Goal: Transaction & Acquisition: Purchase product/service

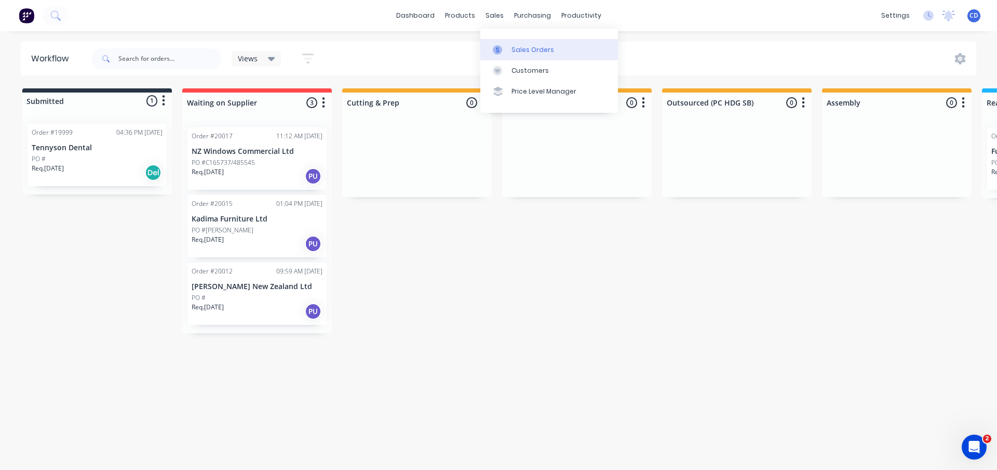
click at [521, 51] on div "Sales Orders" at bounding box center [533, 49] width 43 height 9
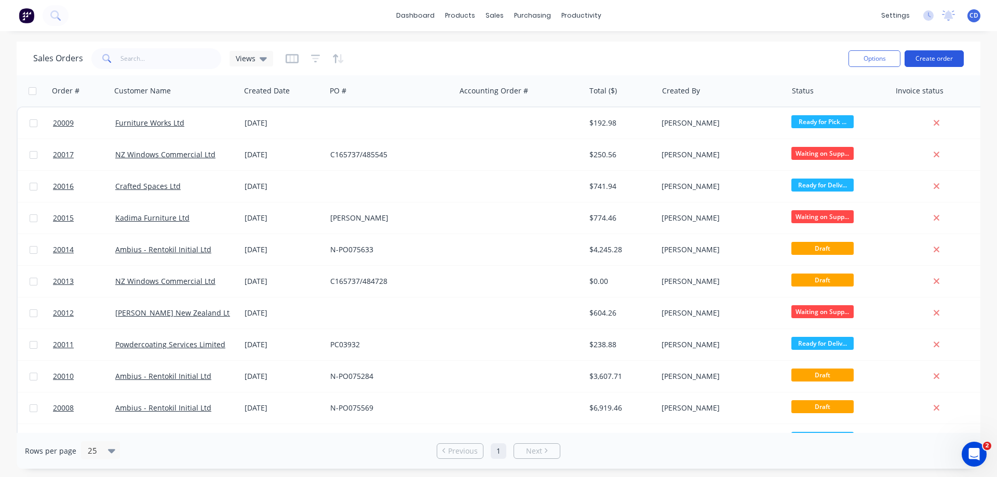
click at [916, 56] on button "Create order" at bounding box center [934, 58] width 59 height 17
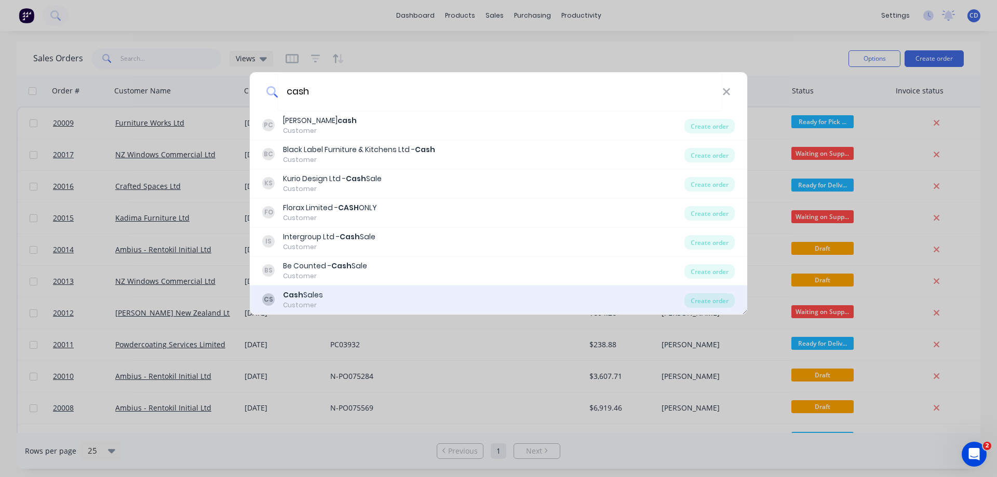
type input "cash"
click at [293, 298] on b "Cash" at bounding box center [293, 295] width 20 height 10
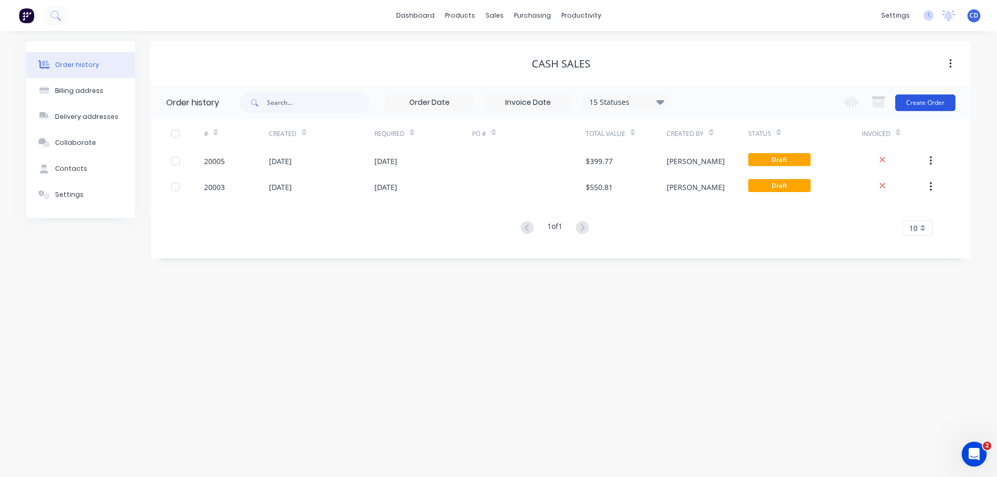
click at [938, 102] on button "Create Order" at bounding box center [926, 103] width 60 height 17
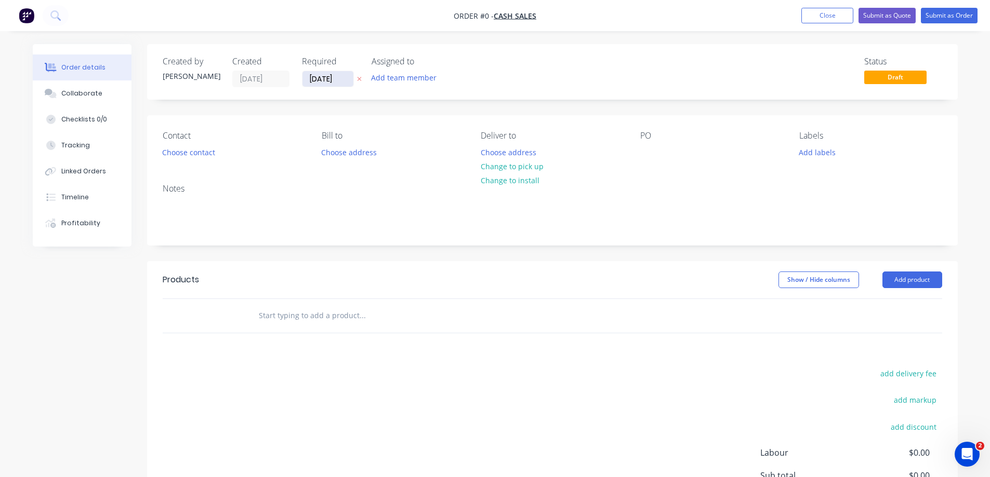
click at [326, 79] on input "[DATE]" at bounding box center [327, 79] width 51 height 16
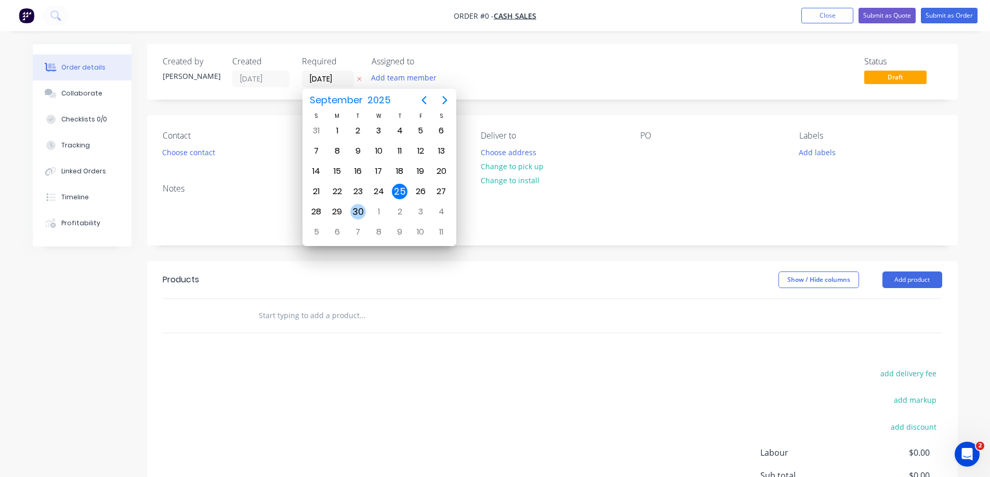
click at [356, 204] on div "30" at bounding box center [358, 212] width 16 height 16
type input "[DATE]"
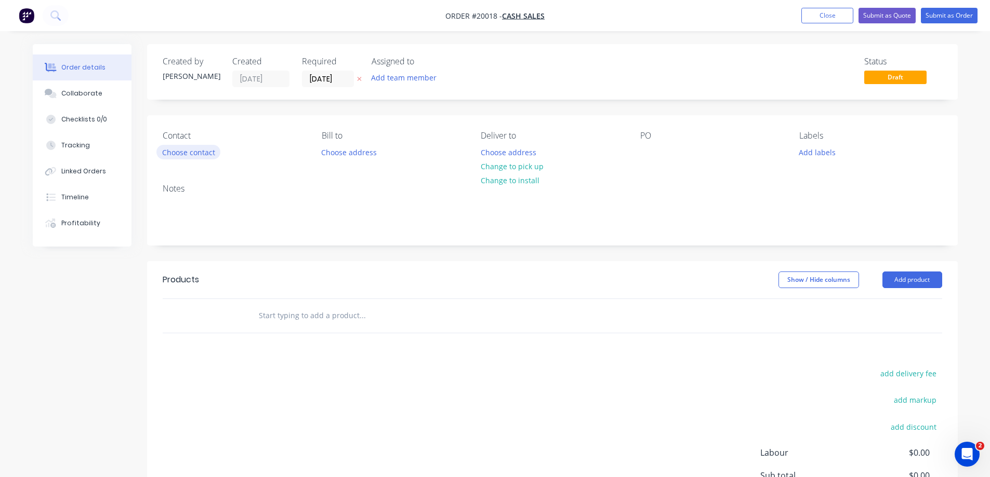
click at [182, 153] on button "Choose contact" at bounding box center [188, 152] width 64 height 14
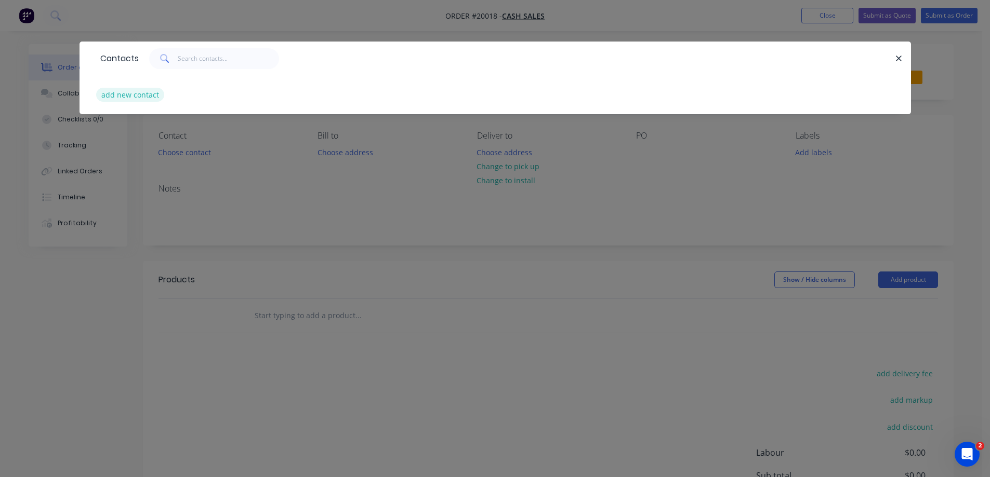
click at [142, 91] on button "add new contact" at bounding box center [130, 95] width 69 height 14
select select "NZ"
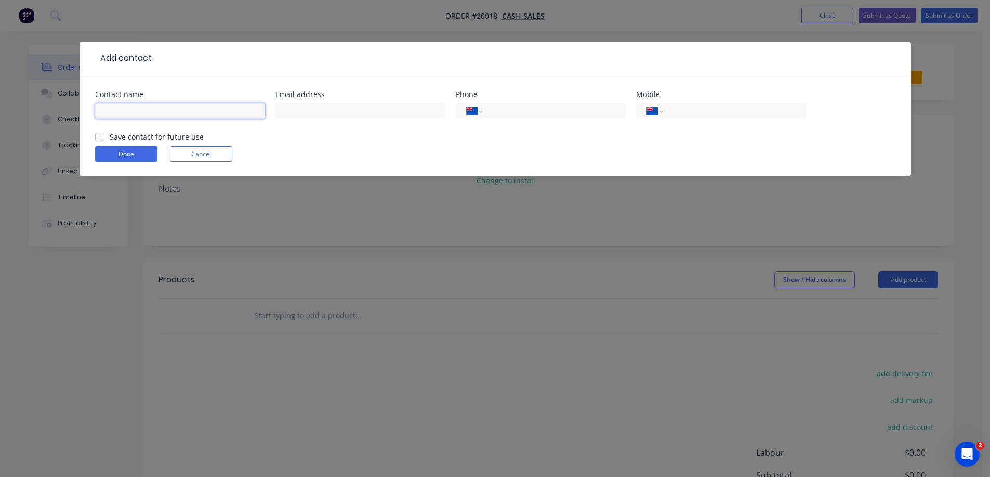
click at [142, 105] on input "text" at bounding box center [180, 111] width 170 height 16
type input "[PERSON_NAME]"
click at [724, 108] on input "tel" at bounding box center [732, 111] width 125 height 12
type input "0274 464 114"
click at [110, 135] on label "Save contact for future use" at bounding box center [157, 136] width 94 height 11
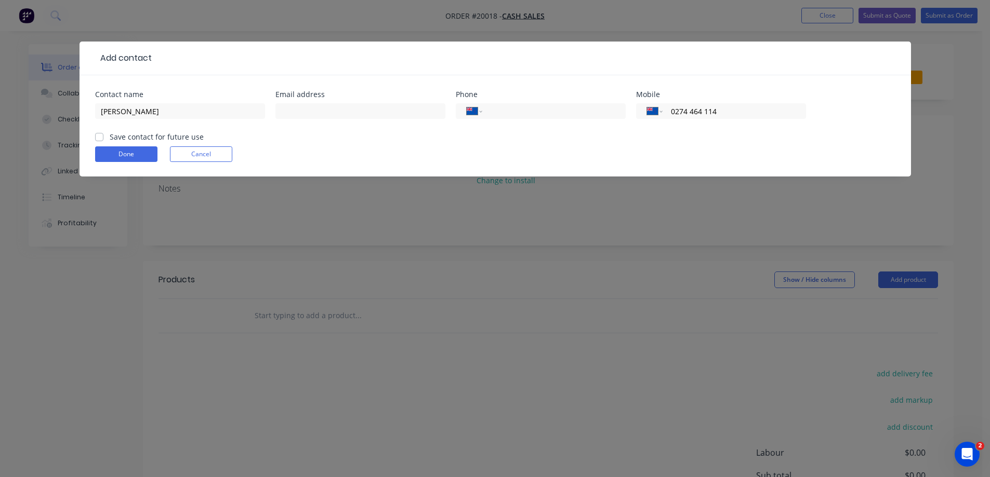
click at [100, 135] on input "Save contact for future use" at bounding box center [99, 136] width 8 height 10
checkbox input "true"
click at [105, 154] on button "Done" at bounding box center [126, 154] width 62 height 16
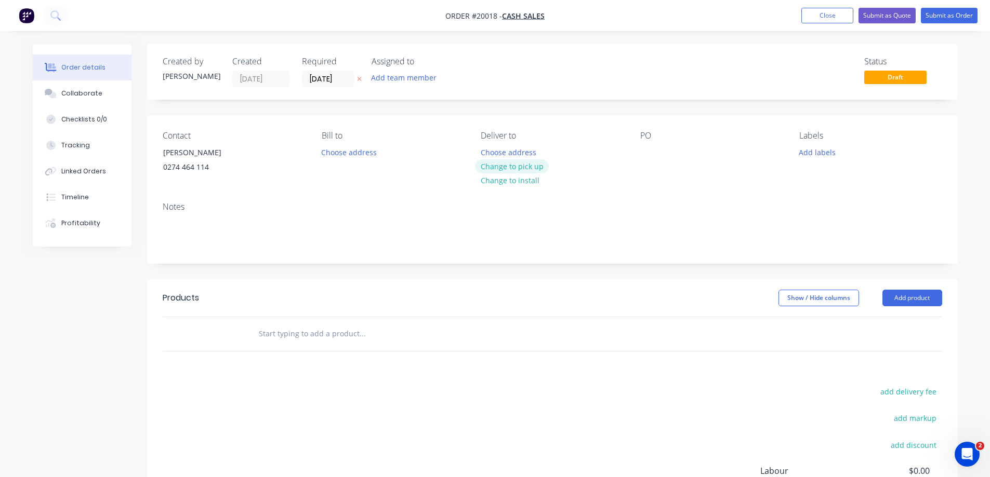
click at [508, 167] on button "Change to pick up" at bounding box center [512, 166] width 74 height 14
click at [651, 150] on div at bounding box center [648, 152] width 17 height 15
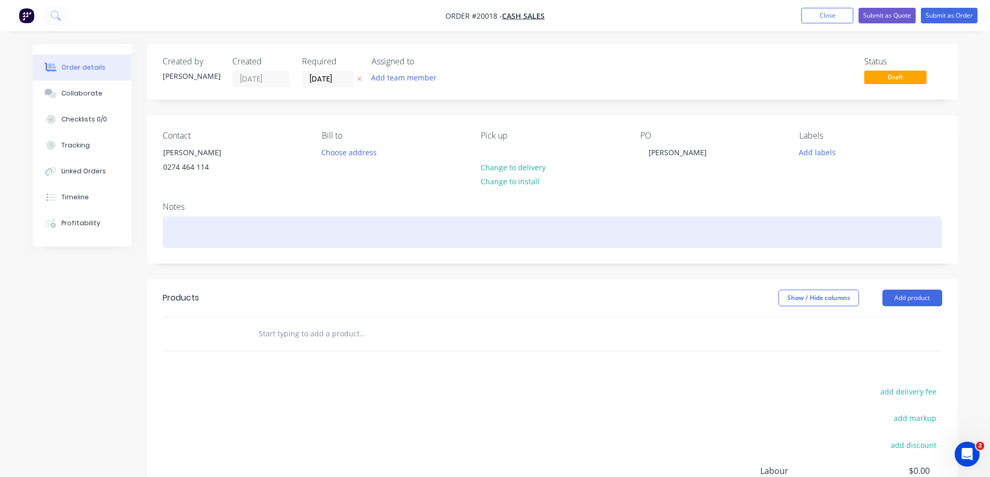
click at [232, 224] on div at bounding box center [552, 233] width 779 height 32
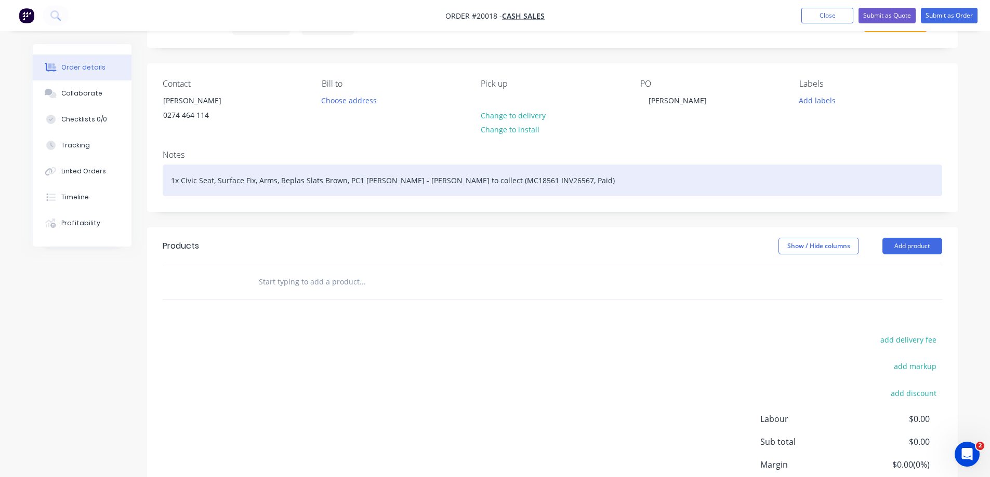
scroll to position [104, 0]
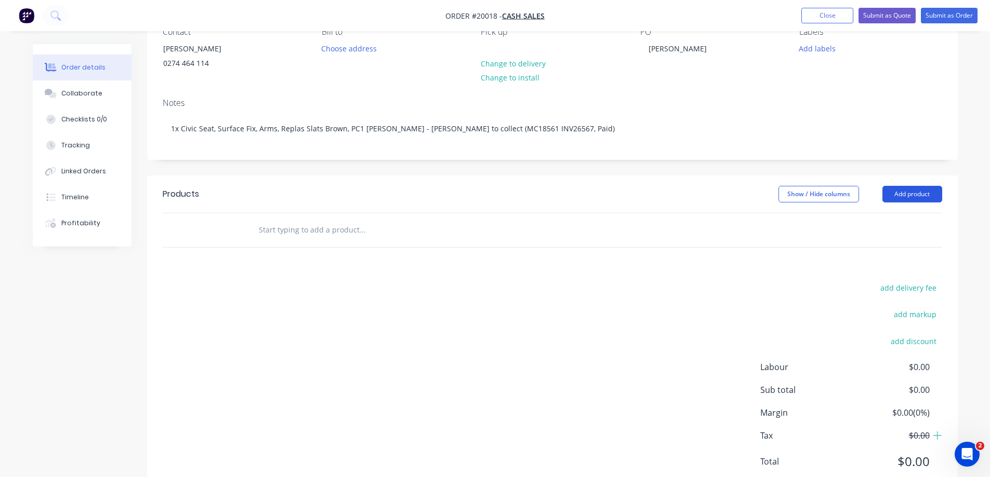
click at [912, 193] on button "Add product" at bounding box center [912, 194] width 60 height 17
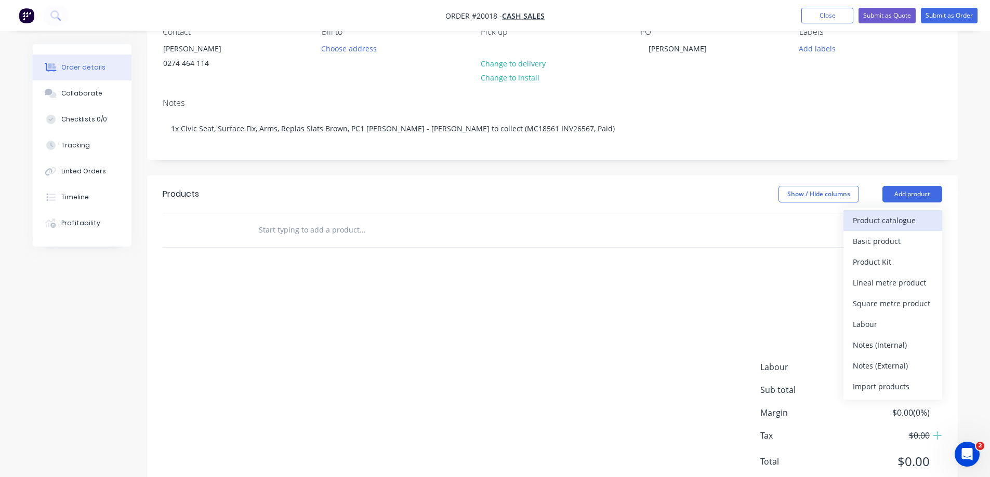
click at [896, 217] on div "Product catalogue" at bounding box center [892, 220] width 80 height 15
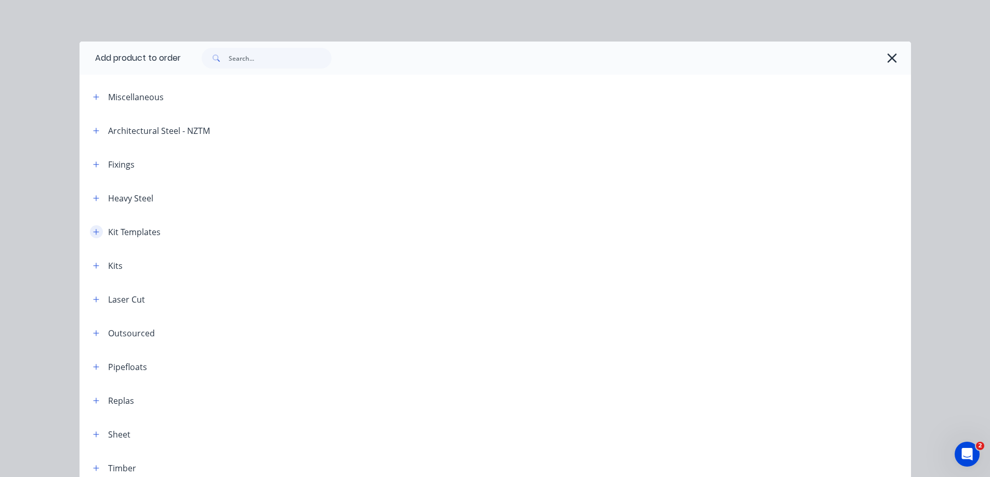
click at [94, 235] on icon "button" at bounding box center [96, 232] width 6 height 7
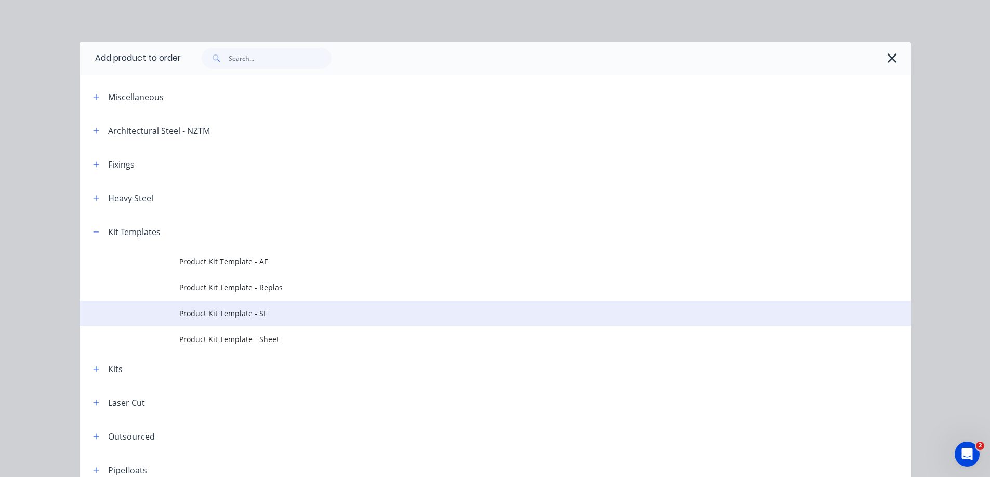
click at [199, 313] on span "Product Kit Template - SF" at bounding box center [471, 313] width 585 height 11
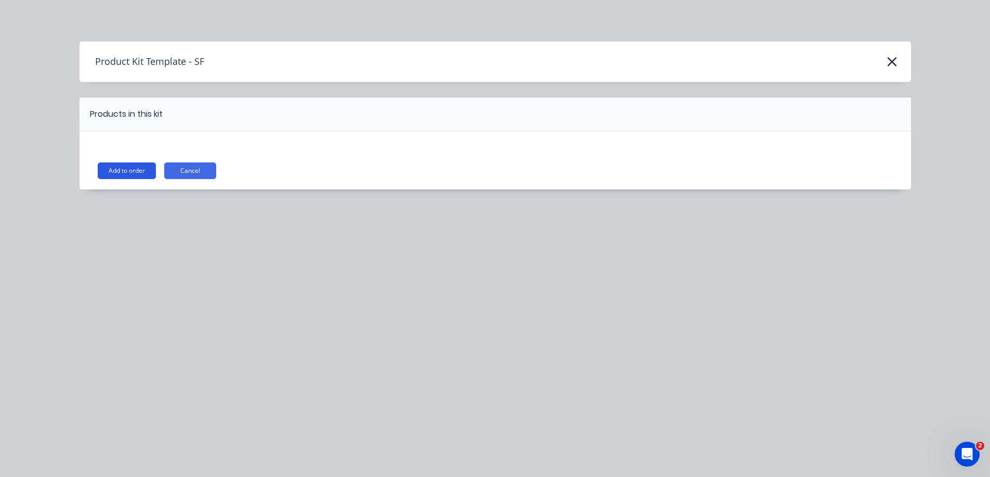
click at [137, 169] on button "Add to order" at bounding box center [127, 171] width 58 height 17
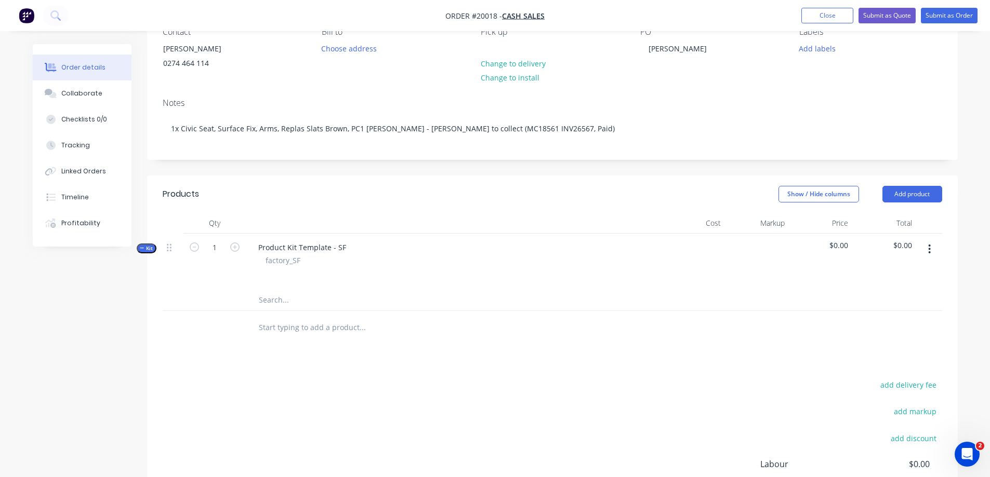
click at [928, 248] on icon "button" at bounding box center [929, 249] width 3 height 11
click at [896, 279] on div "Add product to kit" at bounding box center [892, 276] width 80 height 15
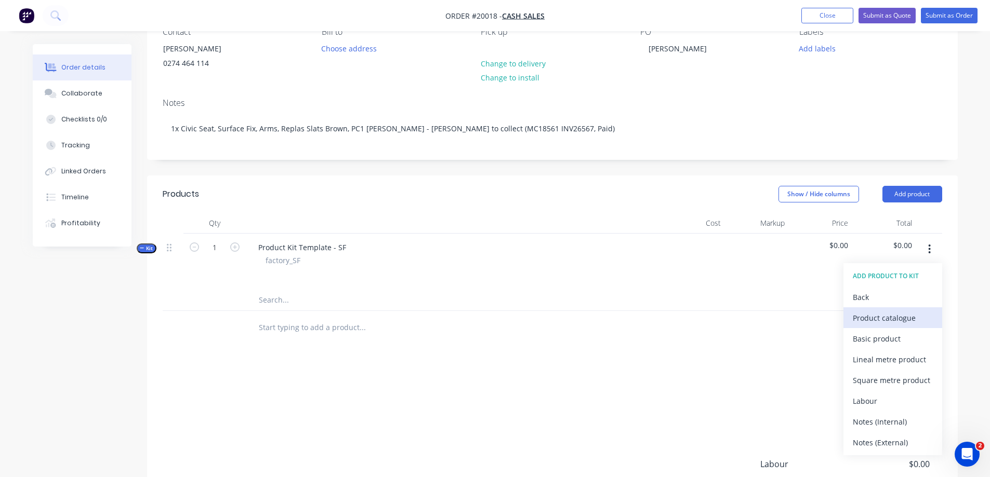
click at [864, 318] on div "Product catalogue" at bounding box center [892, 318] width 80 height 15
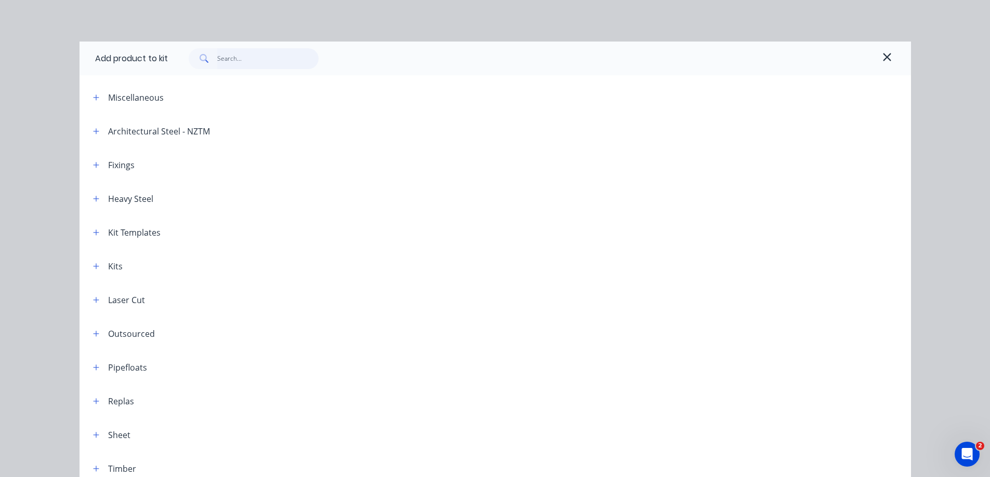
click at [235, 61] on input "text" at bounding box center [267, 58] width 101 height 21
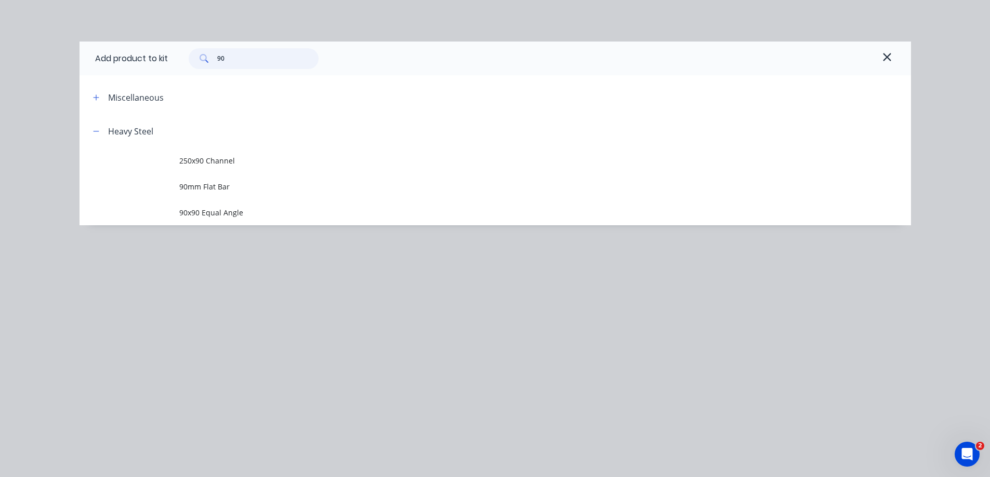
type input "9"
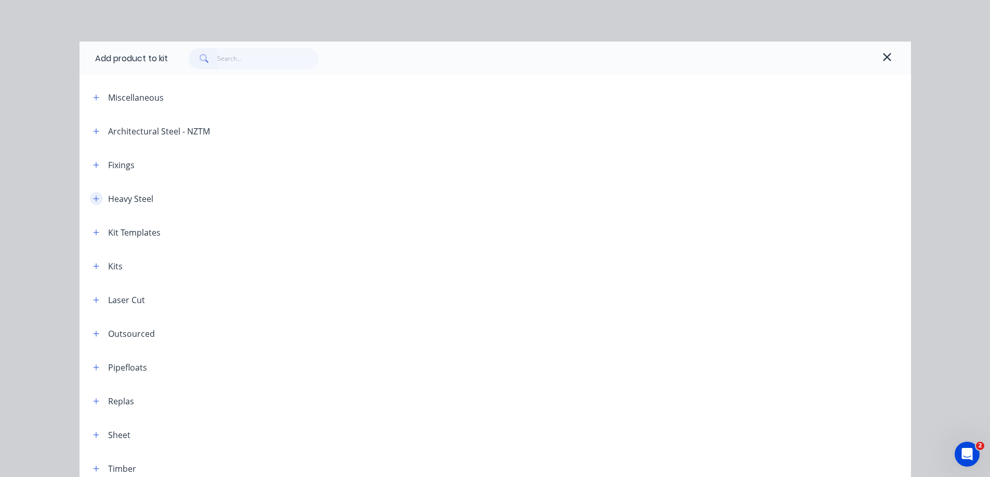
click at [93, 196] on icon "button" at bounding box center [96, 198] width 6 height 7
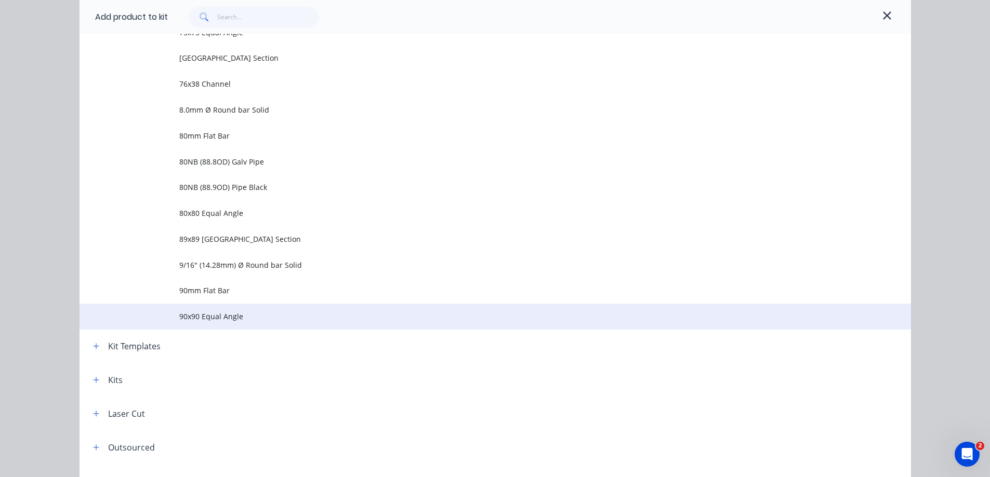
scroll to position [3428, 0]
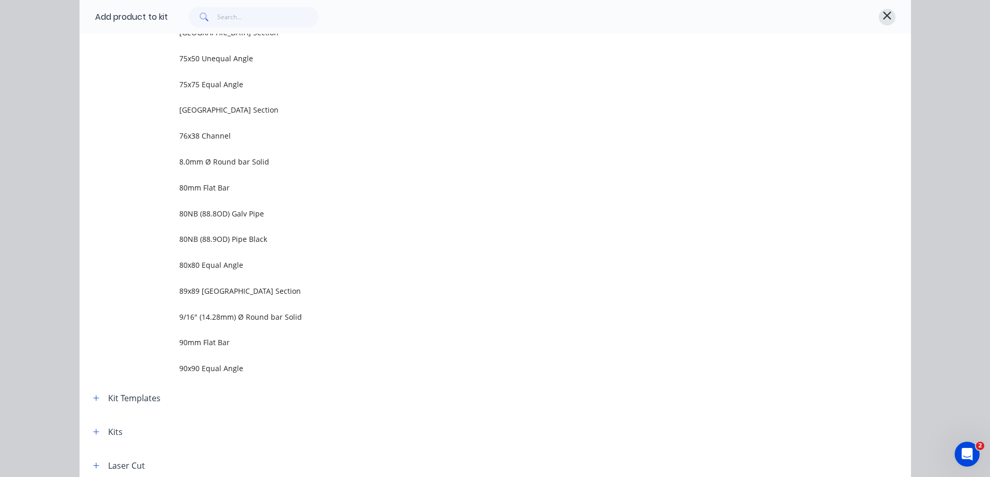
click at [885, 11] on icon "button" at bounding box center [886, 15] width 9 height 12
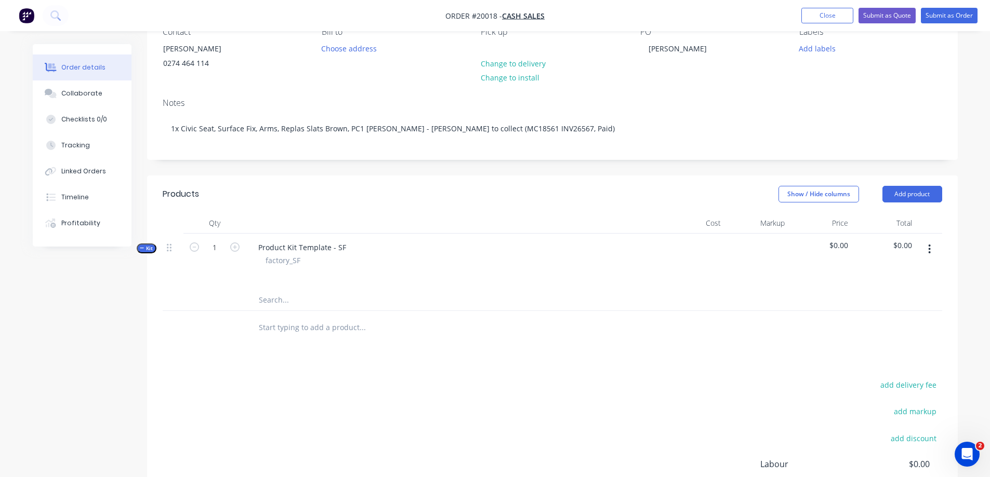
click at [272, 297] on input "text" at bounding box center [362, 300] width 208 height 21
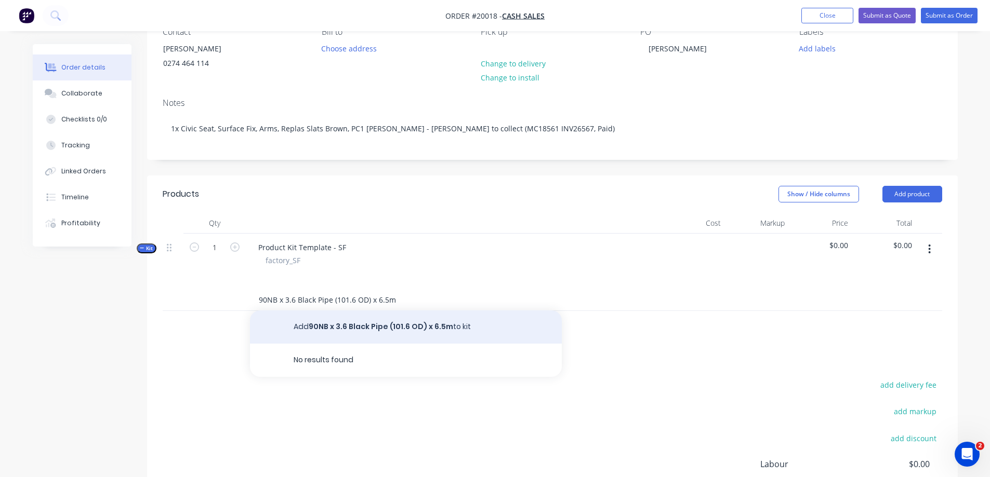
type input "90NB x 3.6 Black Pipe (101.6 OD) x 6.5m"
click at [324, 328] on button "Add 90NB x 3.6 Black Pipe (101.6 OD) x 6.5m to kit" at bounding box center [406, 327] width 312 height 33
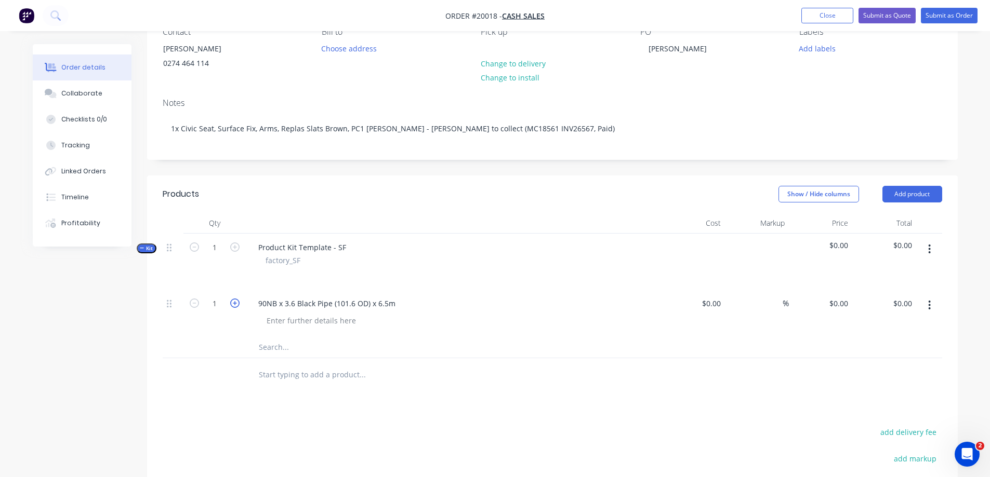
click at [235, 304] on icon "button" at bounding box center [234, 303] width 9 height 9
type input "2"
click at [282, 321] on div at bounding box center [311, 320] width 106 height 15
click at [930, 251] on icon "button" at bounding box center [929, 249] width 3 height 11
click at [894, 276] on div "Add product to kit" at bounding box center [892, 276] width 80 height 15
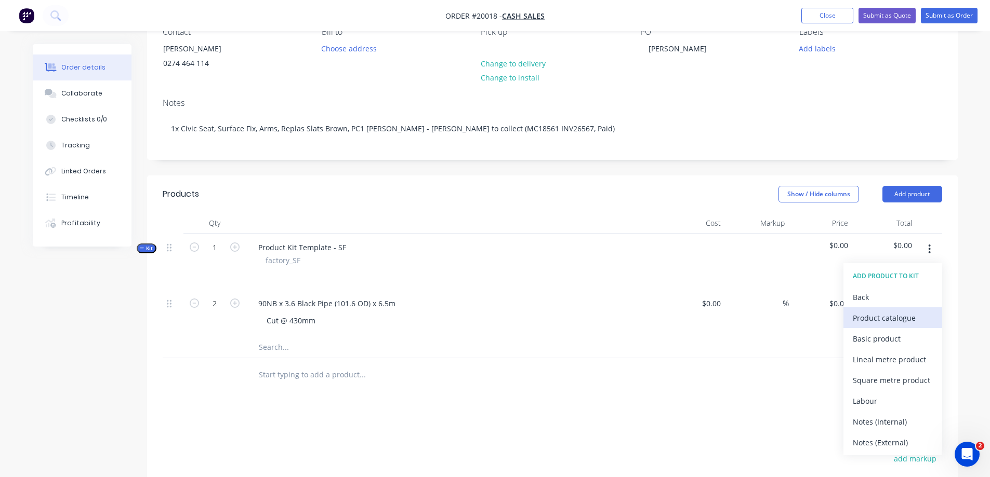
click at [879, 315] on div "Product catalogue" at bounding box center [892, 318] width 80 height 15
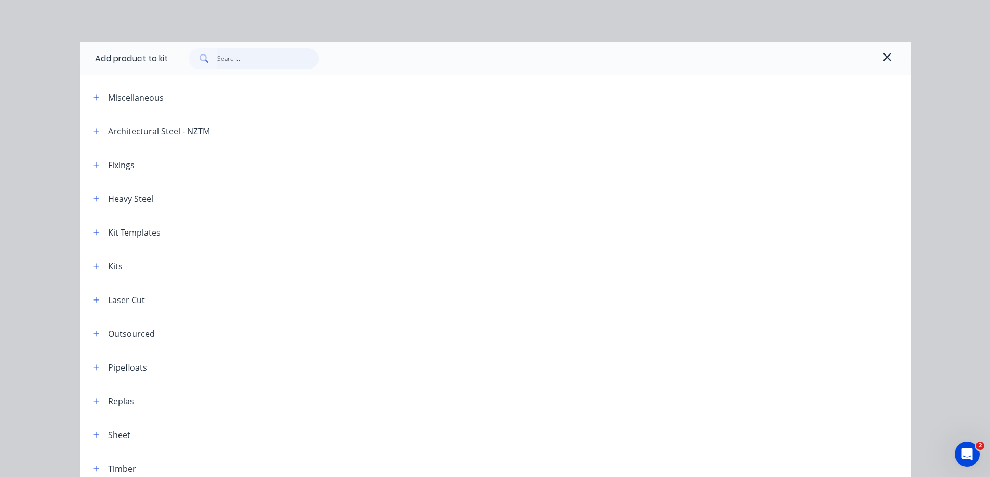
click at [233, 67] on input "text" at bounding box center [267, 58] width 101 height 21
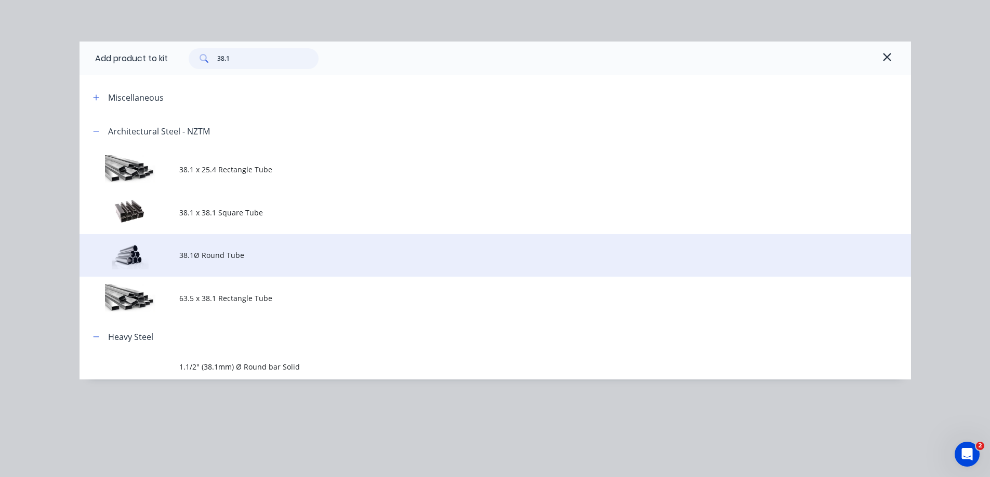
type input "38.1"
click at [218, 255] on span "38.1Ø Round Tube" at bounding box center [471, 255] width 585 height 11
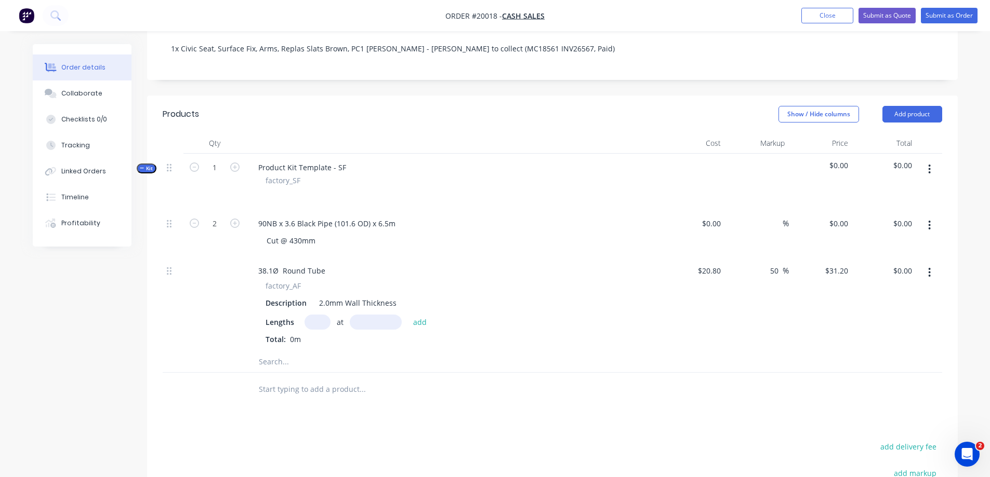
scroll to position [208, 0]
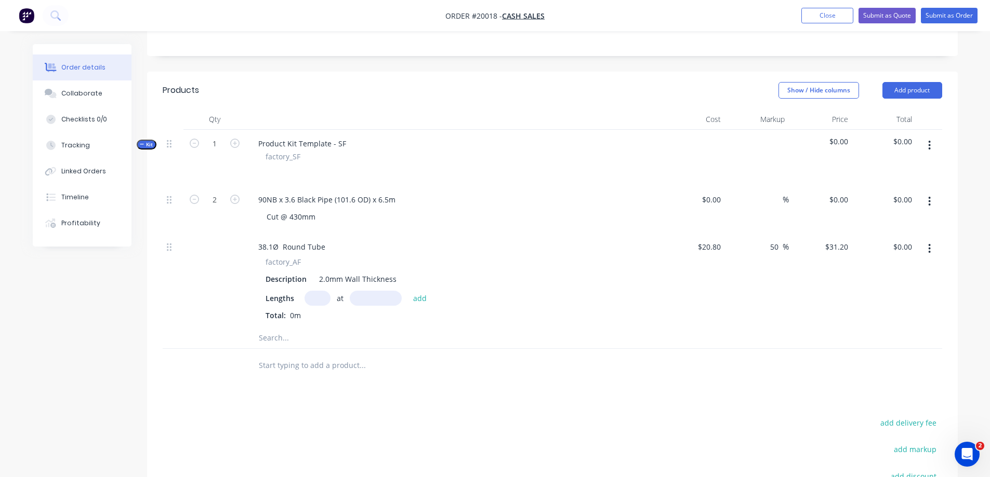
click at [310, 298] on input "text" at bounding box center [317, 298] width 26 height 15
type input "1"
type input "1200mm"
click at [421, 298] on button "add" at bounding box center [420, 298] width 24 height 14
type input "$37.44"
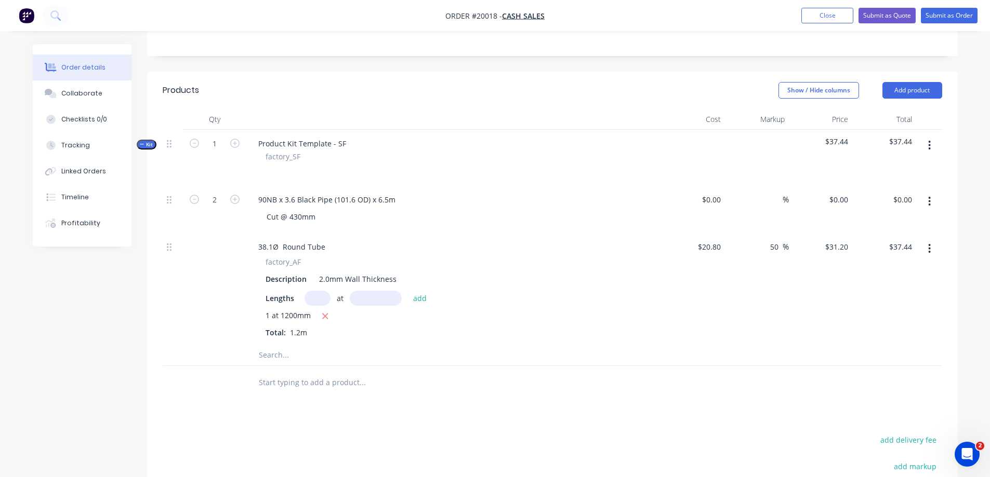
click at [930, 149] on icon "button" at bounding box center [929, 145] width 2 height 9
click at [879, 173] on div "Add product to kit" at bounding box center [892, 172] width 80 height 15
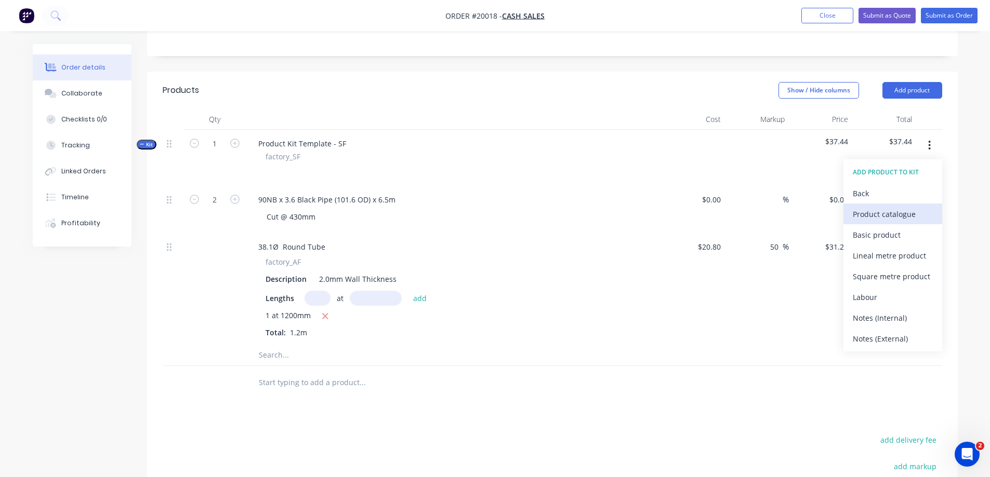
click at [880, 214] on div "Product catalogue" at bounding box center [892, 214] width 80 height 15
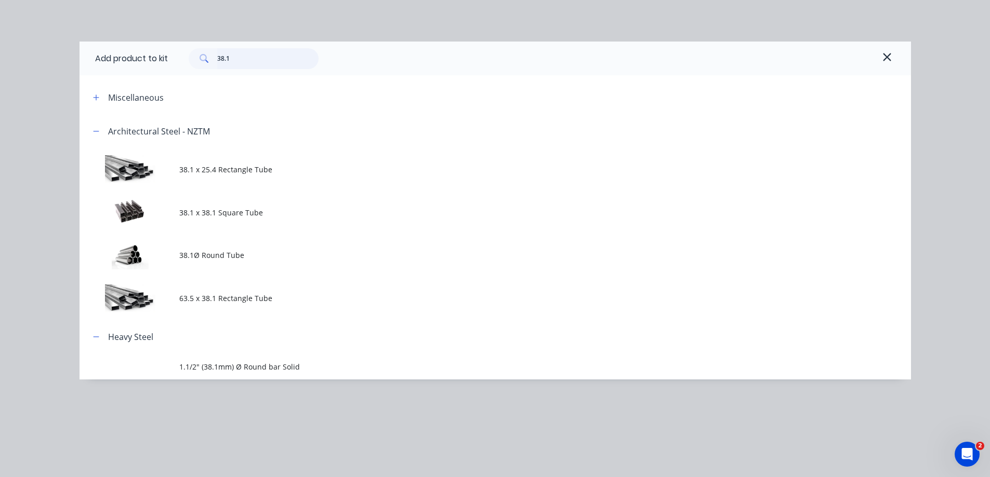
click at [241, 60] on input "38.1" at bounding box center [267, 58] width 101 height 21
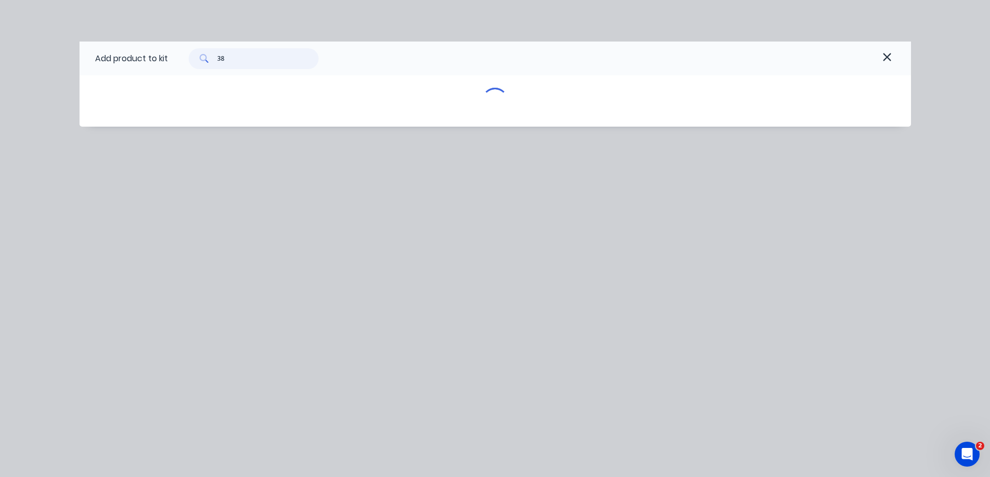
type input "3"
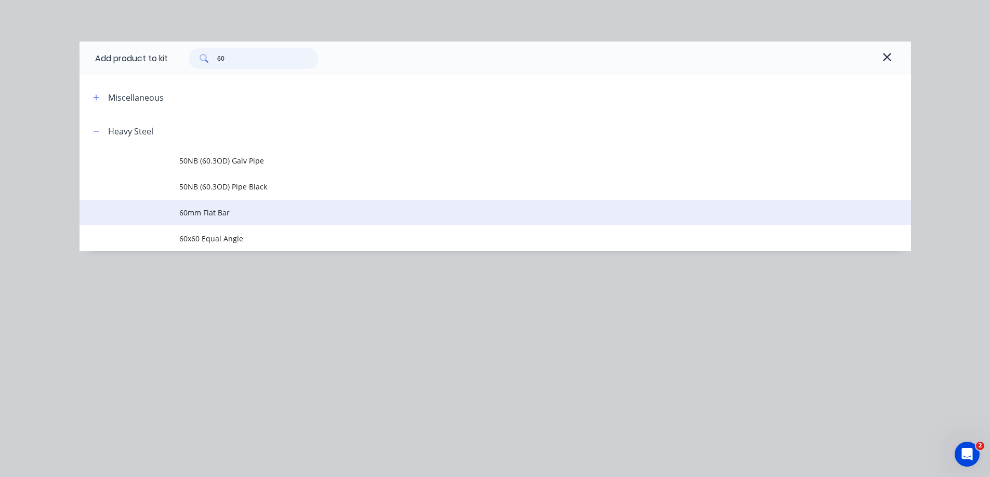
type input "60"
click at [195, 213] on span "60mm Flat Bar" at bounding box center [471, 212] width 585 height 11
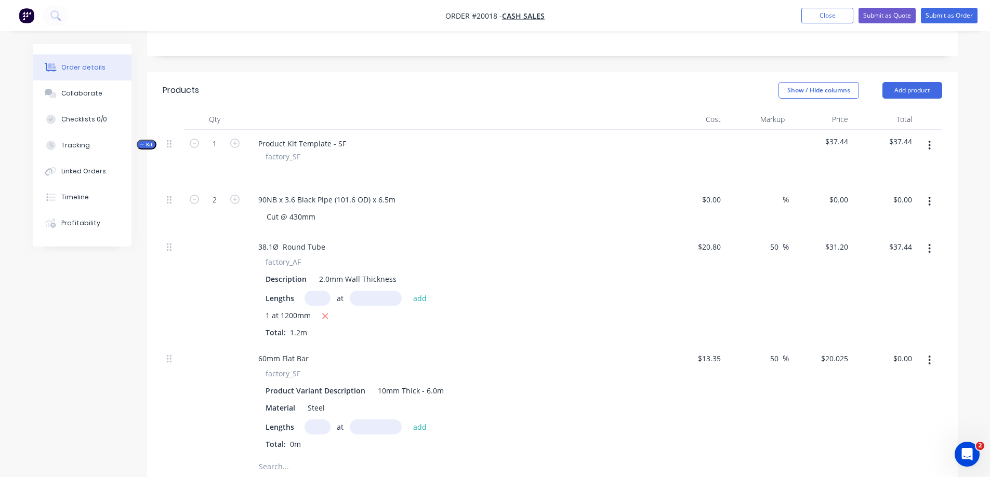
click at [322, 425] on input "text" at bounding box center [317, 427] width 26 height 15
type input "2"
click at [369, 430] on input "text" at bounding box center [376, 427] width 52 height 15
type input "445mm"
click at [425, 427] on button "add" at bounding box center [420, 427] width 24 height 14
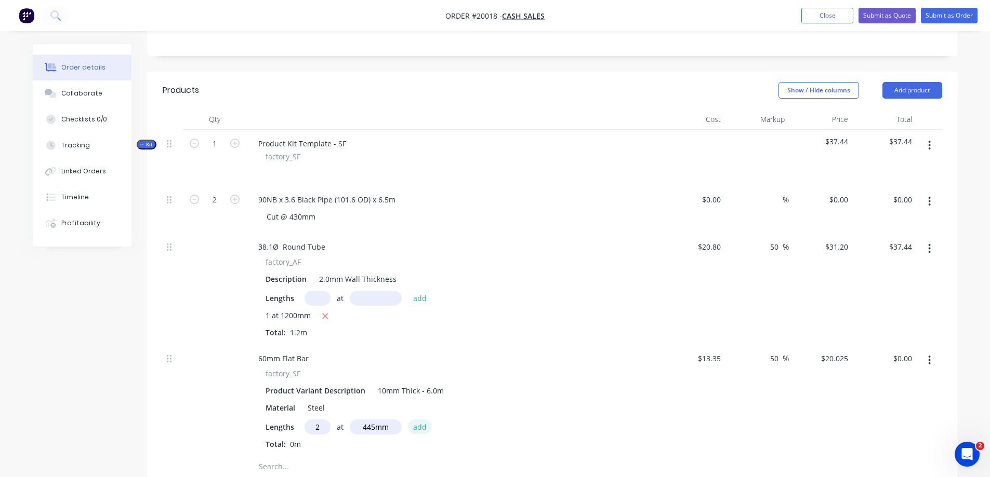
type input "$17.82"
click at [929, 144] on icon "button" at bounding box center [929, 145] width 2 height 9
click at [890, 175] on div "Add product to kit" at bounding box center [892, 172] width 80 height 15
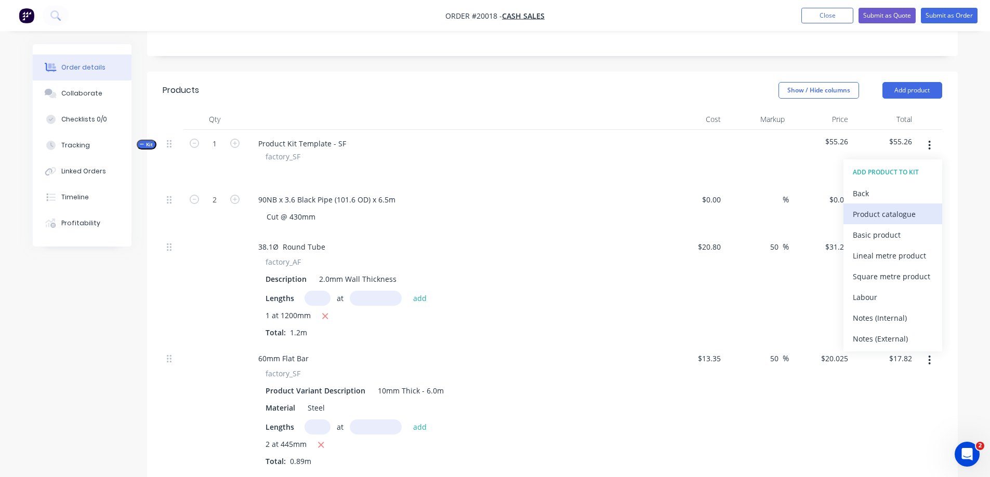
click at [880, 219] on div "Product catalogue" at bounding box center [892, 214] width 80 height 15
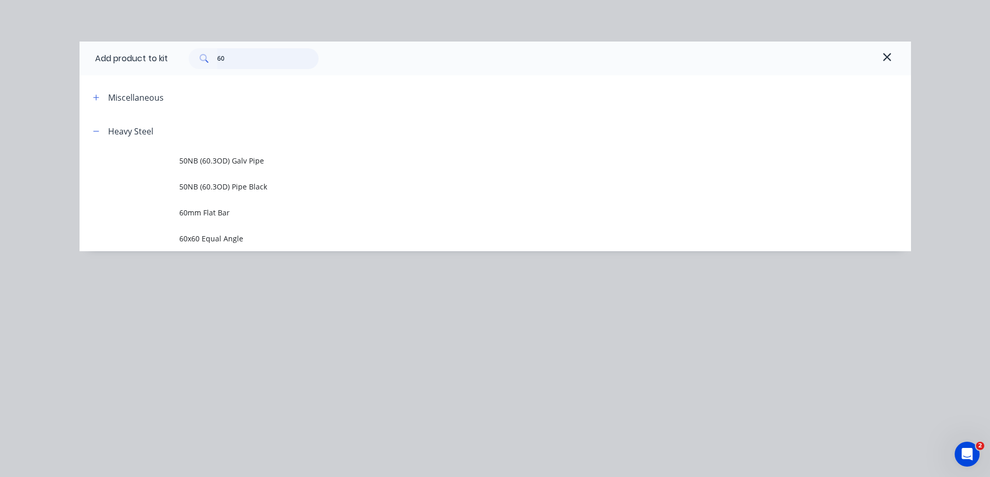
click at [235, 60] on input "60" at bounding box center [267, 58] width 101 height 21
type input "6"
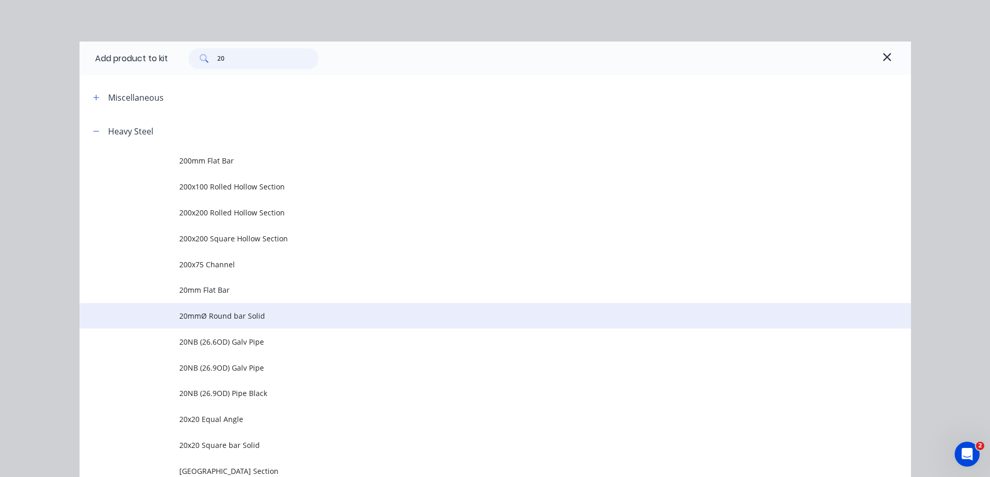
type input "20"
click at [206, 316] on span "20mmØ Round bar Solid" at bounding box center [471, 316] width 585 height 11
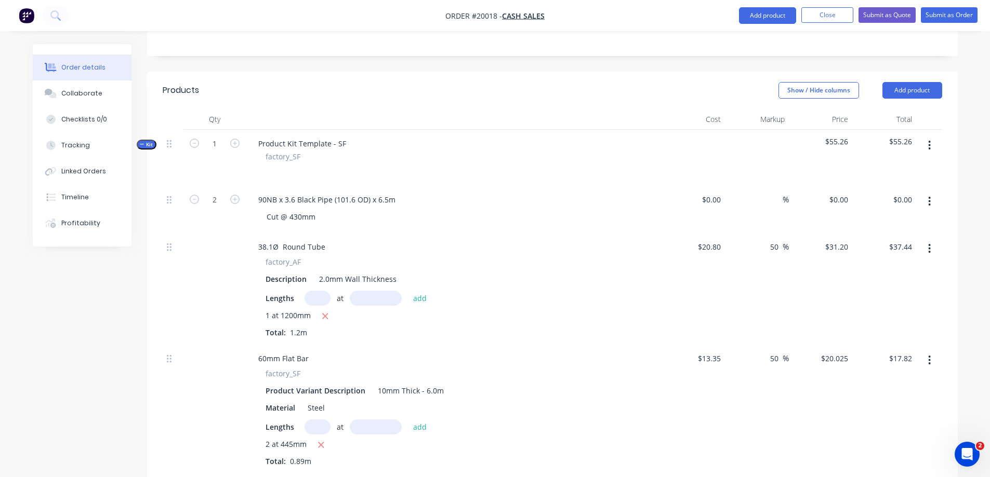
scroll to position [468, 0]
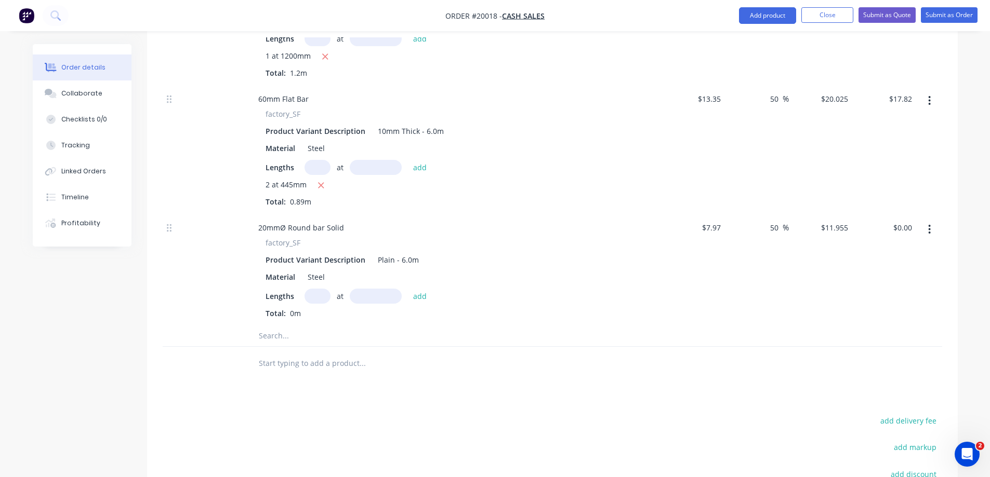
click at [316, 294] on input "text" at bounding box center [317, 296] width 26 height 15
type input "2"
click at [373, 298] on input "text" at bounding box center [376, 296] width 52 height 15
type input "298mm"
click at [416, 298] on button "add" at bounding box center [420, 296] width 24 height 14
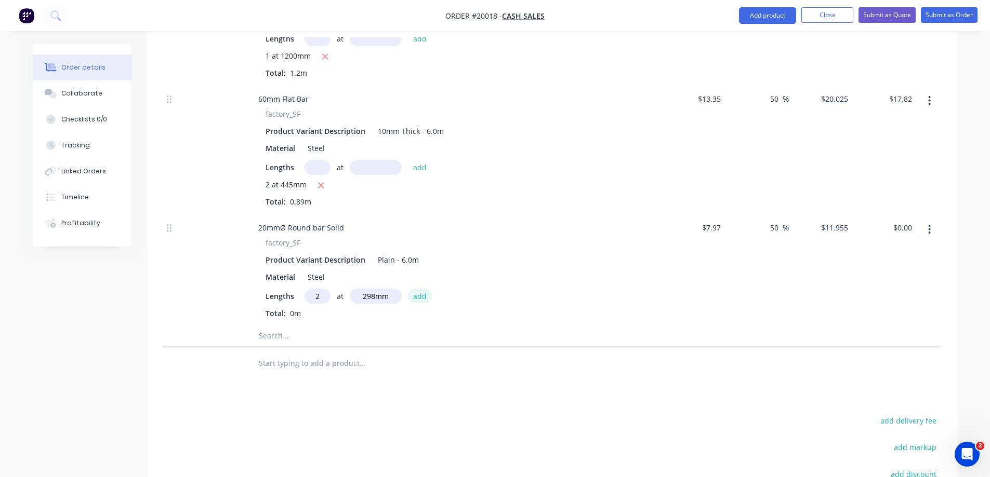
type input "$7.13"
type input "2"
click at [373, 299] on input "text" at bounding box center [376, 296] width 52 height 15
type input "280mm"
click at [415, 295] on button "add" at bounding box center [420, 296] width 24 height 14
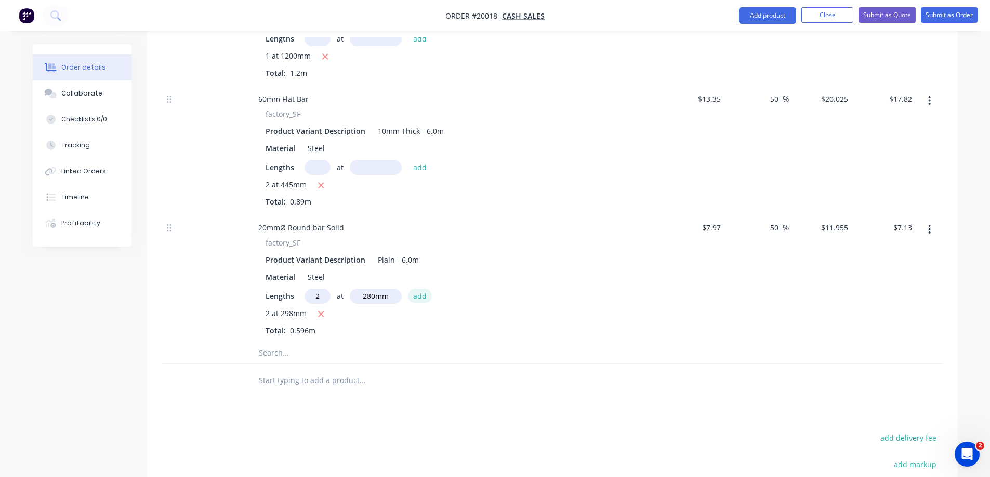
type input "$13.82"
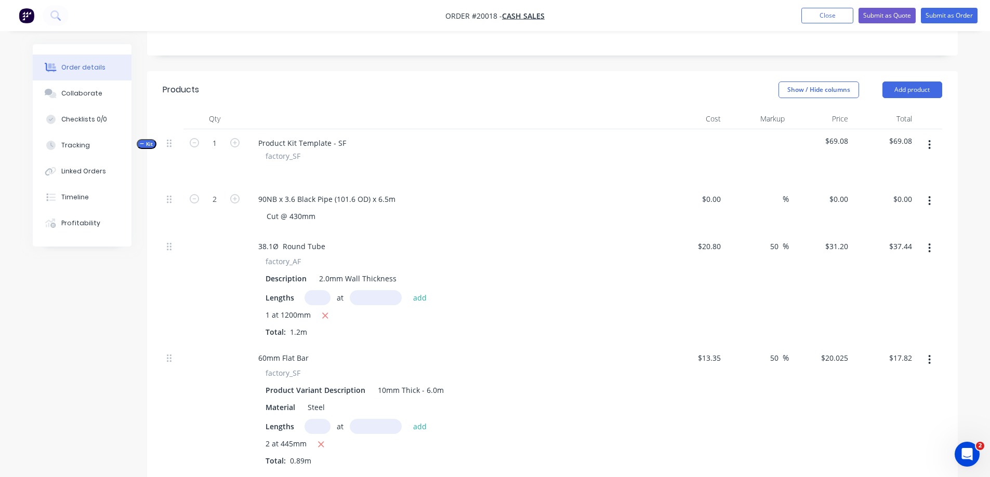
scroll to position [208, 0]
click at [928, 142] on icon "button" at bounding box center [929, 145] width 3 height 11
click at [901, 173] on div "Add product to kit" at bounding box center [892, 172] width 80 height 15
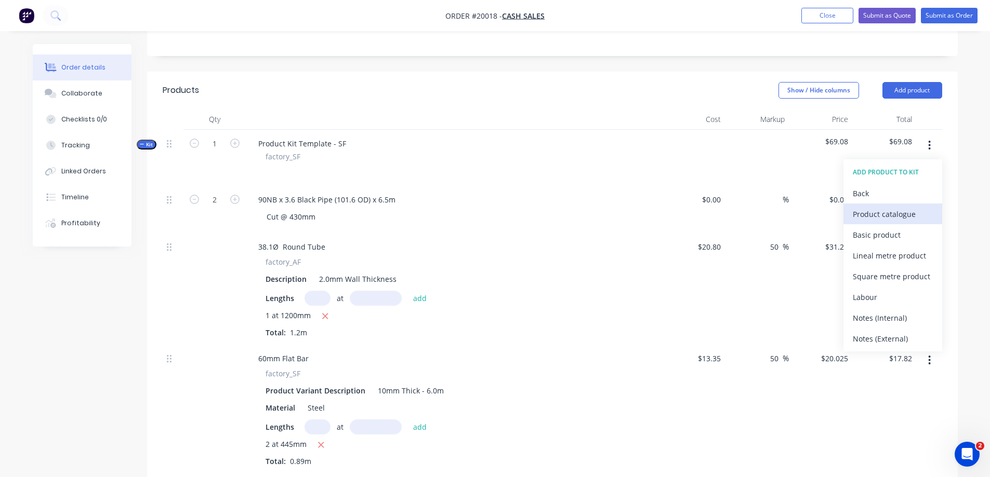
click at [890, 210] on div "Product catalogue" at bounding box center [892, 214] width 80 height 15
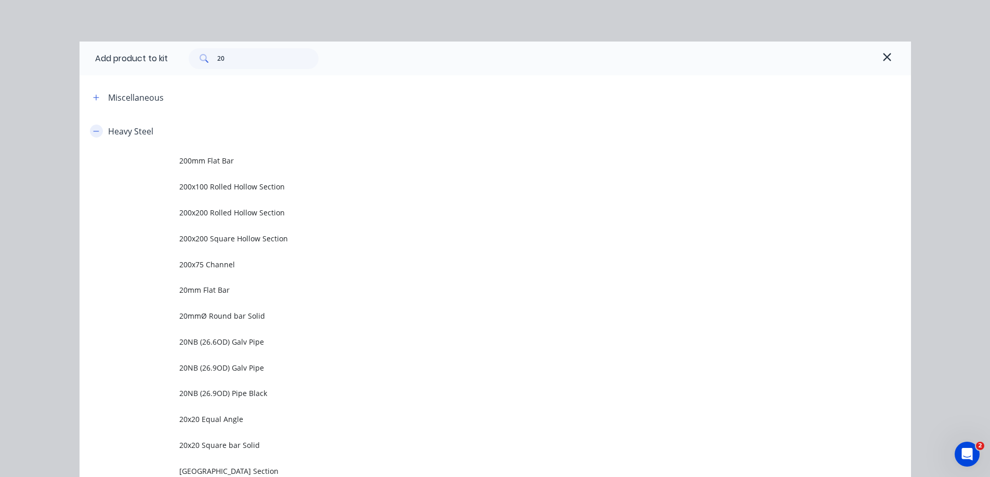
click at [93, 134] on icon "button" at bounding box center [96, 131] width 6 height 7
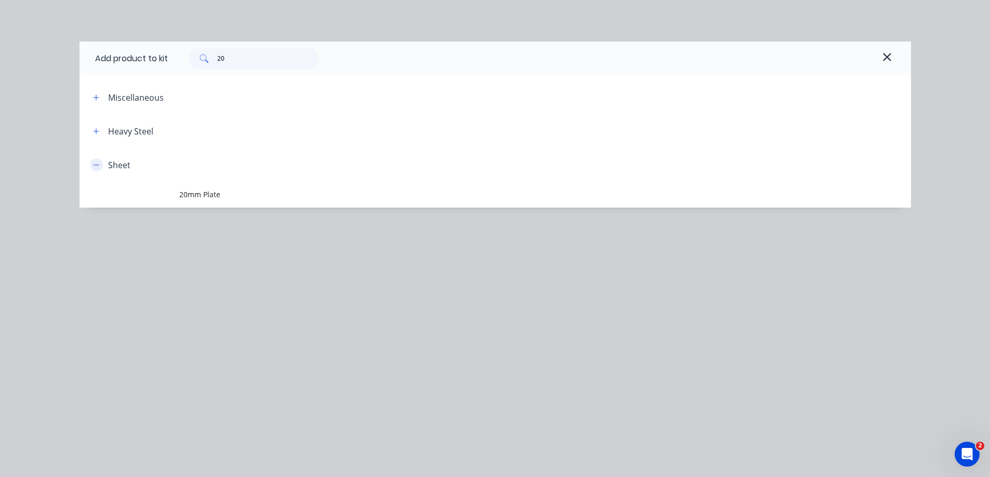
click at [94, 165] on icon "button" at bounding box center [96, 165] width 6 height 1
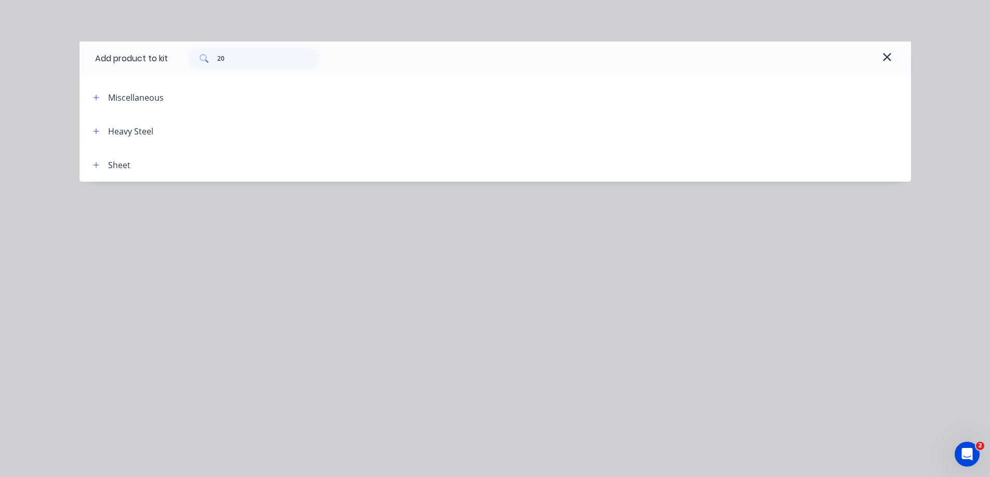
scroll to position [104, 0]
click at [250, 57] on input "20" at bounding box center [267, 58] width 101 height 21
type input "2"
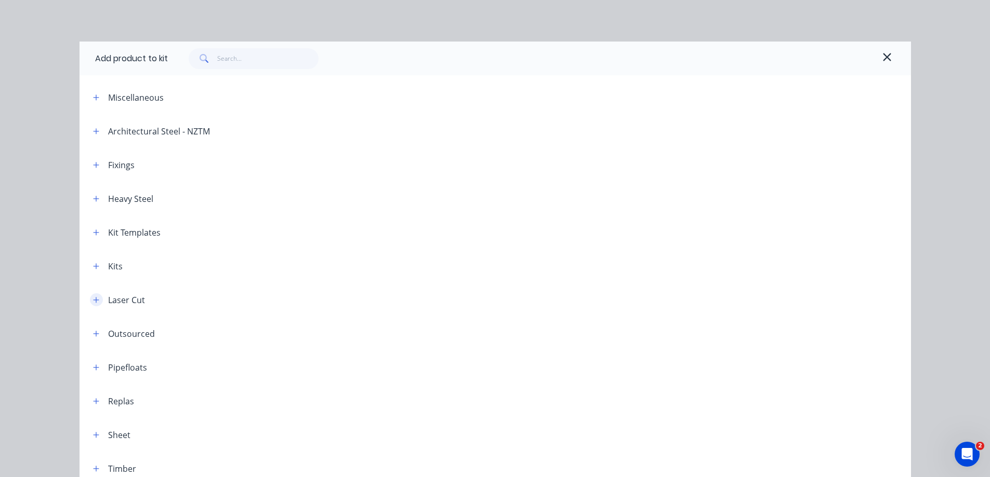
click at [93, 300] on icon "button" at bounding box center [96, 300] width 6 height 6
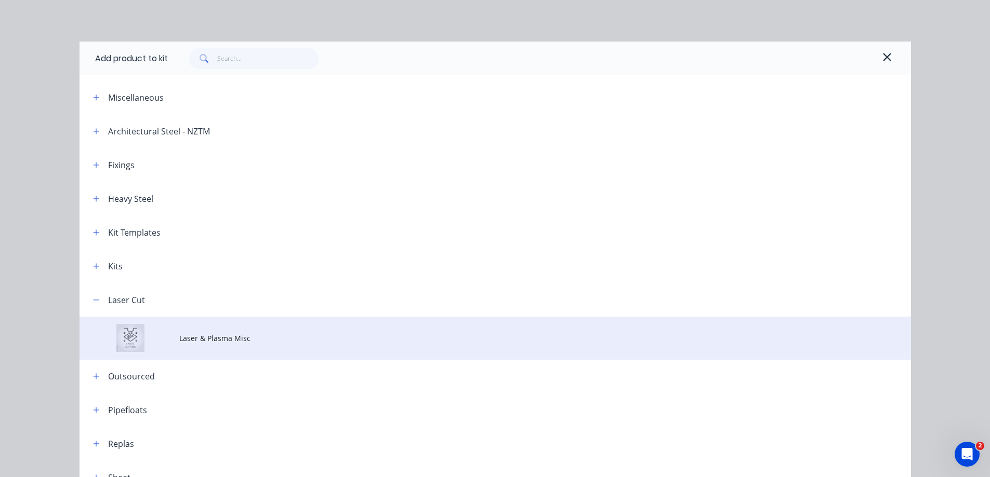
click at [191, 339] on span "Laser & Plasma Misc" at bounding box center [471, 338] width 585 height 11
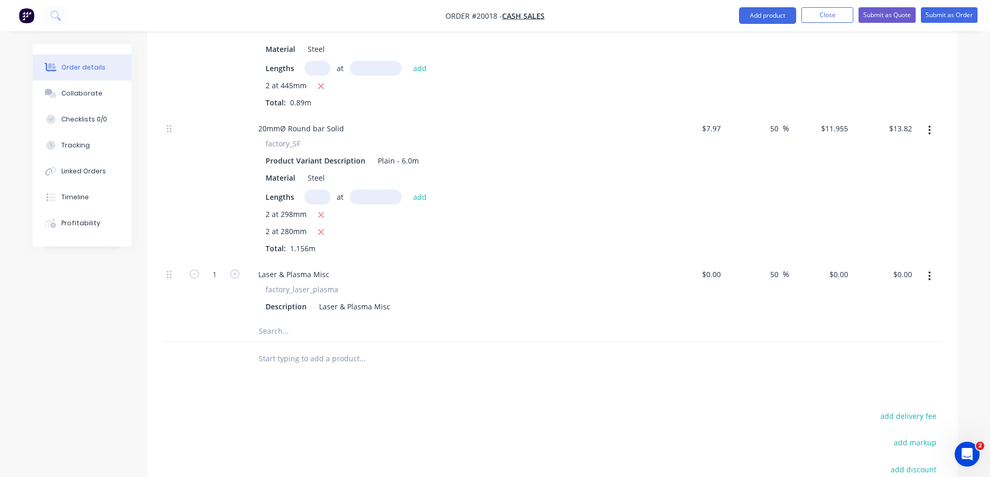
scroll to position [571, 0]
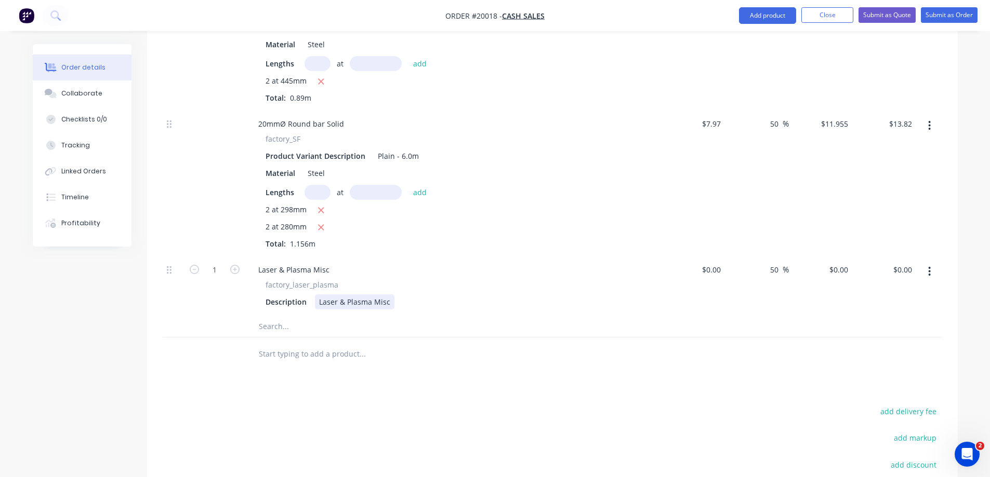
click at [386, 303] on div "Laser & Plasma Misc" at bounding box center [354, 302] width 79 height 15
click at [309, 279] on span "factory_laser_plasma" at bounding box center [301, 284] width 73 height 11
click at [327, 271] on div "Laser & Plasma Misc" at bounding box center [294, 269] width 88 height 15
click at [236, 268] on icon "button" at bounding box center [234, 269] width 9 height 9
type input "2"
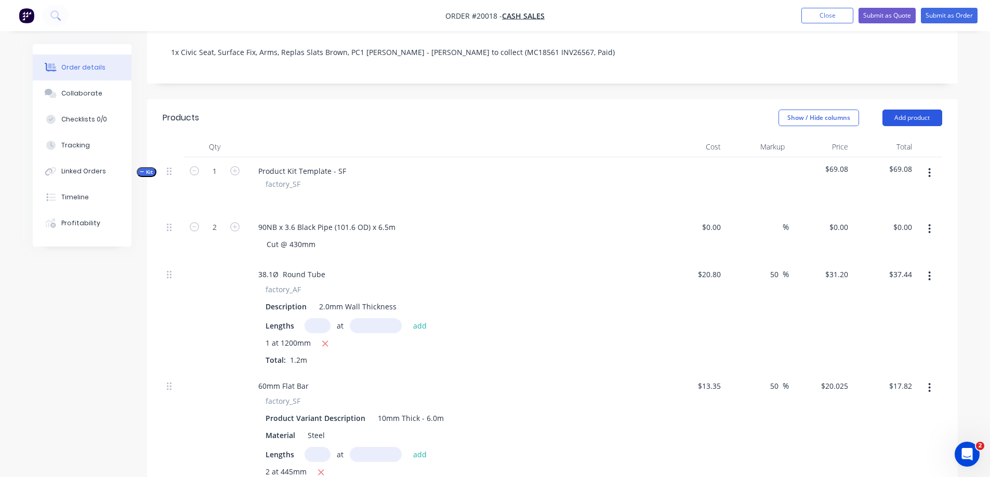
scroll to position [156, 0]
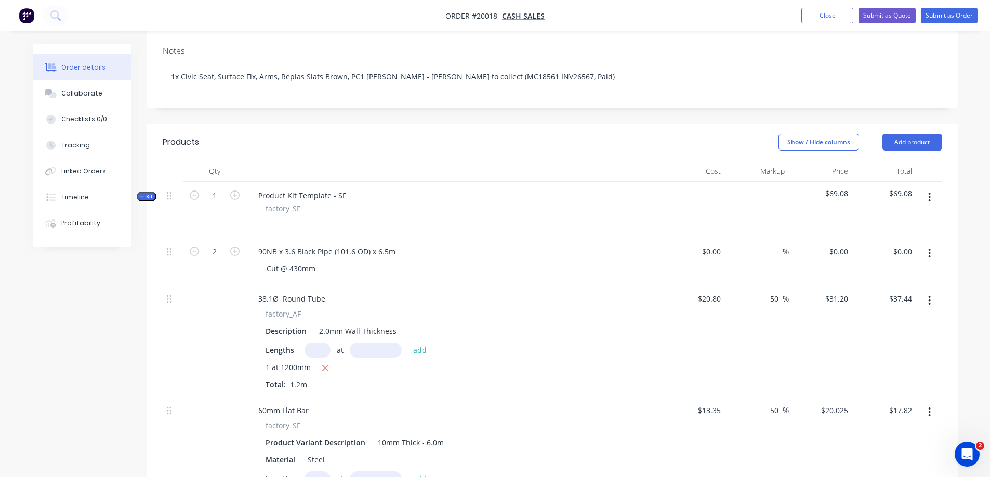
click at [929, 197] on icon "button" at bounding box center [929, 197] width 2 height 9
click at [907, 222] on div "Add product to kit" at bounding box center [892, 224] width 80 height 15
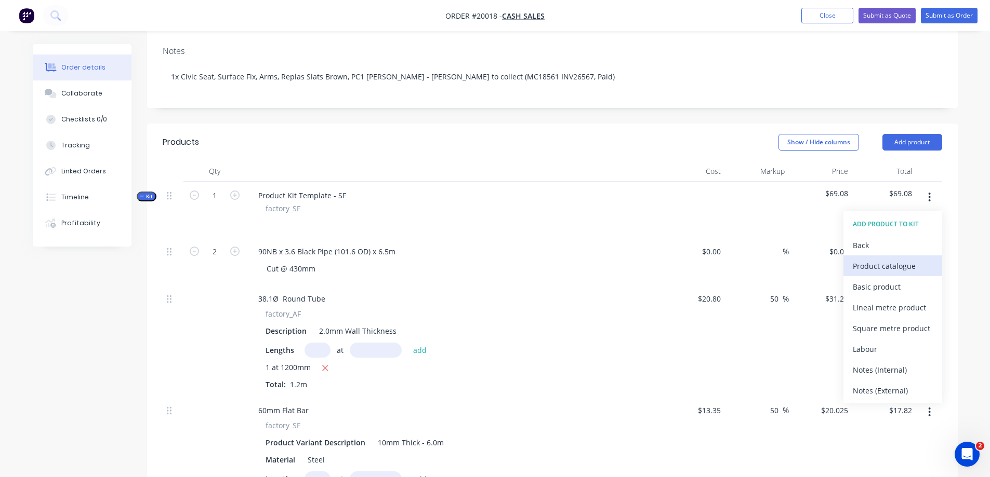
click at [888, 266] on div "Product catalogue" at bounding box center [892, 266] width 80 height 15
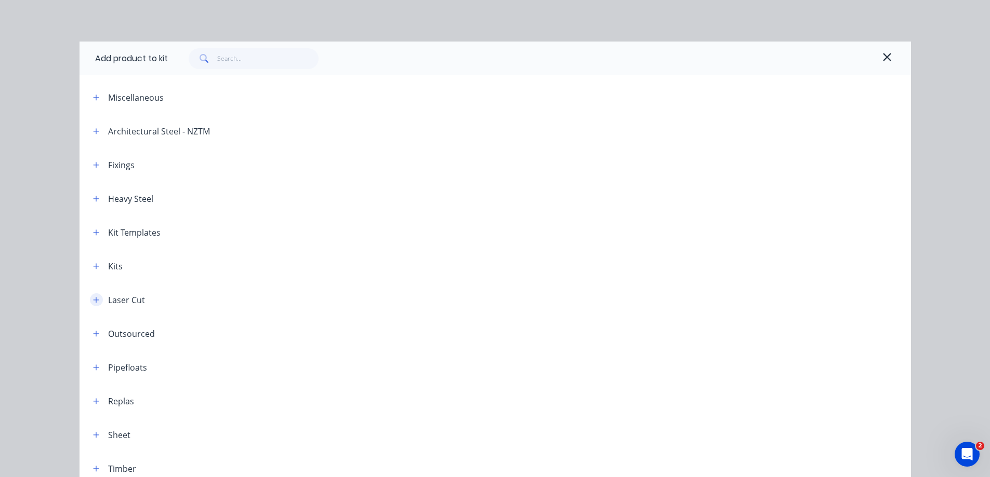
click at [93, 301] on icon "button" at bounding box center [96, 300] width 6 height 6
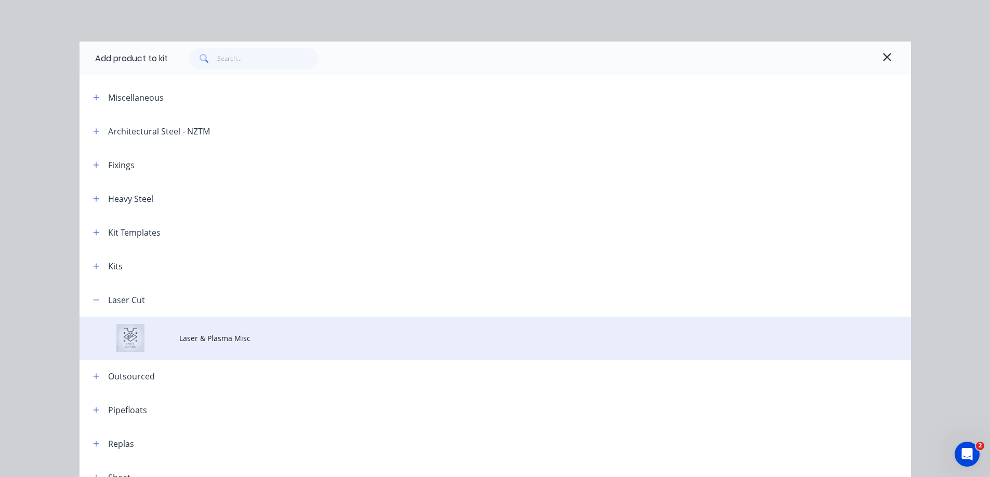
click at [202, 334] on span "Laser & Plasma Misc" at bounding box center [471, 338] width 585 height 11
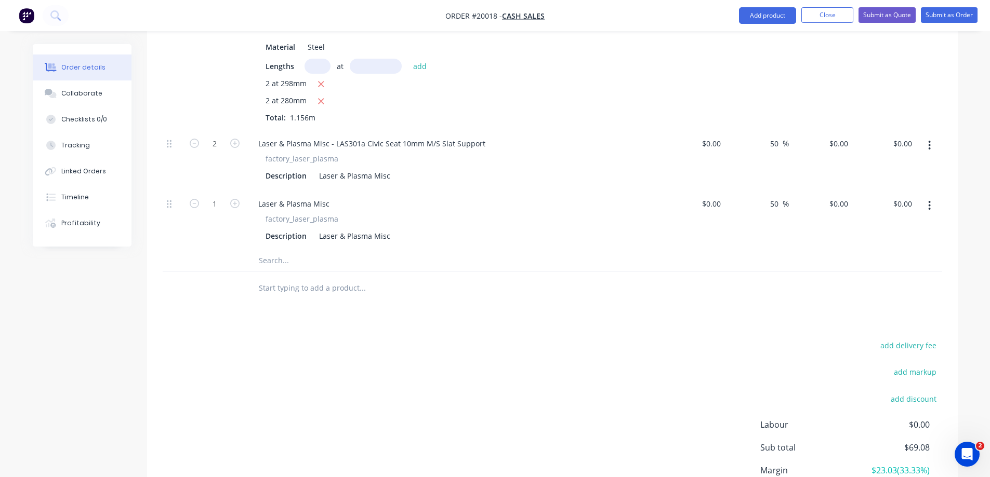
scroll to position [687, 0]
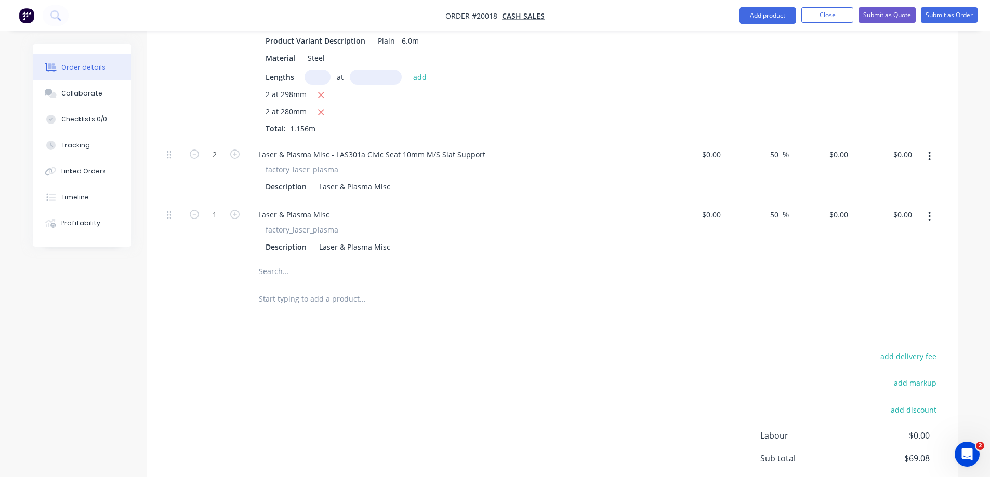
click at [342, 211] on div "Laser & Plasma Misc" at bounding box center [453, 214] width 407 height 15
click at [328, 215] on div "Laser & Plasma Misc" at bounding box center [294, 214] width 88 height 15
click at [235, 215] on icon "button" at bounding box center [234, 214] width 9 height 9
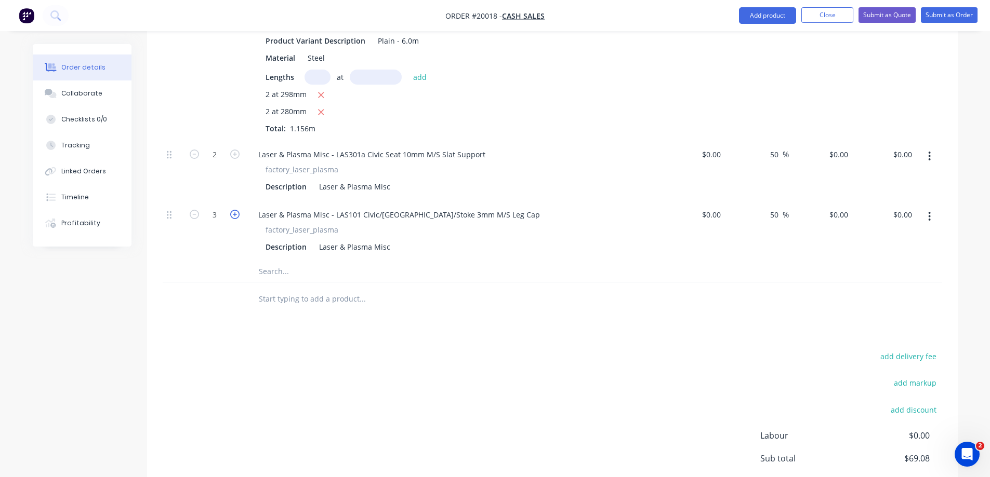
type input "4"
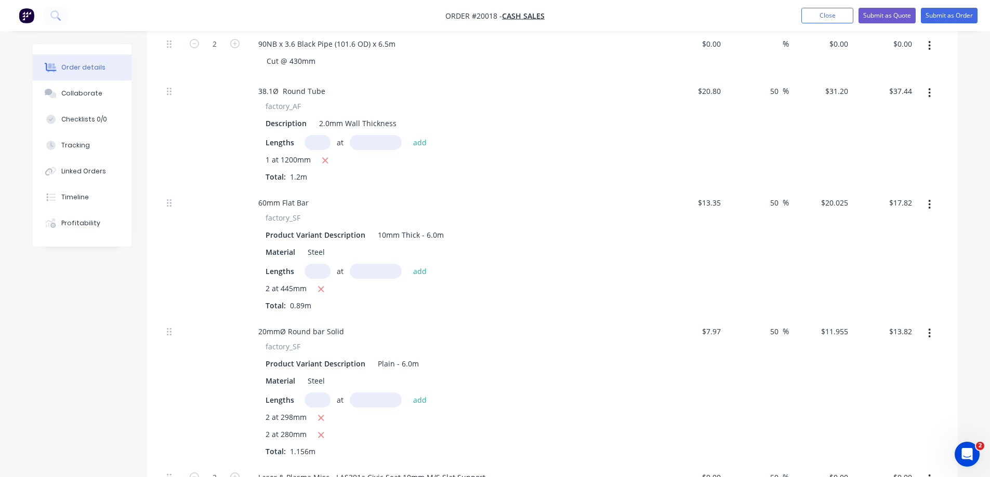
scroll to position [219, 0]
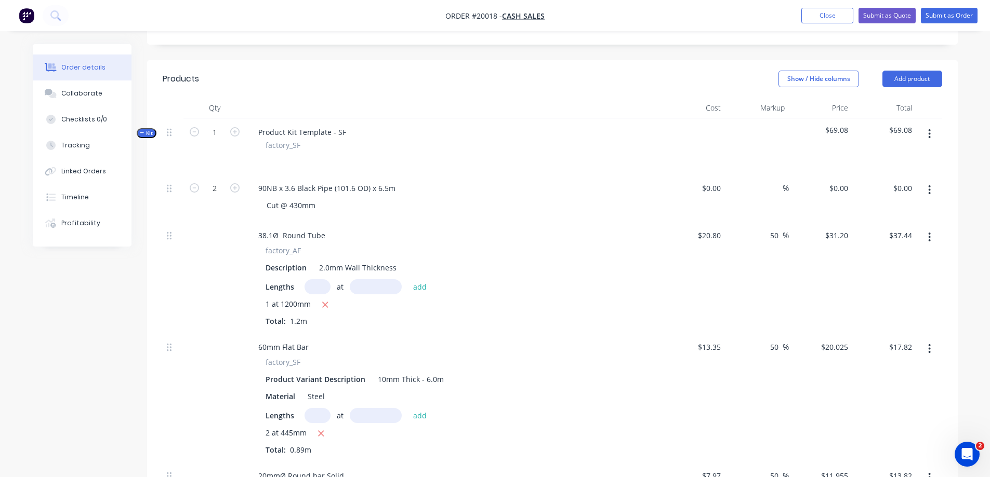
click at [928, 131] on icon "button" at bounding box center [929, 133] width 3 height 11
click at [896, 167] on div "Add product to kit" at bounding box center [892, 161] width 80 height 15
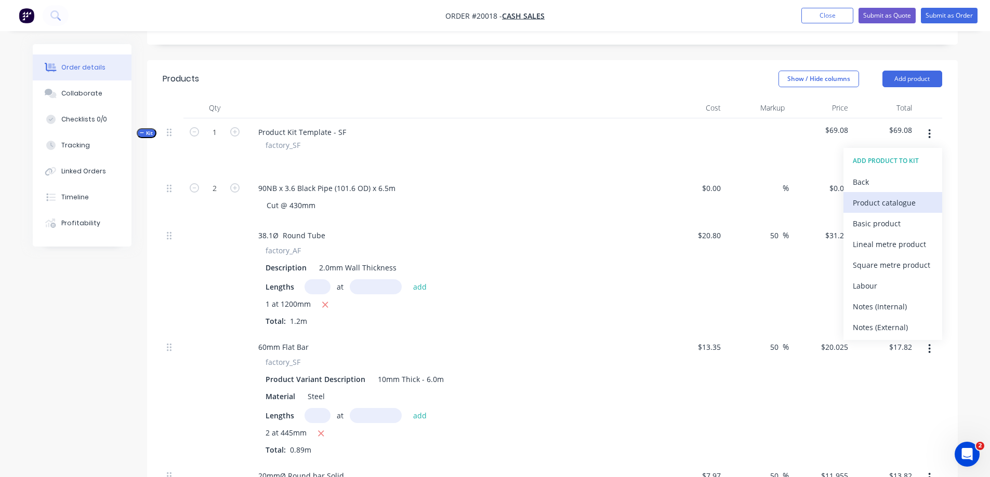
click at [877, 202] on div "Product catalogue" at bounding box center [892, 202] width 80 height 15
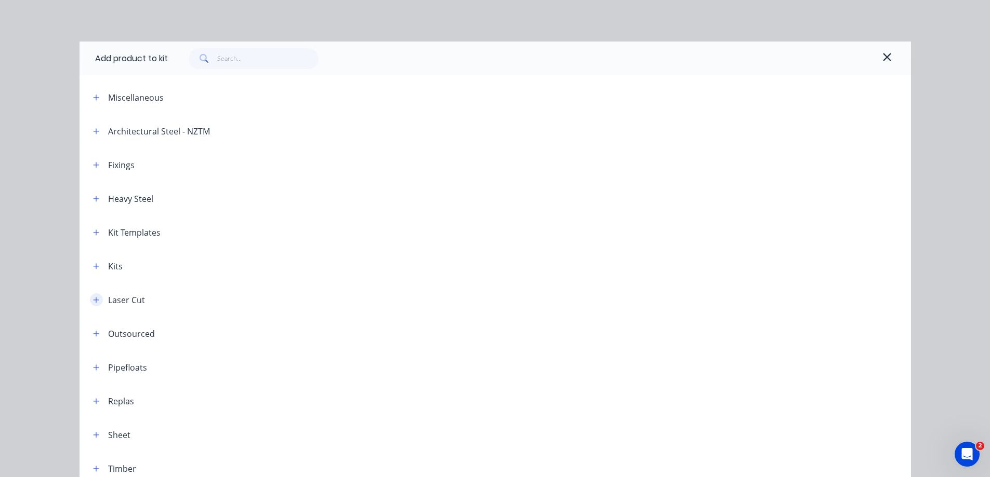
click at [93, 301] on icon "button" at bounding box center [96, 300] width 6 height 6
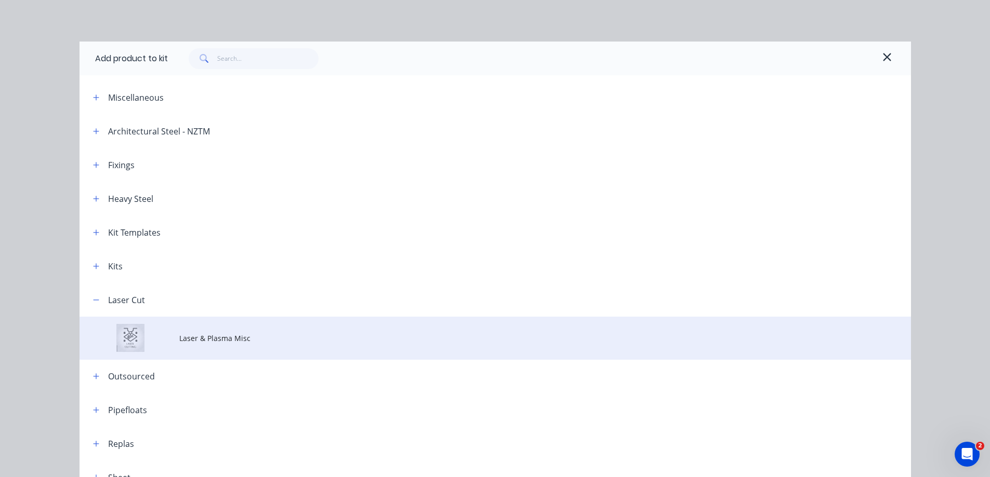
click at [211, 333] on span "Laser & Plasma Misc" at bounding box center [471, 338] width 585 height 11
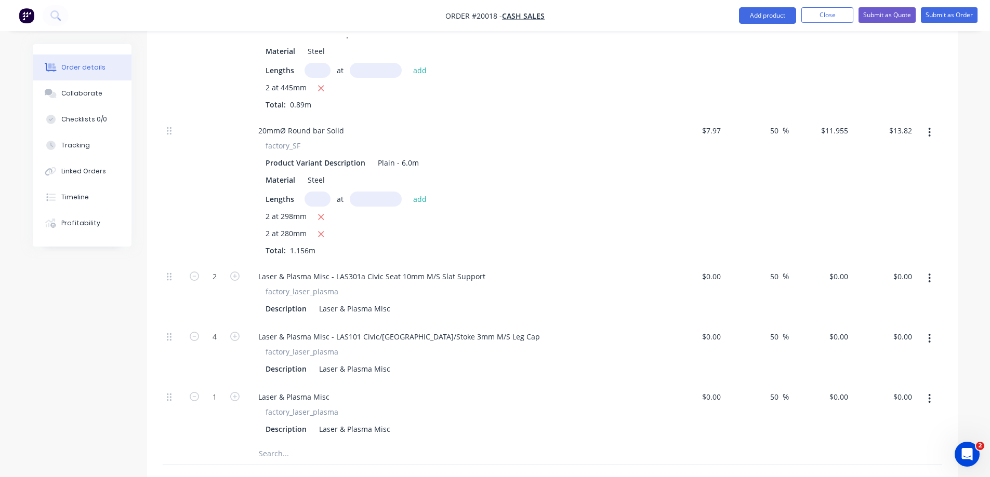
scroll to position [635, 0]
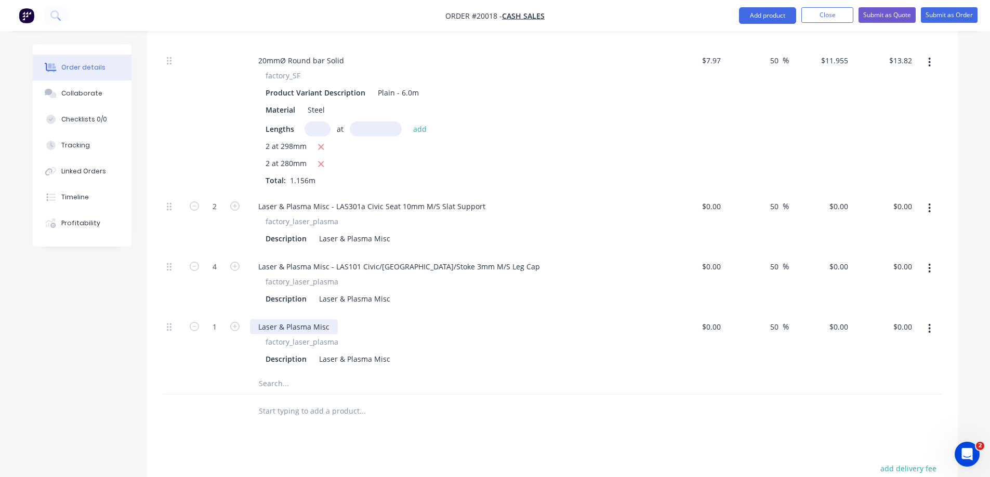
click at [328, 329] on div "Laser & Plasma Misc" at bounding box center [294, 326] width 88 height 15
drag, startPoint x: 447, startPoint y: 328, endPoint x: 456, endPoint y: 328, distance: 8.8
click at [447, 328] on div "Laser & Plasma Misc - LAS201 SF Flange 8mm M/S 250Ø/102Ø" at bounding box center [365, 326] width 231 height 15
click at [466, 328] on div "Laser & Plasma Misc - LAS201 SF Flange 8mm M/S 250Ø/102Ø" at bounding box center [365, 326] width 231 height 15
click at [468, 330] on div "Laser & Plasma Misc - LAS201 SF Flange 8mm M/S 250Ø/102Ø- Holes 4x16mm" at bounding box center [393, 326] width 286 height 15
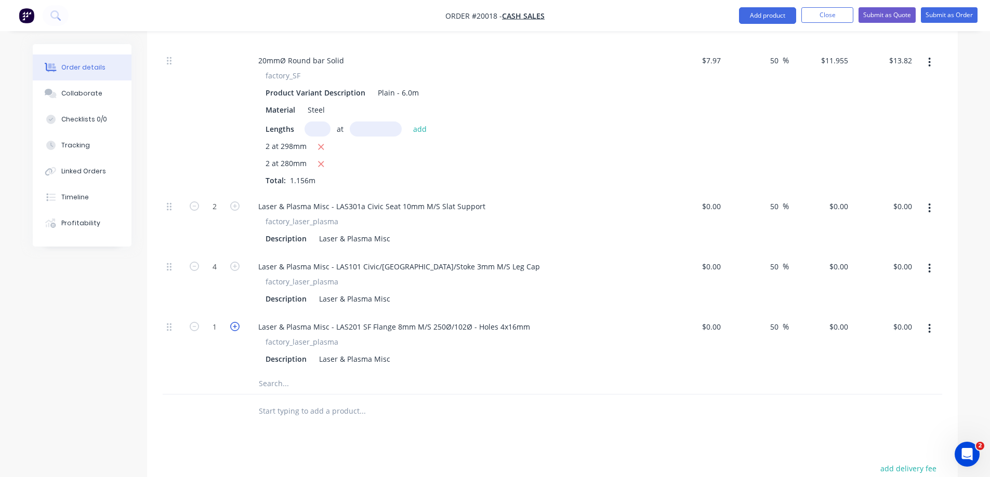
click at [232, 329] on icon "button" at bounding box center [234, 326] width 9 height 9
type input "2"
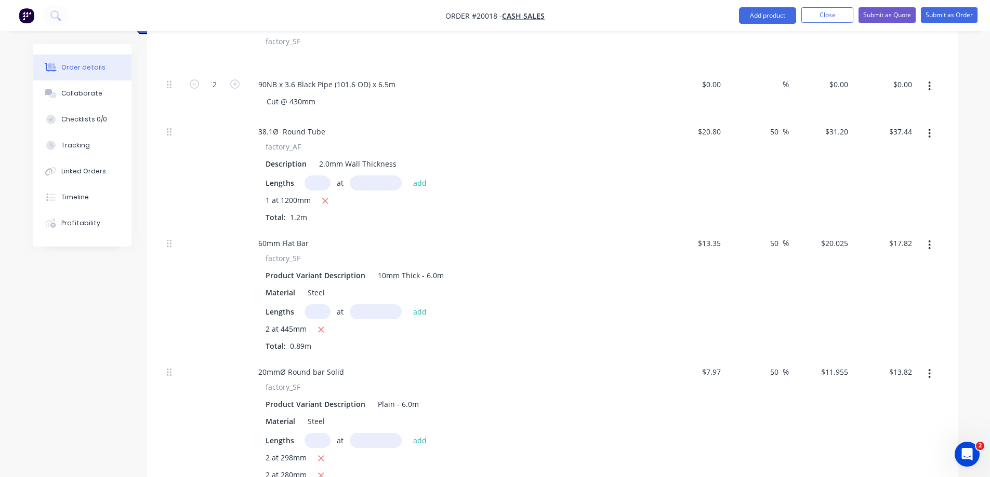
scroll to position [115, 0]
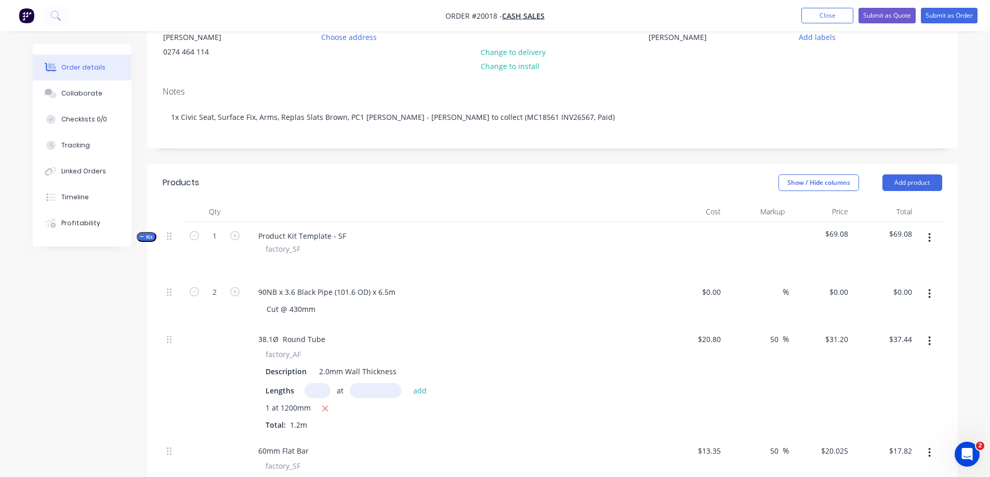
click at [930, 237] on icon "button" at bounding box center [929, 237] width 3 height 11
click at [899, 265] on div "Add product to kit" at bounding box center [892, 265] width 80 height 15
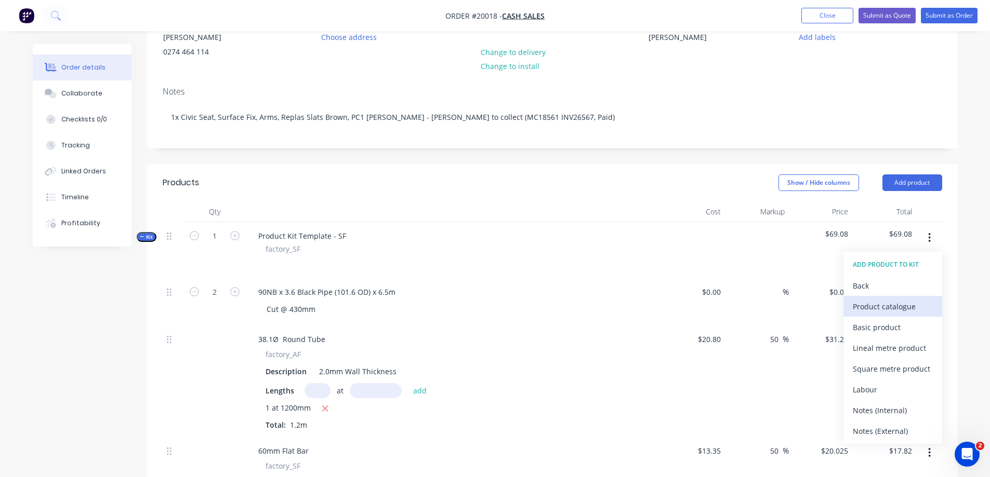
click at [875, 308] on div "Product catalogue" at bounding box center [892, 306] width 80 height 15
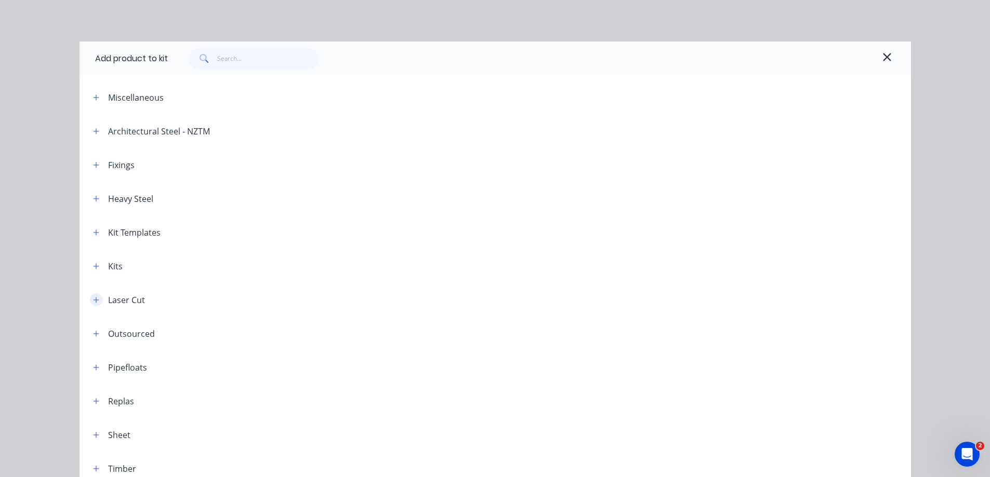
click at [96, 303] on button "button" at bounding box center [96, 299] width 13 height 13
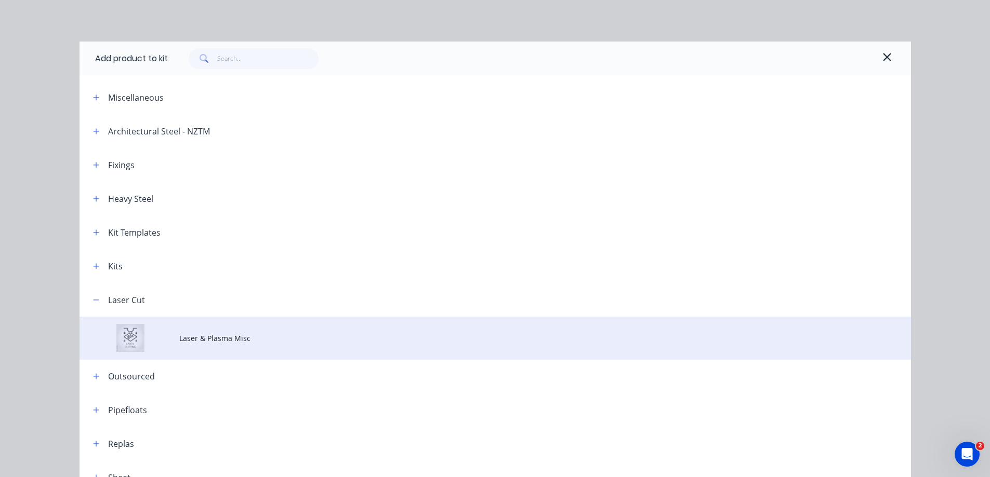
click at [202, 345] on td "Laser & Plasma Misc" at bounding box center [544, 338] width 731 height 43
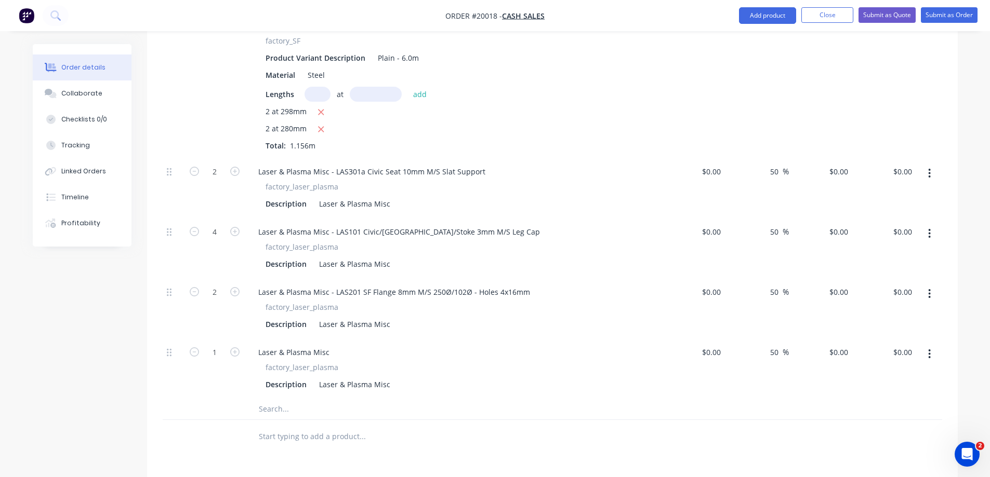
scroll to position [739, 0]
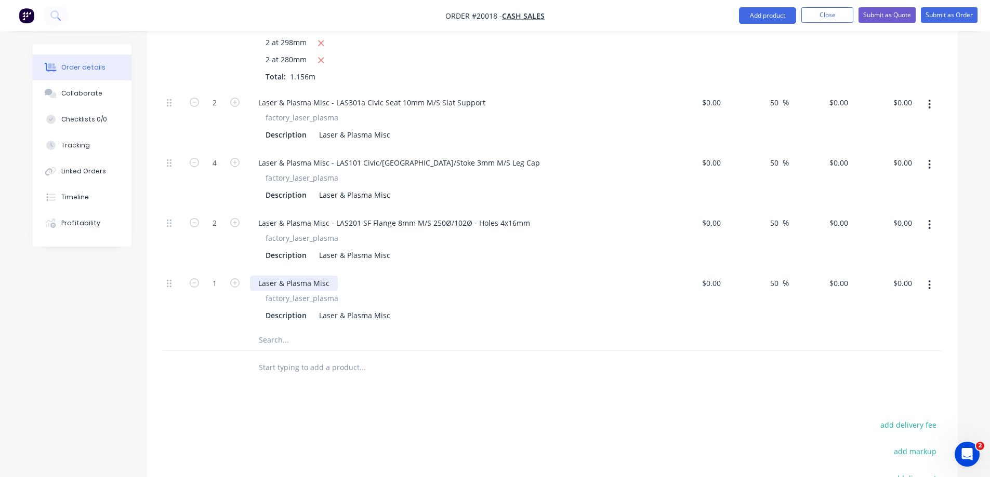
click at [330, 283] on div "Laser & Plasma Misc" at bounding box center [294, 283] width 88 height 15
click at [348, 338] on input "text" at bounding box center [362, 340] width 208 height 21
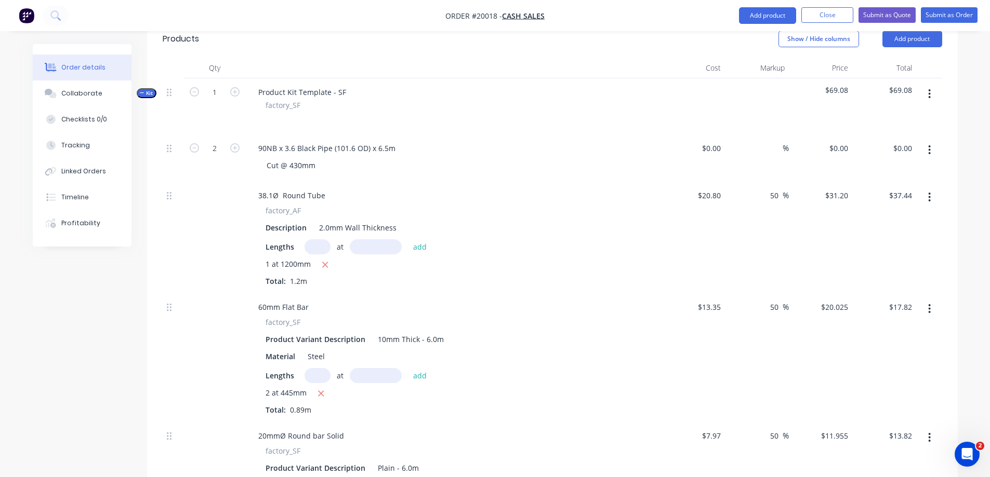
scroll to position [167, 0]
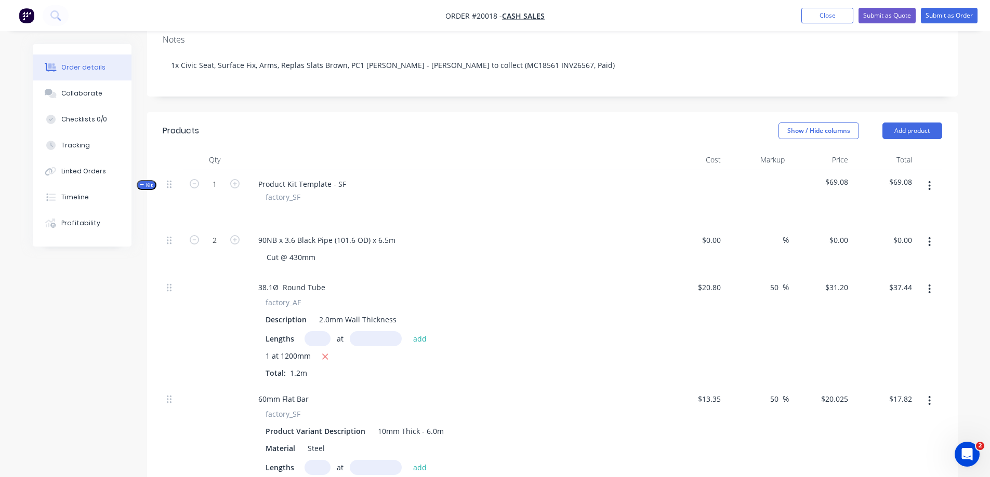
click at [932, 184] on button "button" at bounding box center [929, 186] width 24 height 19
click at [914, 208] on div "Add product to kit" at bounding box center [892, 213] width 80 height 15
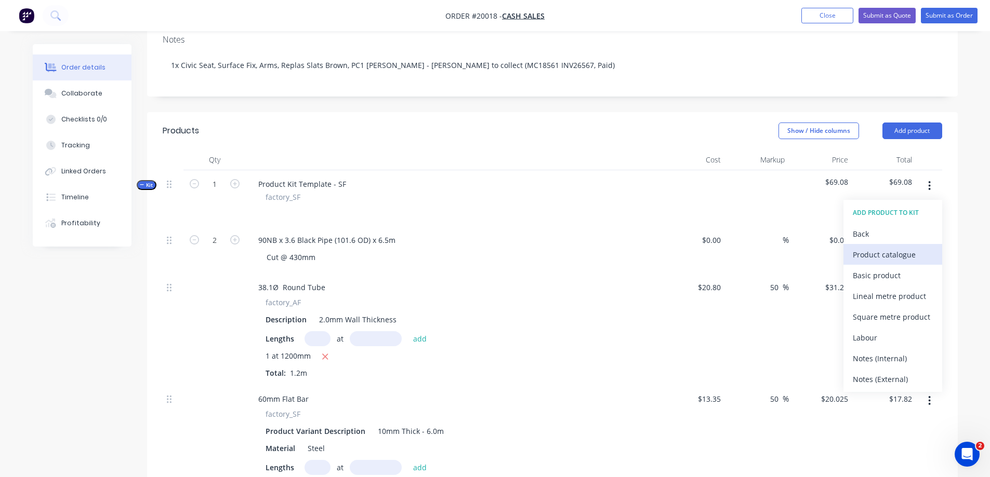
click at [898, 256] on div "Product catalogue" at bounding box center [892, 254] width 80 height 15
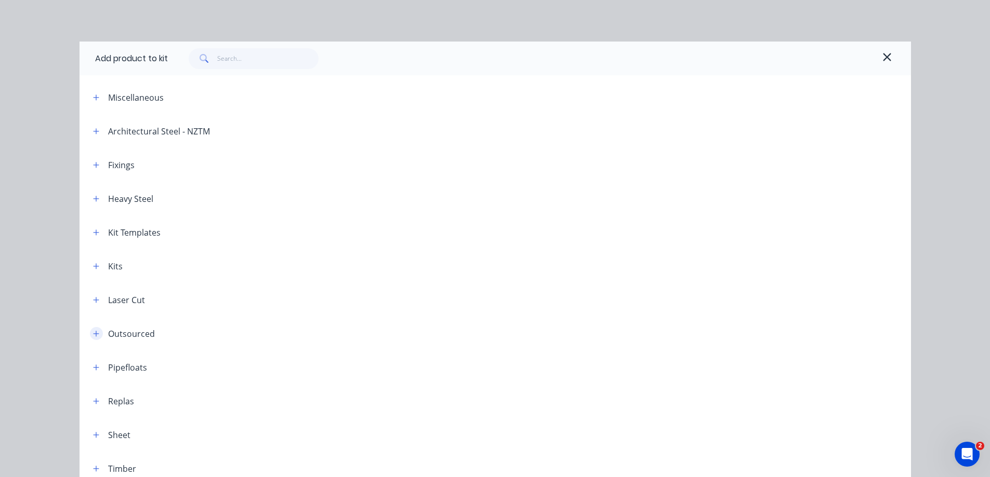
click at [95, 332] on icon "button" at bounding box center [96, 333] width 6 height 7
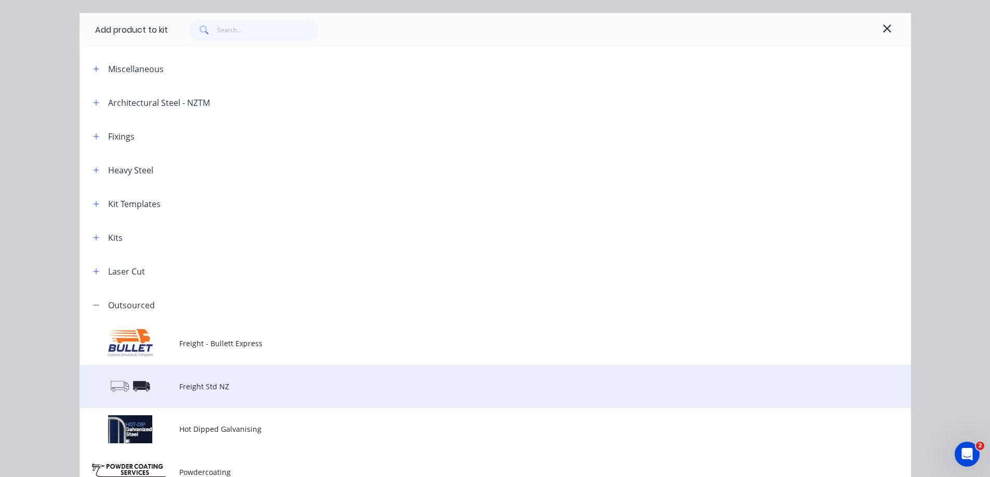
scroll to position [52, 0]
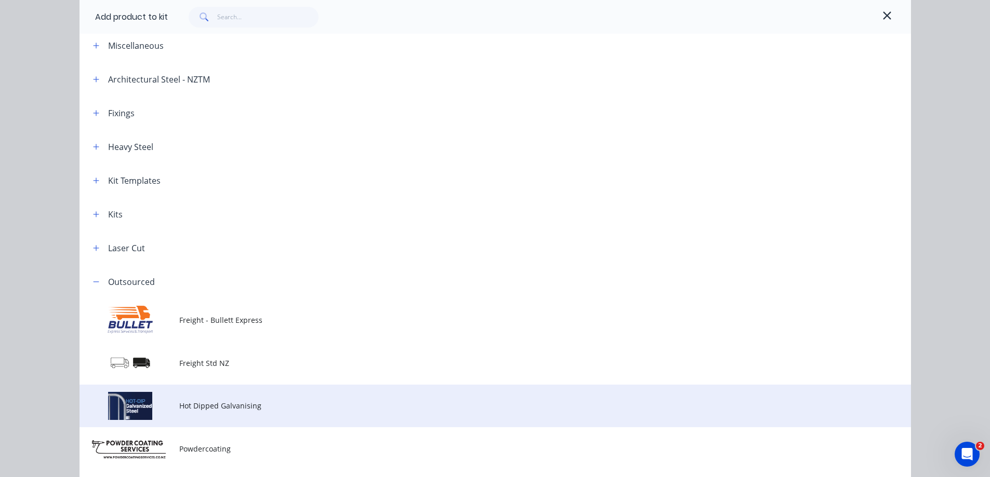
click at [213, 408] on span "Hot Dipped Galvanising" at bounding box center [471, 405] width 585 height 11
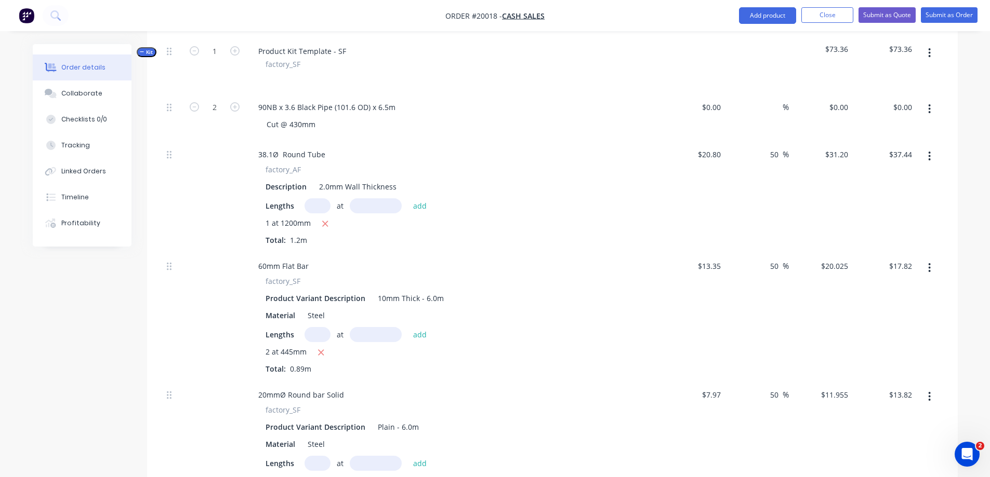
scroll to position [167, 0]
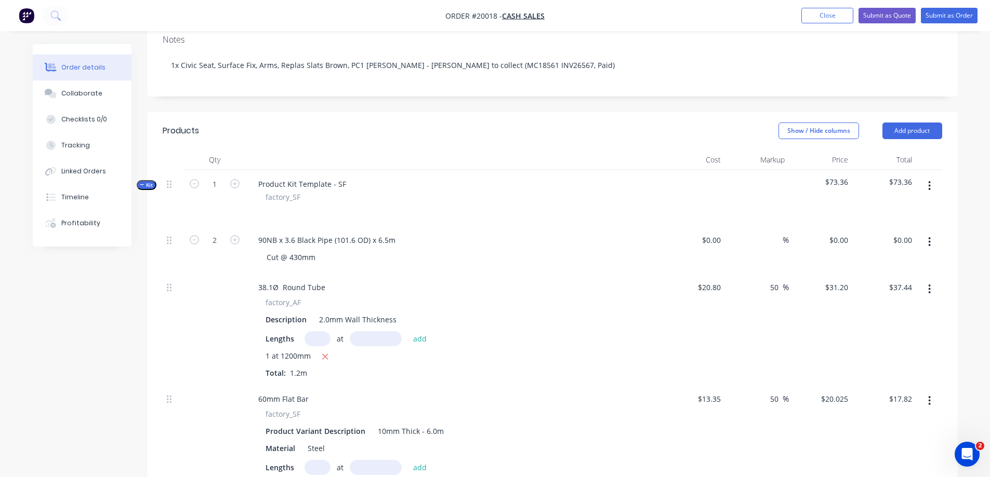
click at [930, 186] on icon "button" at bounding box center [929, 185] width 3 height 11
click at [913, 213] on div "Add product to kit" at bounding box center [892, 213] width 80 height 15
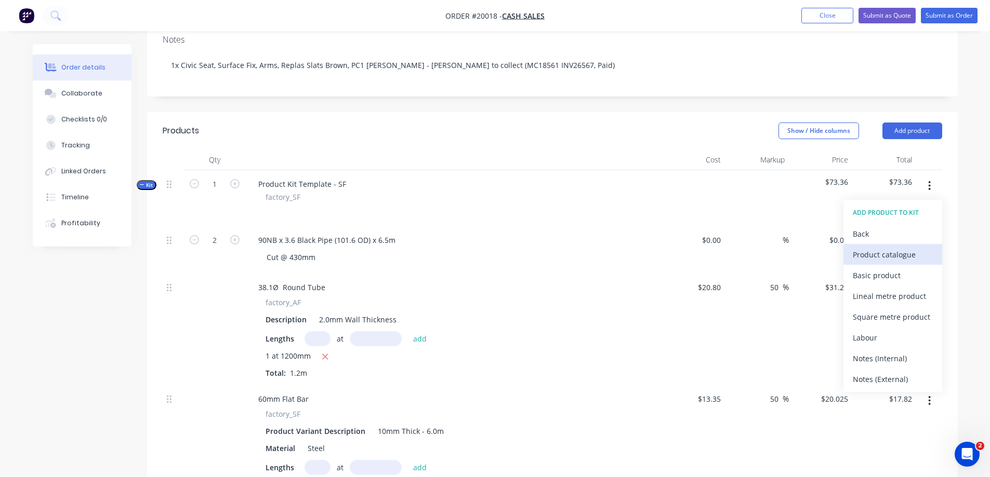
click at [878, 260] on div "Product catalogue" at bounding box center [892, 254] width 80 height 15
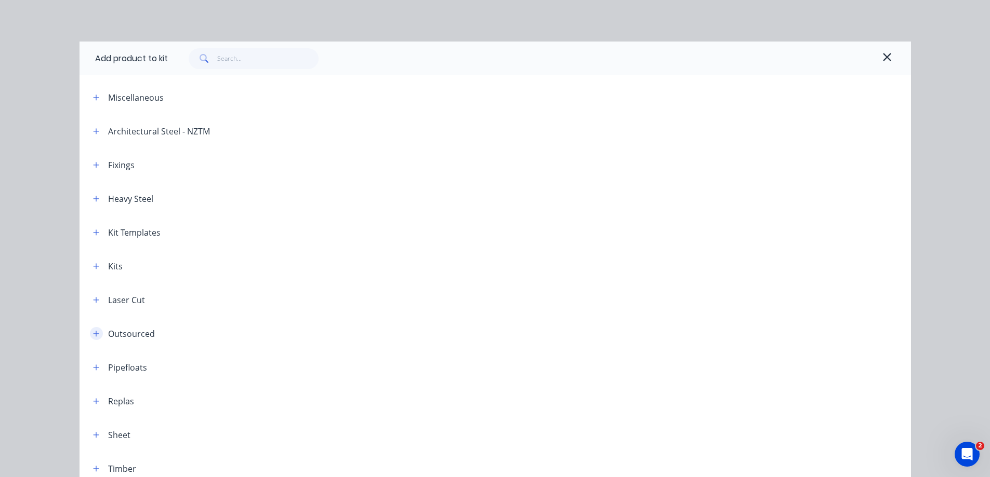
click at [94, 336] on icon "button" at bounding box center [96, 333] width 6 height 7
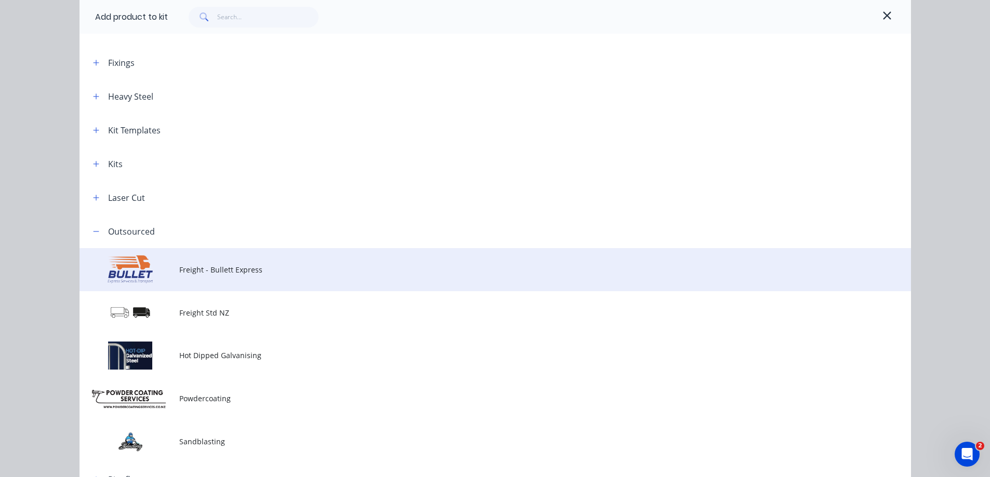
scroll to position [104, 0]
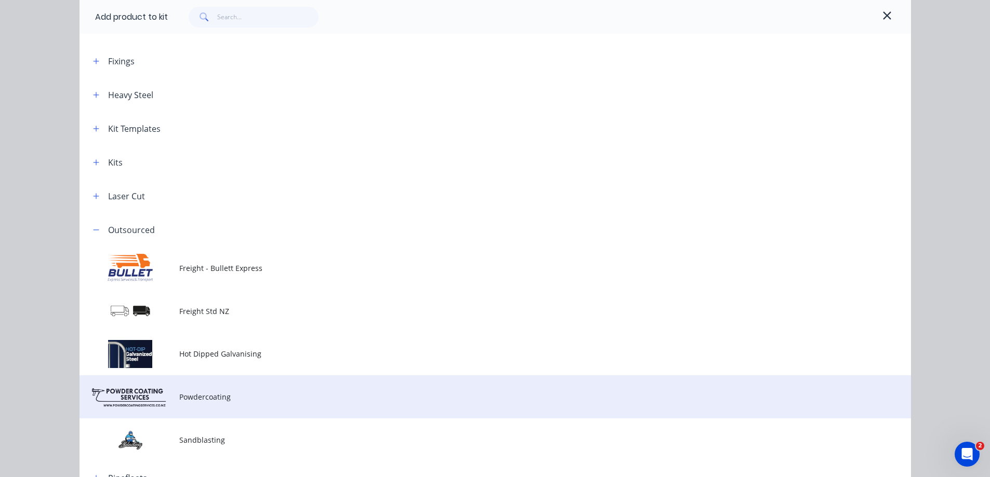
click at [192, 393] on span "Powdercoating" at bounding box center [471, 397] width 585 height 11
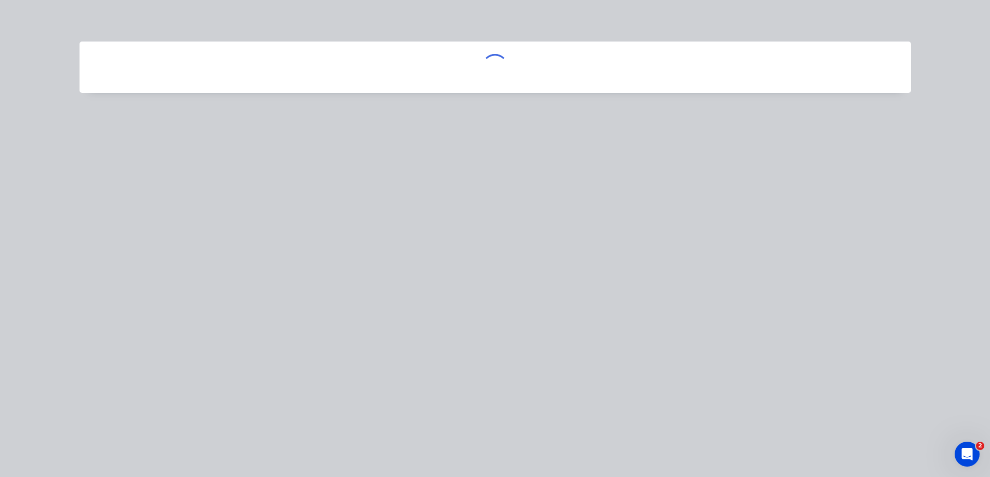
scroll to position [0, 0]
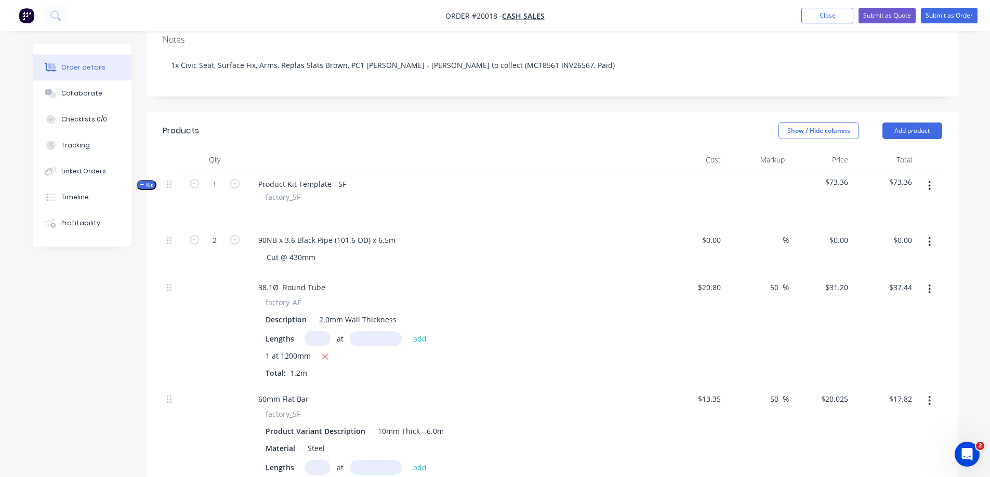
click at [932, 180] on button "button" at bounding box center [929, 186] width 24 height 19
click at [900, 212] on div "Add product to kit" at bounding box center [892, 213] width 80 height 15
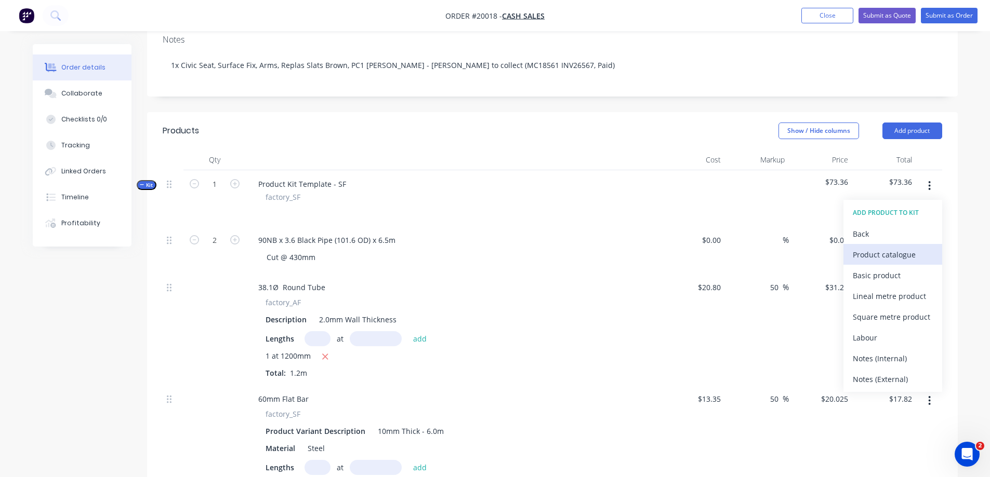
click at [882, 256] on div "Product catalogue" at bounding box center [892, 254] width 80 height 15
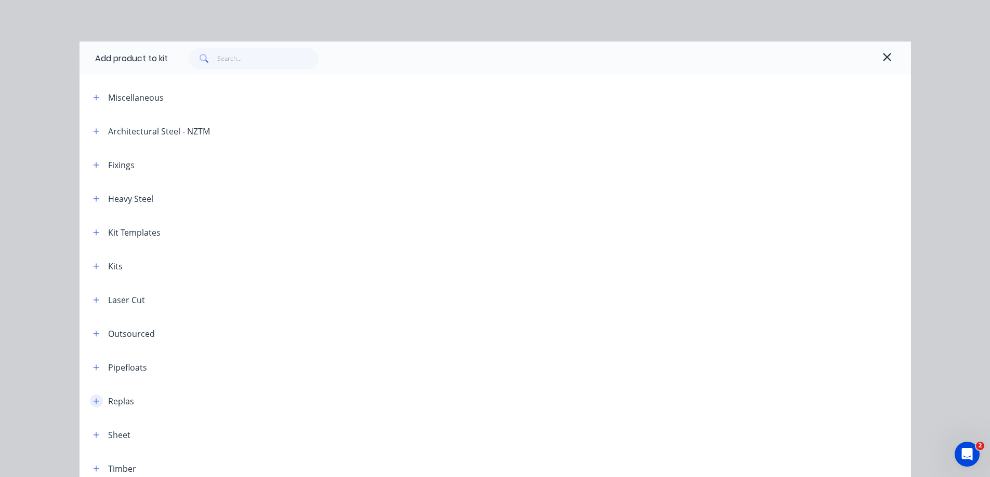
click at [93, 402] on icon "button" at bounding box center [96, 401] width 6 height 7
click at [893, 56] on div "Add product to kit" at bounding box center [494, 59] width 831 height 34
click at [889, 56] on button "button" at bounding box center [886, 58] width 17 height 17
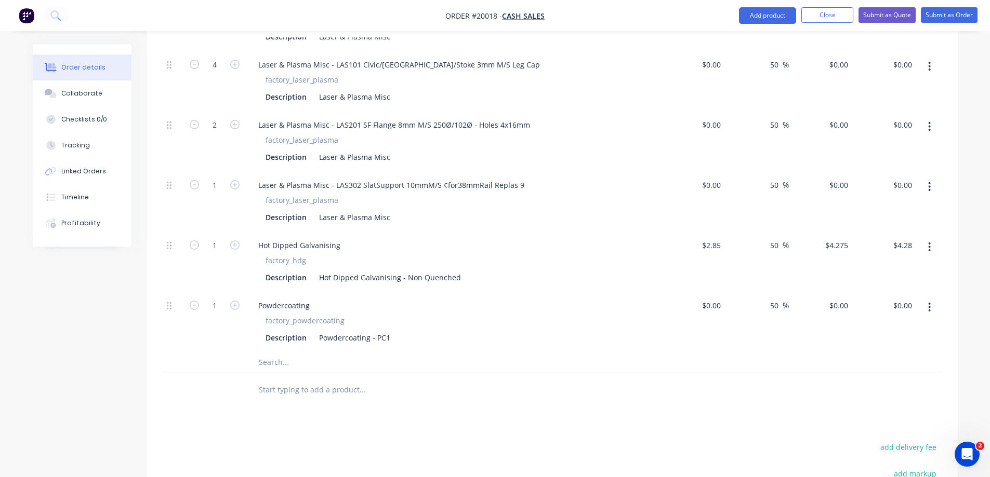
scroll to position [843, 0]
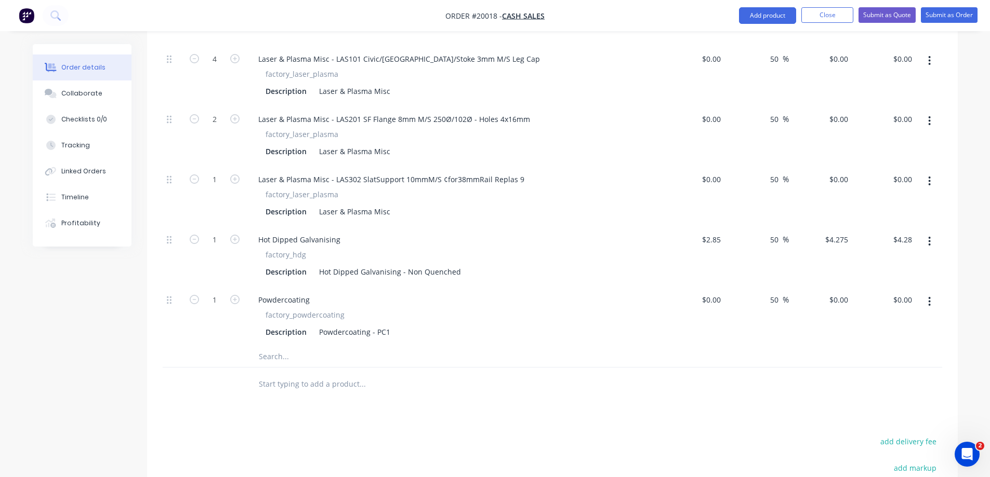
click at [286, 359] on input "text" at bounding box center [362, 356] width 208 height 21
paste input "Replas 65x40 Brown - 040/065/3600 brown"
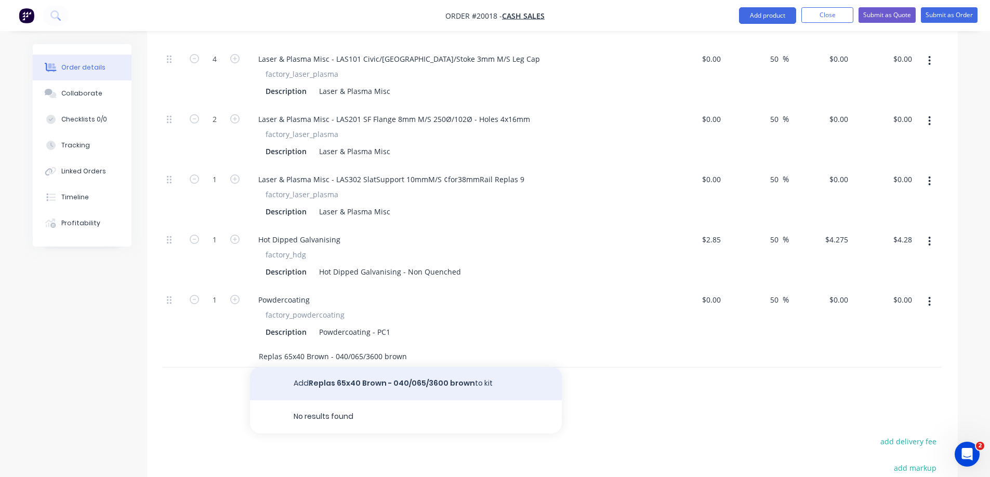
type input "Replas 65x40 Brown - 040/065/3600 brown"
click at [388, 380] on button "Add Replas 65x40 Brown - 040/065/3600 brown to kit" at bounding box center [406, 383] width 312 height 33
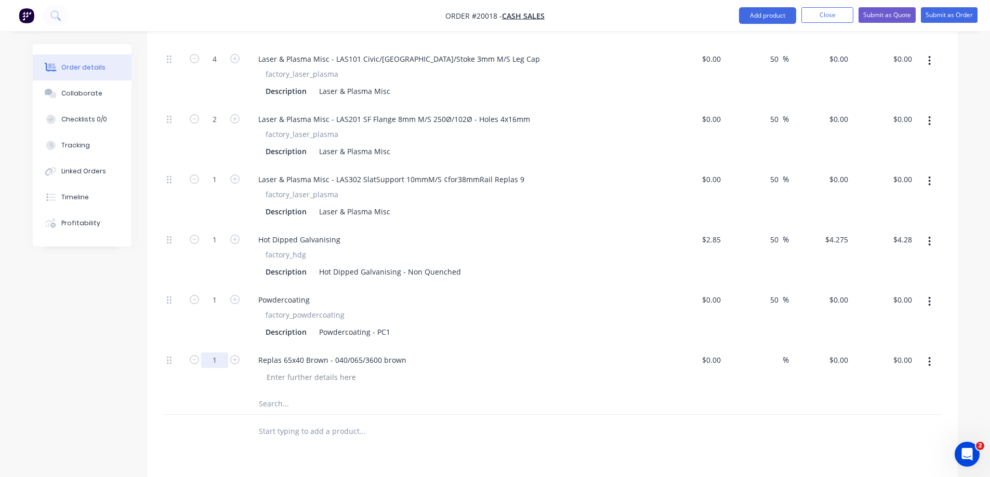
click at [223, 356] on input "1" at bounding box center [214, 361] width 27 height 16
type input "9"
click at [300, 376] on div at bounding box center [311, 377] width 106 height 15
click at [269, 400] on input "text" at bounding box center [362, 404] width 208 height 21
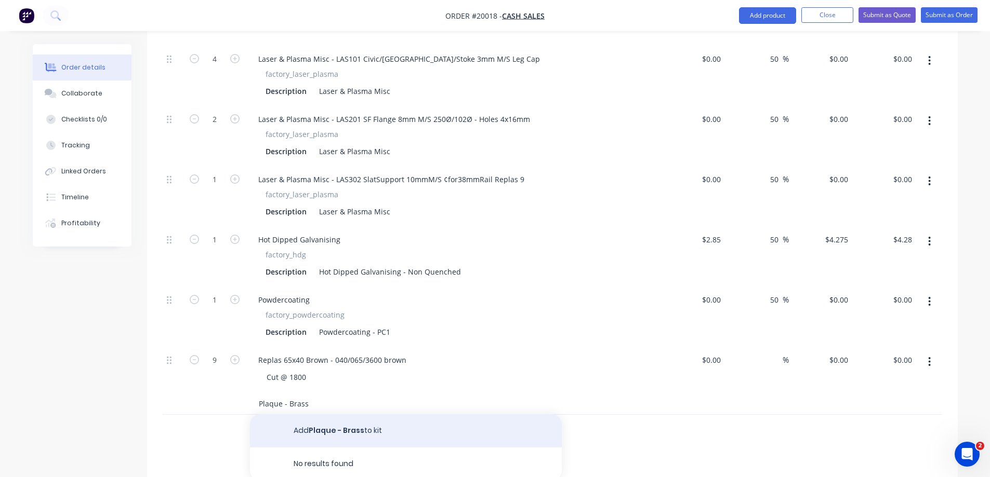
type input "Plaque - Brass"
click at [321, 434] on button "Add Plaque - Brass to kit" at bounding box center [406, 431] width 312 height 33
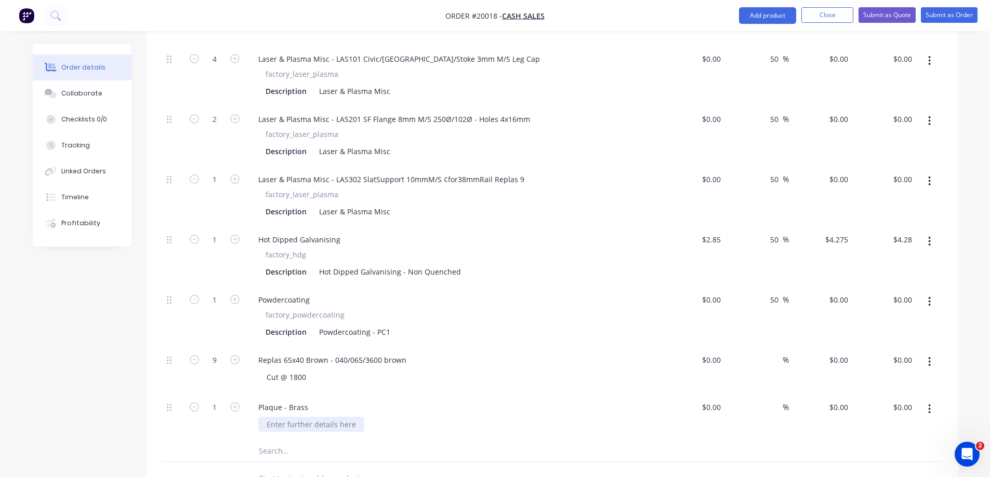
click at [319, 424] on div at bounding box center [311, 424] width 106 height 15
click at [302, 453] on input "text" at bounding box center [362, 451] width 208 height 21
type input "p"
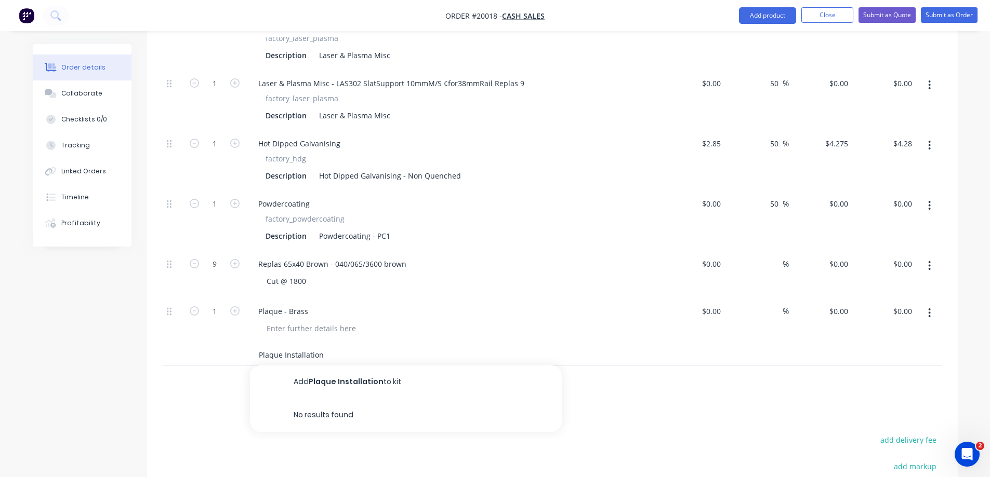
scroll to position [946, 0]
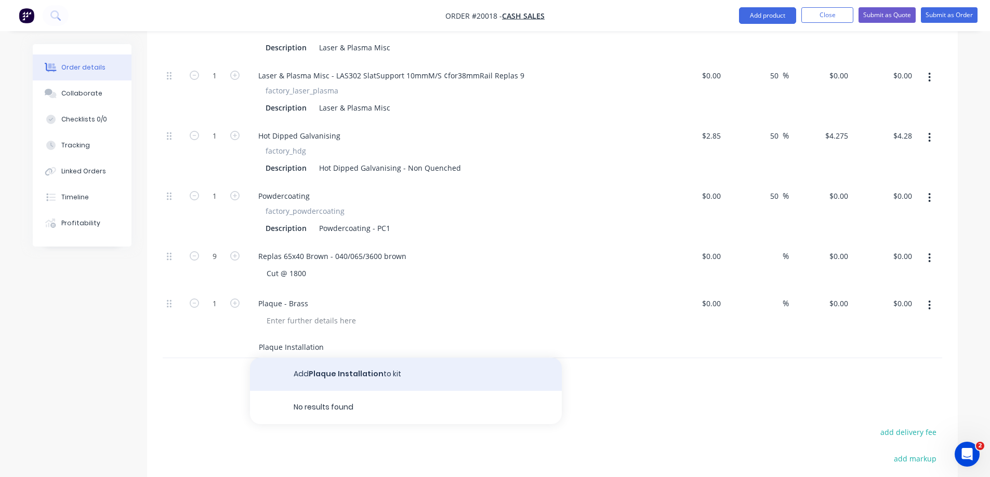
type input "Plaque Installation"
click at [370, 373] on button "Add Plaque Installation to kit" at bounding box center [406, 374] width 312 height 33
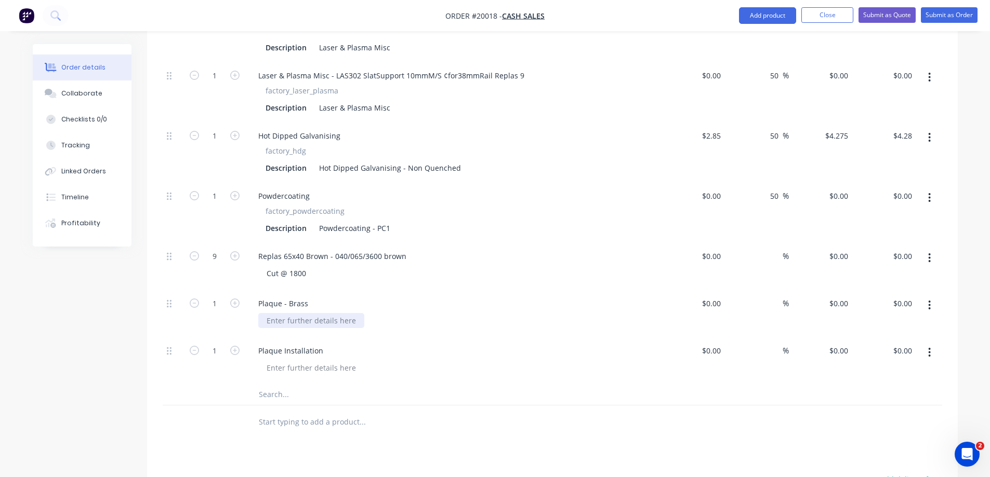
click at [303, 324] on div at bounding box center [311, 320] width 106 height 15
click at [402, 327] on div ""[PERSON_NAME]" ex [PERSON_NAME]" at bounding box center [457, 320] width 399 height 15
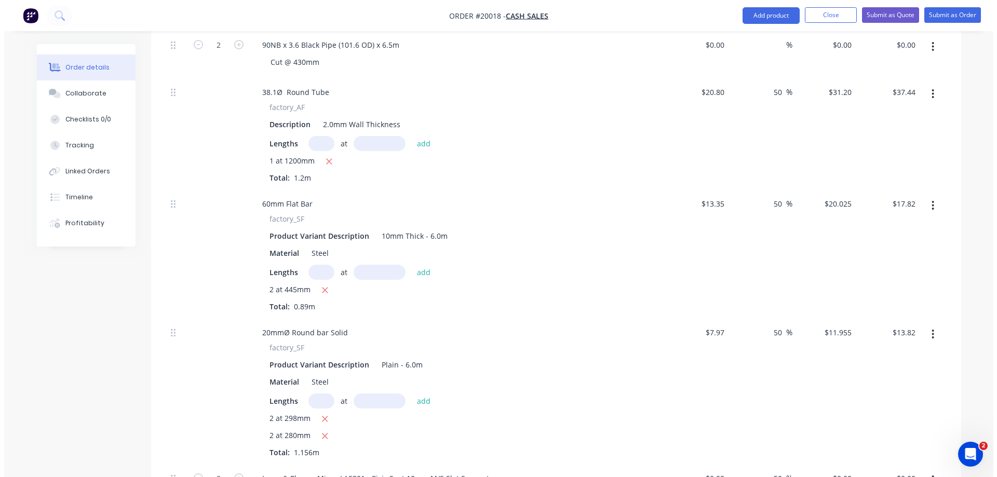
scroll to position [271, 0]
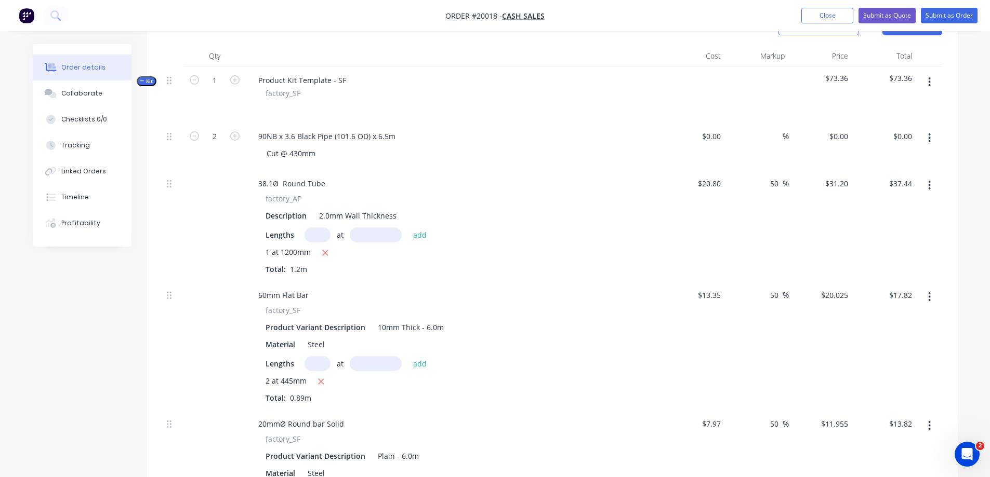
click at [929, 79] on icon "button" at bounding box center [929, 81] width 2 height 9
click at [899, 109] on div "Add product to kit" at bounding box center [892, 109] width 80 height 15
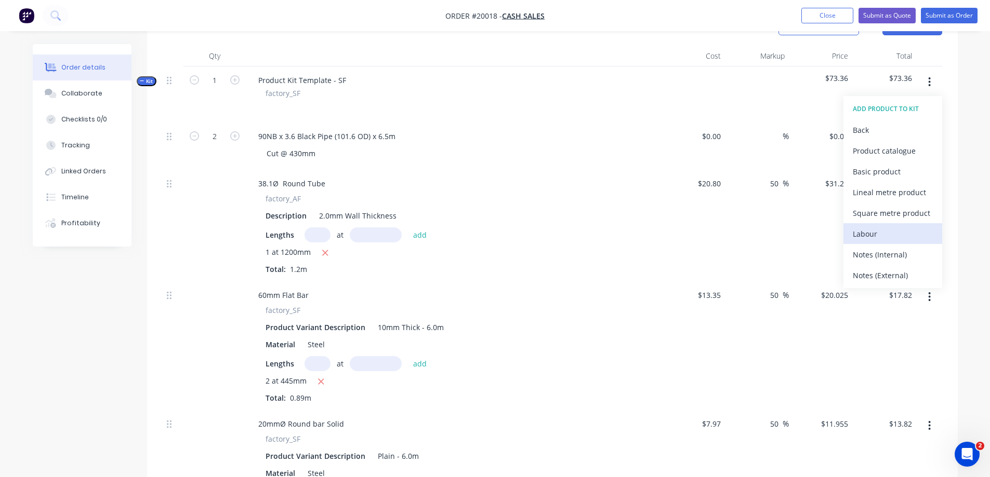
click at [877, 233] on div "Labour" at bounding box center [892, 233] width 80 height 15
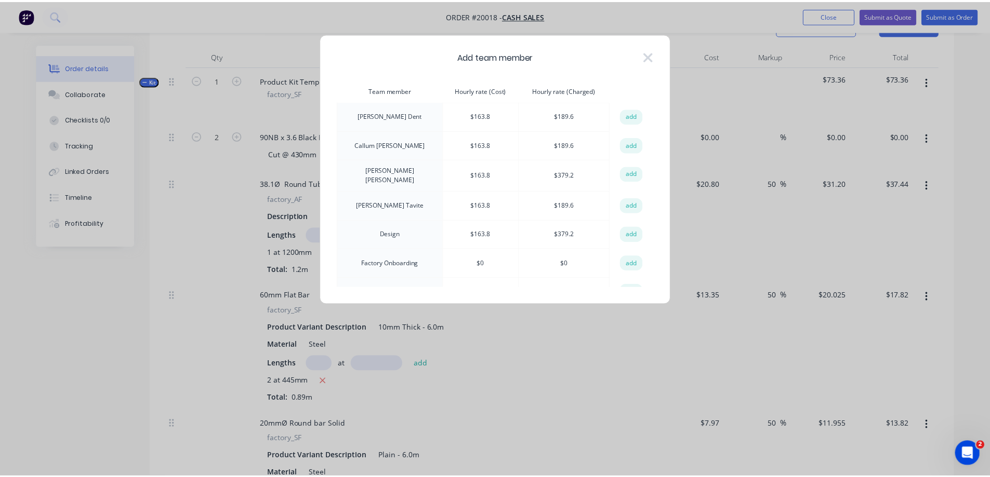
scroll to position [52, 0]
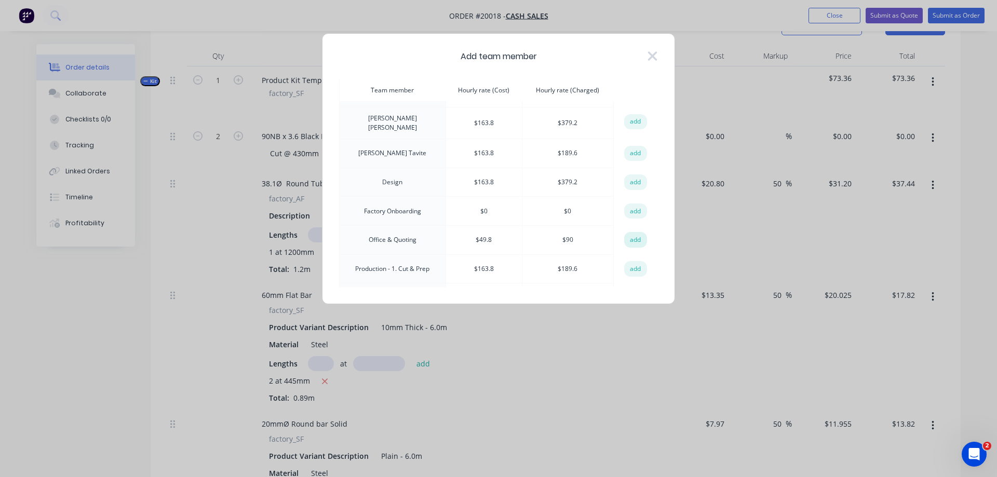
click at [633, 236] on button "add" at bounding box center [635, 240] width 23 height 16
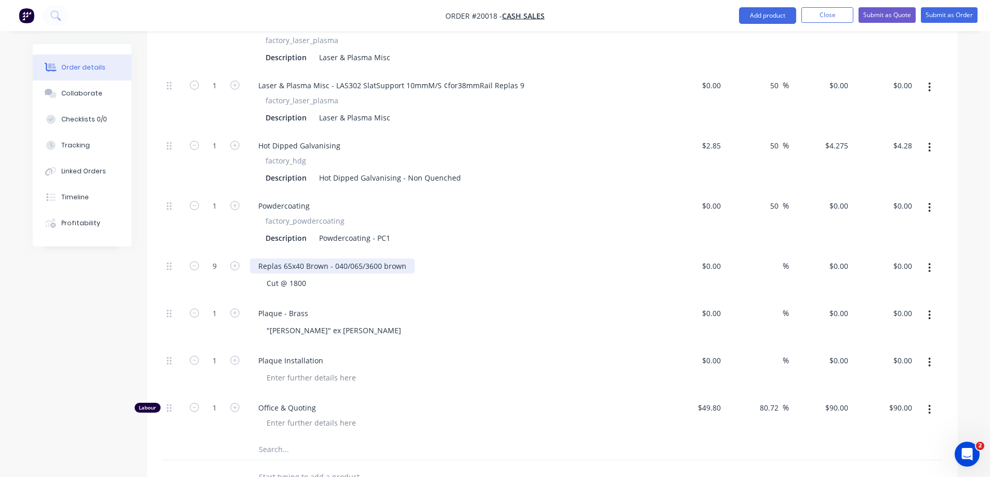
scroll to position [1102, 0]
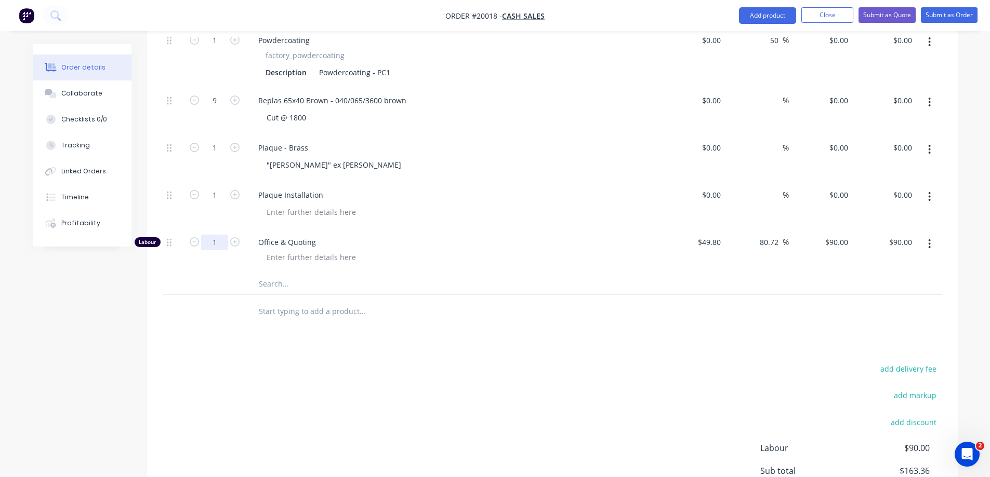
click at [220, 243] on input "1" at bounding box center [214, 243] width 27 height 16
type input "0.5"
type input "$45.00"
click at [330, 281] on input "text" at bounding box center [362, 284] width 208 height 21
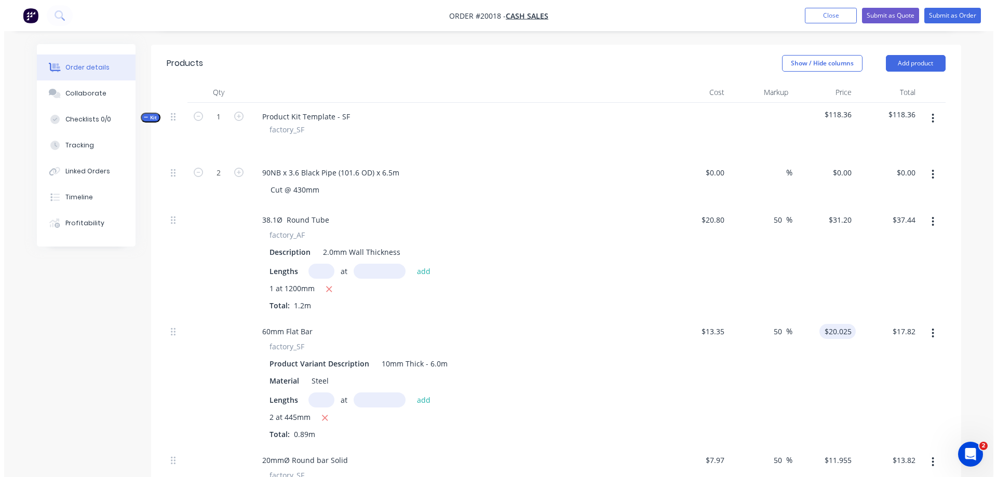
scroll to position [219, 0]
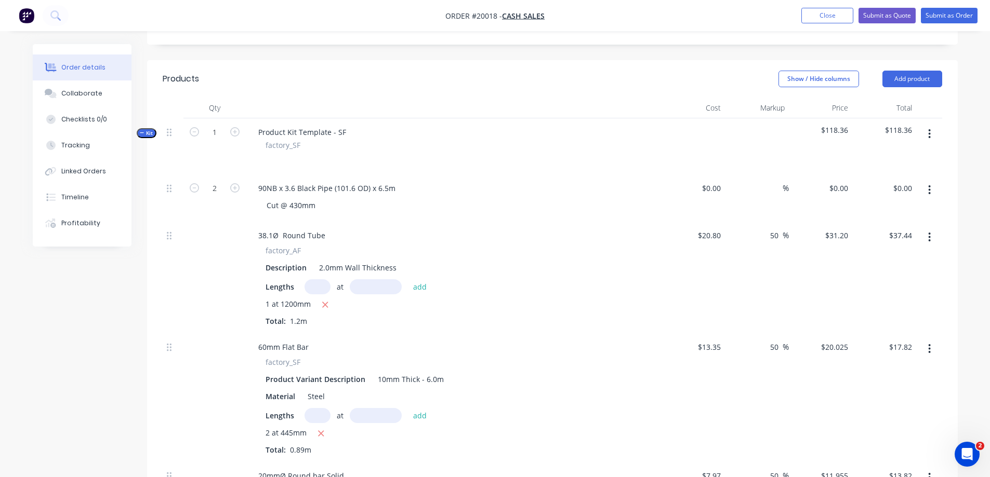
click at [928, 138] on icon "button" at bounding box center [929, 133] width 2 height 9
click at [900, 164] on div "Add product to kit" at bounding box center [892, 161] width 80 height 15
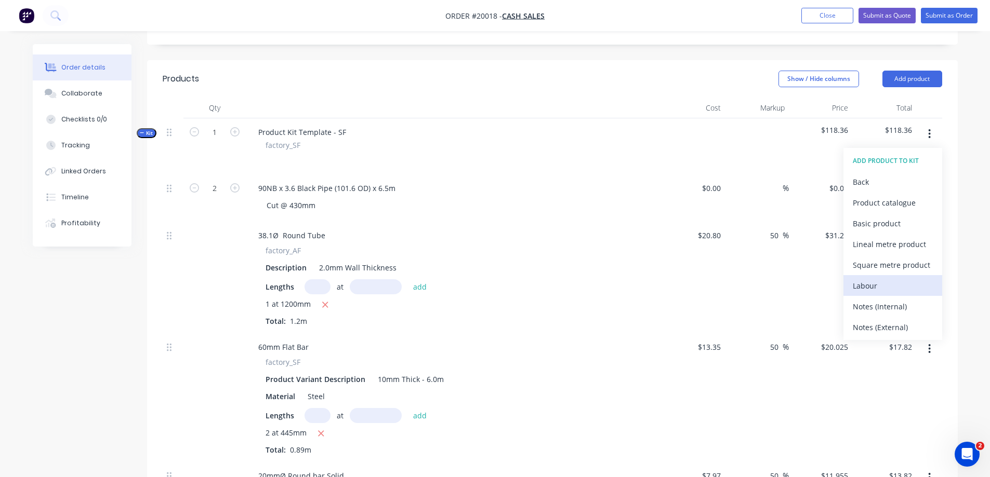
click at [882, 284] on div "Labour" at bounding box center [892, 285] width 80 height 15
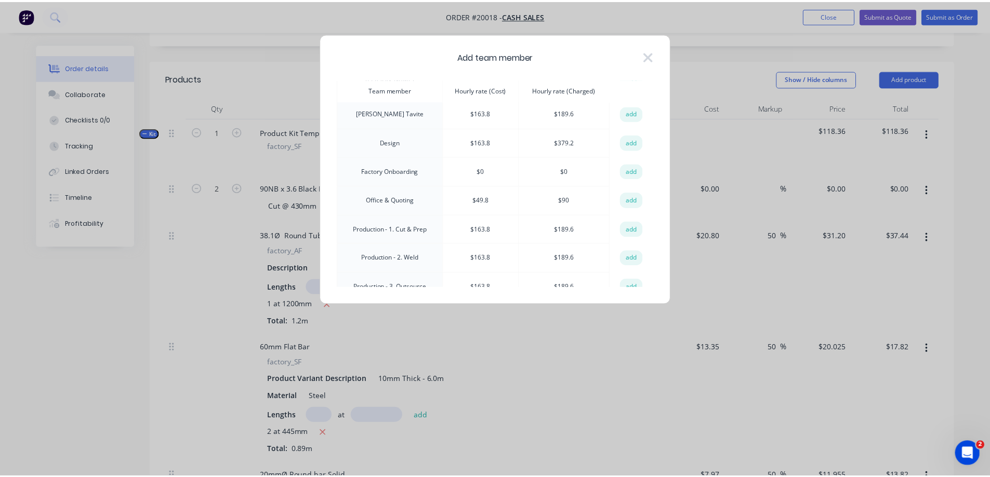
scroll to position [104, 0]
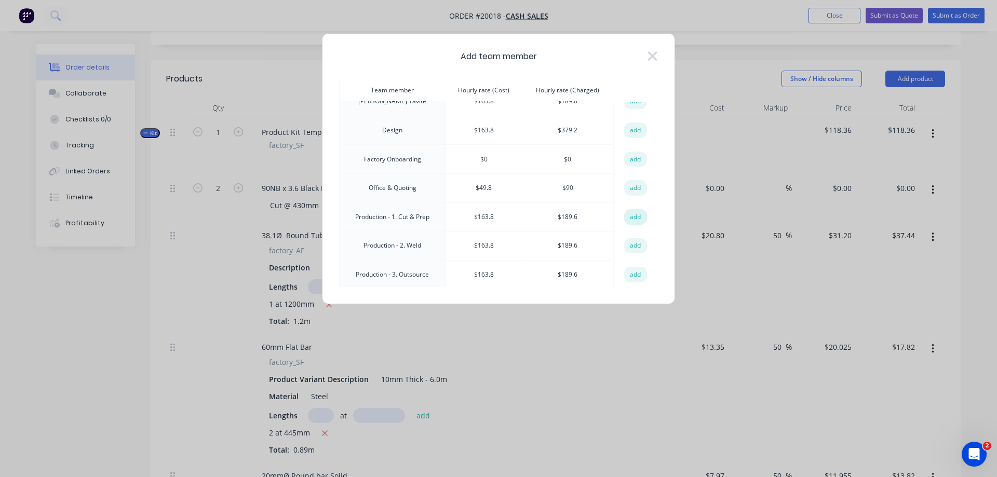
click at [634, 210] on button "add" at bounding box center [635, 217] width 23 height 16
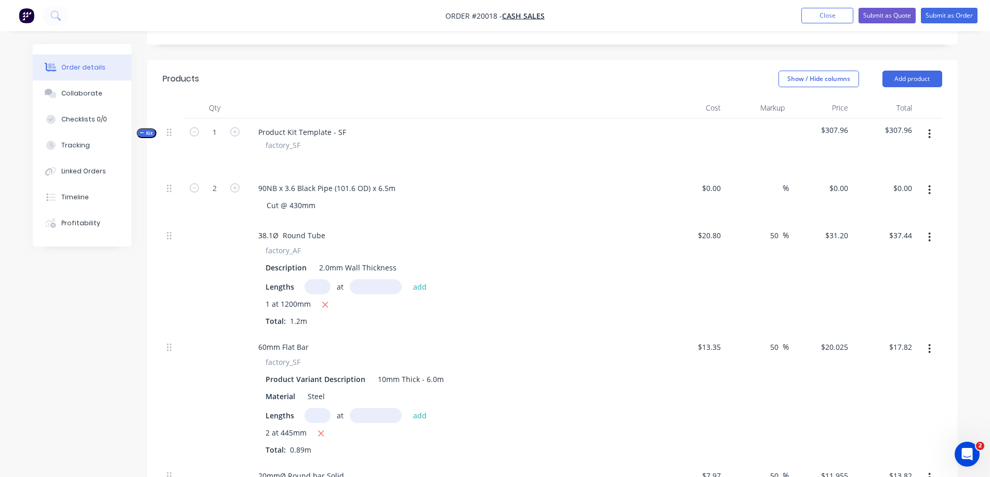
click at [932, 132] on button "button" at bounding box center [929, 134] width 24 height 19
click at [886, 163] on div "Add product to kit" at bounding box center [892, 161] width 80 height 15
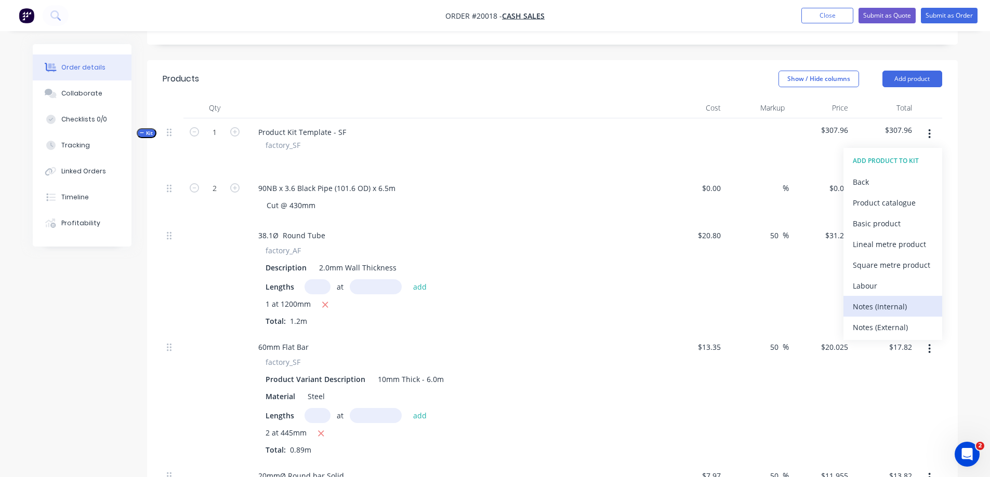
click at [881, 304] on div "Notes (Internal)" at bounding box center [892, 306] width 80 height 15
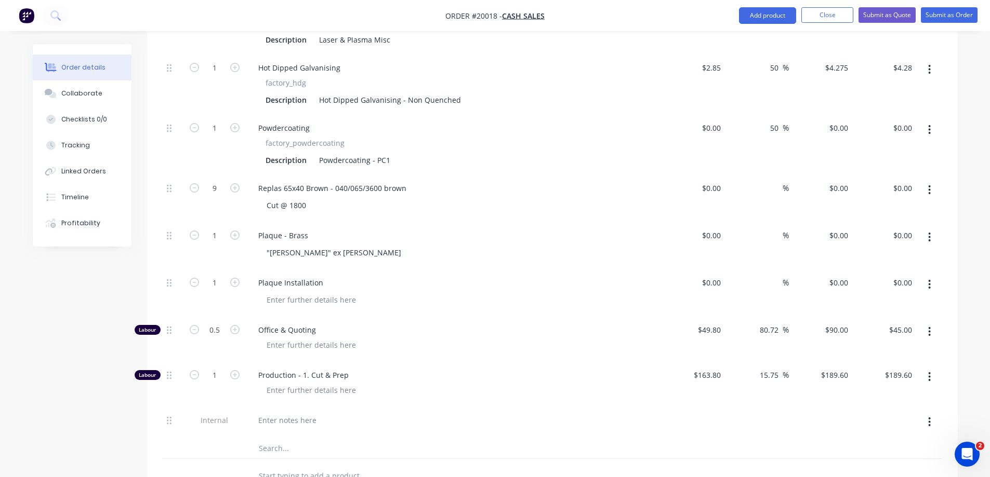
scroll to position [1154, 0]
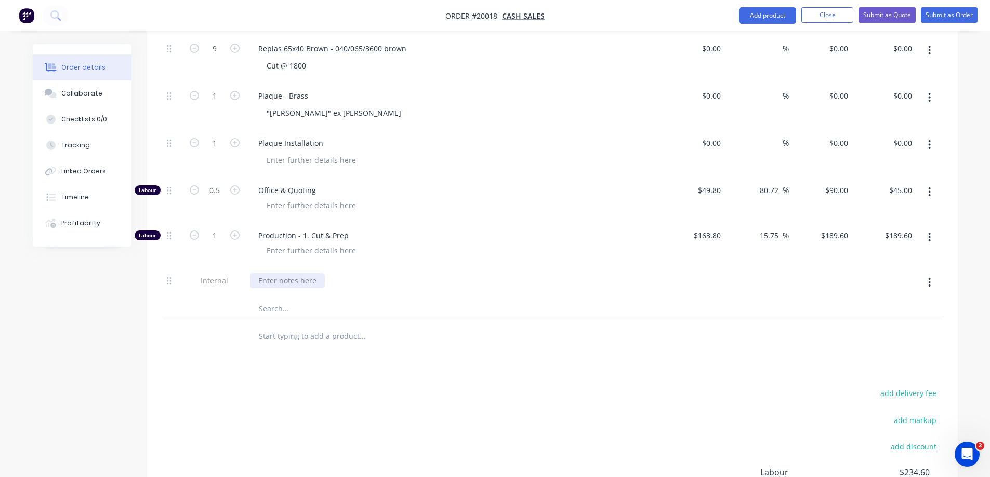
click at [305, 278] on div at bounding box center [287, 280] width 75 height 15
click at [219, 237] on input "1" at bounding box center [214, 236] width 27 height 16
type input "1.55"
type input "$293.88"
click at [327, 289] on div "C&P - (93)" at bounding box center [454, 283] width 416 height 32
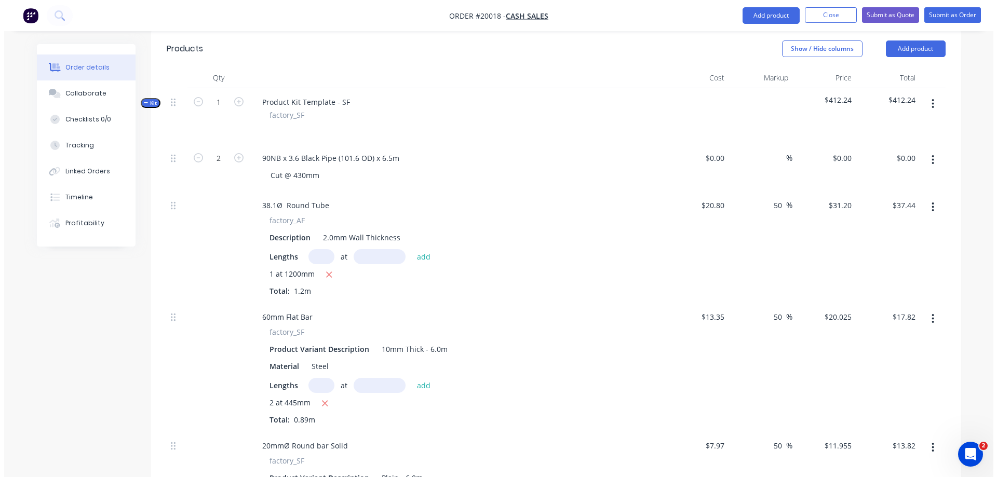
scroll to position [219, 0]
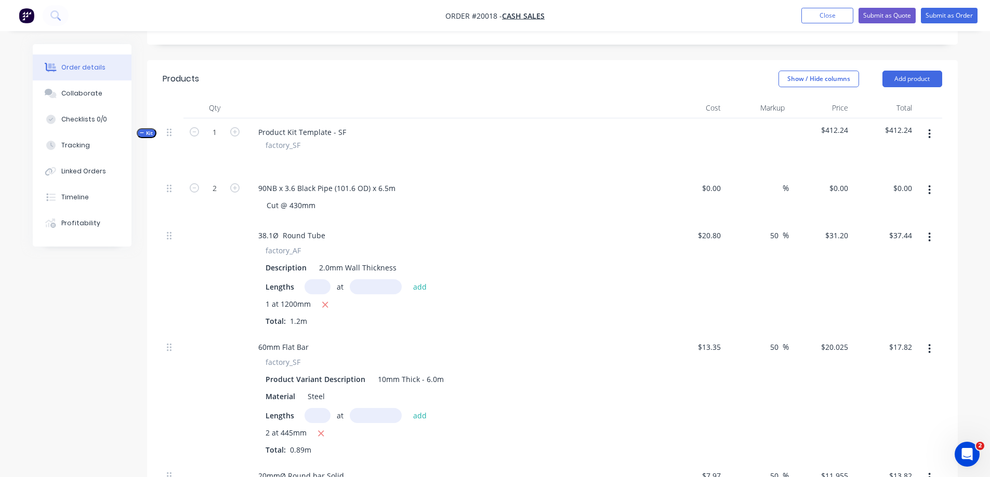
click at [929, 131] on icon "button" at bounding box center [929, 133] width 3 height 11
click at [904, 166] on div "Add product to kit" at bounding box center [892, 161] width 80 height 15
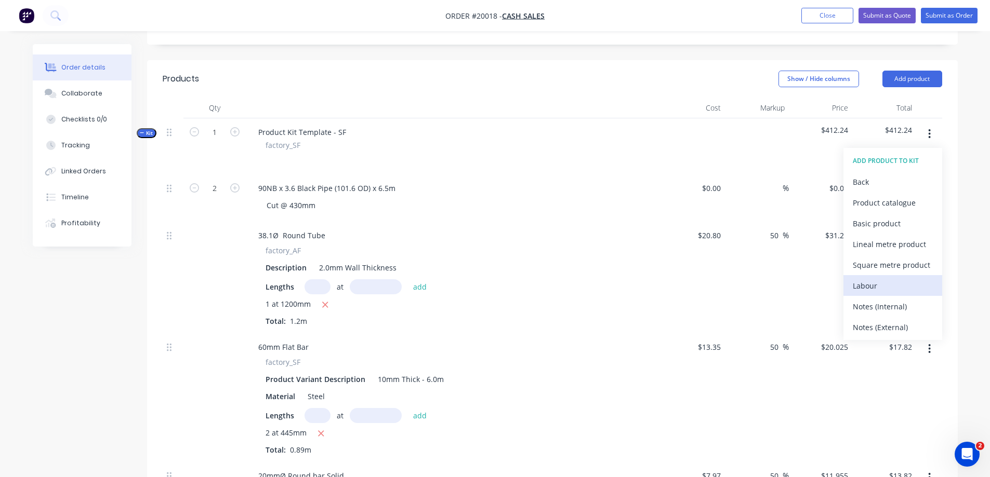
click at [876, 284] on div "Labour" at bounding box center [892, 285] width 80 height 15
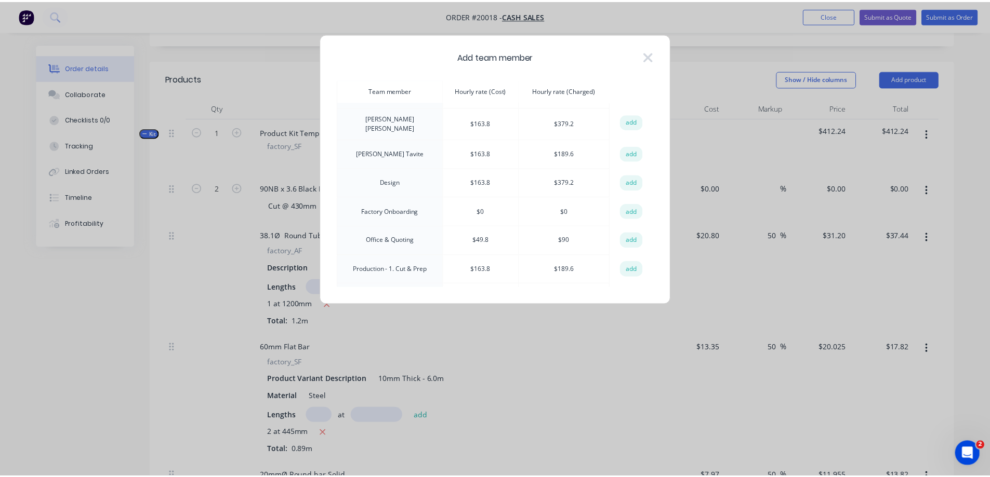
scroll to position [104, 0]
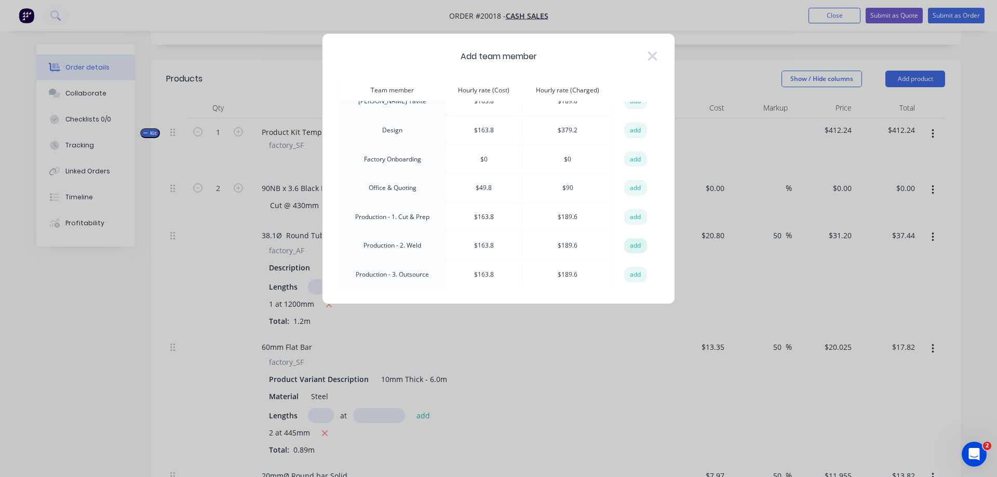
click at [636, 242] on button "add" at bounding box center [635, 246] width 23 height 16
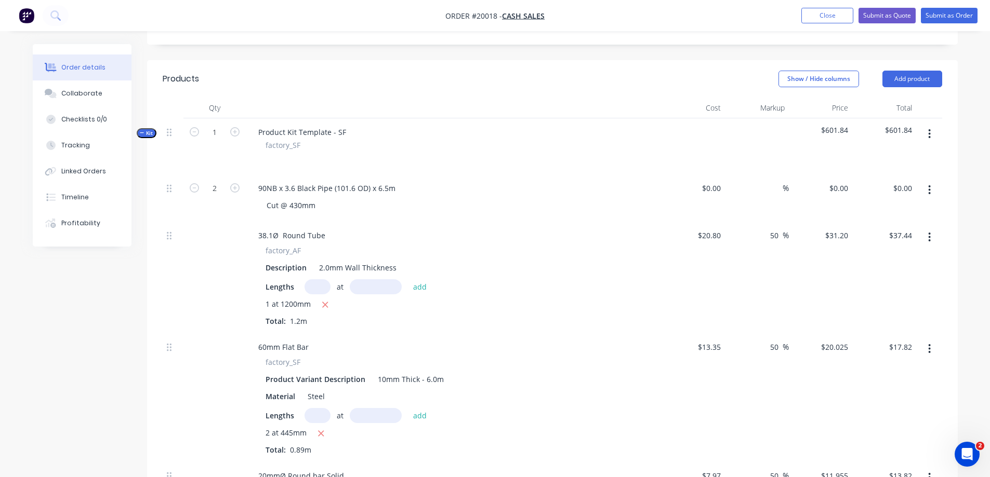
click at [929, 132] on icon "button" at bounding box center [929, 133] width 3 height 11
click at [896, 166] on div "Add product to kit" at bounding box center [892, 161] width 80 height 15
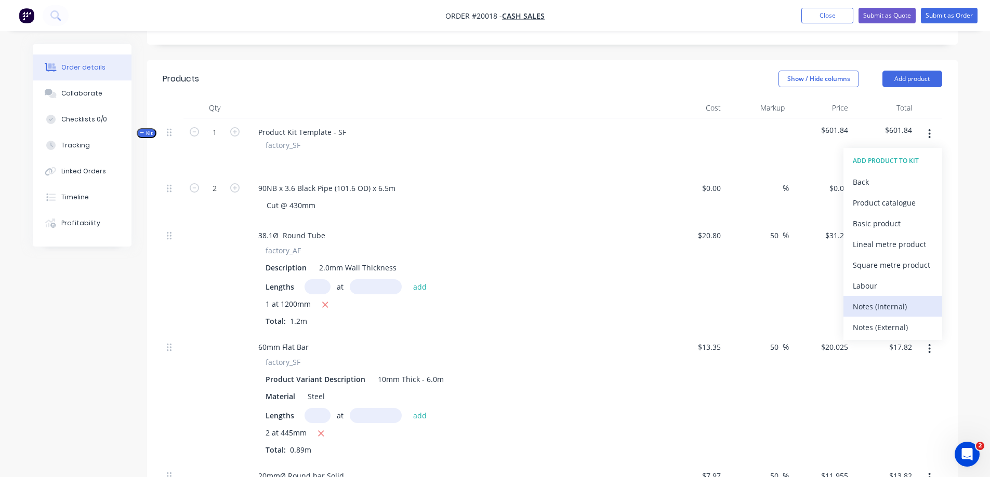
click at [874, 304] on div "Notes (Internal)" at bounding box center [892, 306] width 80 height 15
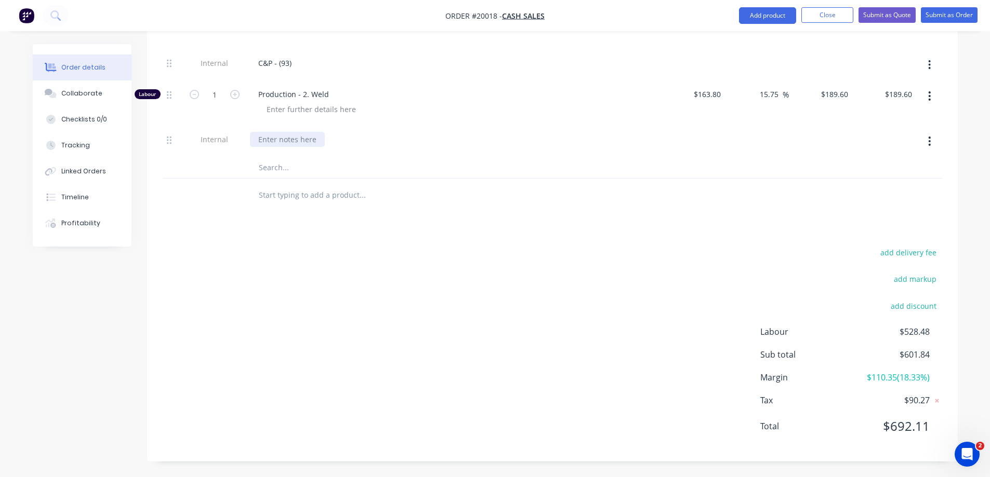
scroll to position [1320, 0]
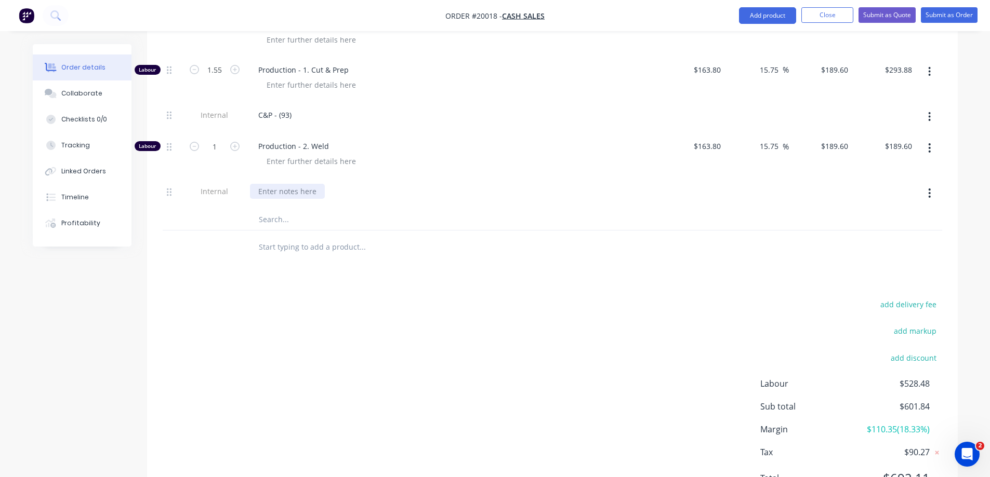
click at [290, 190] on div at bounding box center [287, 191] width 75 height 15
click at [214, 148] on input "1" at bounding box center [214, 147] width 27 height 16
type input "0.87"
type input "$164.95"
click at [339, 197] on div "W - (52)" at bounding box center [453, 191] width 407 height 15
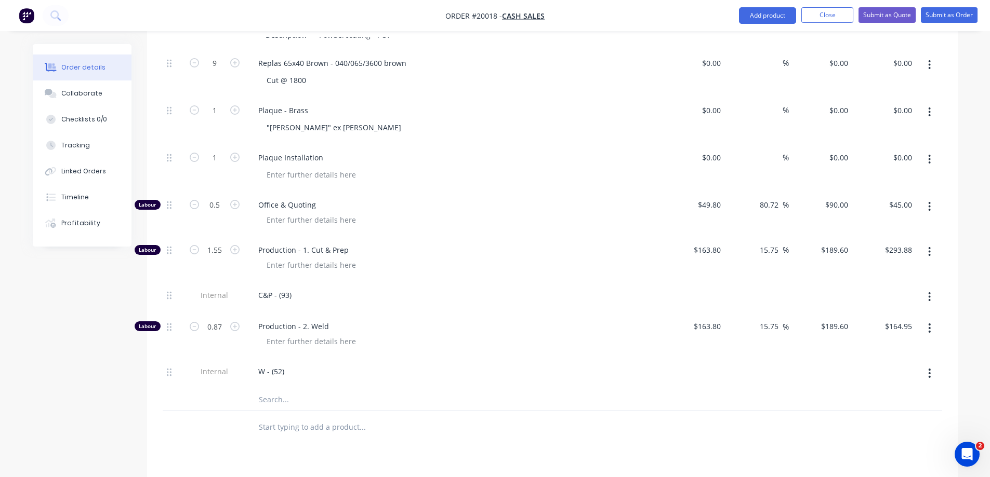
scroll to position [1164, 0]
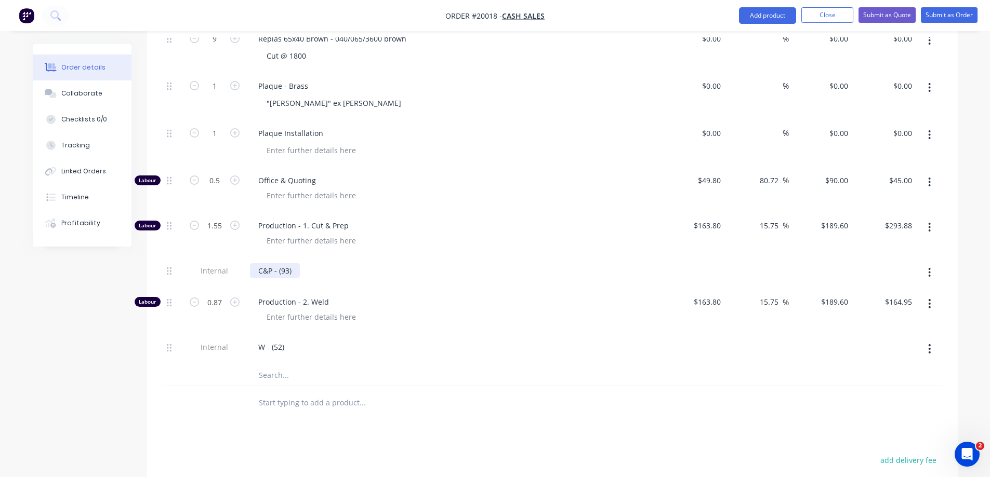
click at [287, 271] on div "C&P - (93)" at bounding box center [275, 270] width 50 height 15
click at [213, 230] on input "1.55" at bounding box center [214, 226] width 27 height 16
type input "2.35"
type input "$445.56"
click at [364, 277] on div "C&P - (93+48)" at bounding box center [453, 270] width 407 height 15
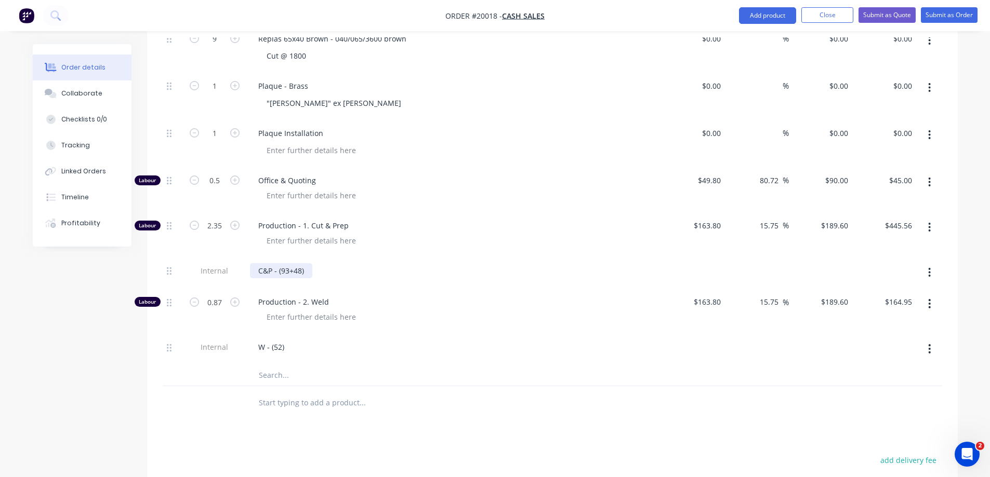
click at [300, 272] on div "C&P - (93+48)" at bounding box center [281, 270] width 62 height 15
click at [290, 271] on div "C&P - (93+48 Replas)" at bounding box center [294, 270] width 88 height 15
click at [313, 272] on div "C&P - (93 Steel +48 Replas)" at bounding box center [304, 270] width 109 height 15
click at [365, 289] on div "Production - 2. Weld" at bounding box center [454, 310] width 416 height 45
click at [279, 350] on div "W - (52)" at bounding box center [271, 347] width 43 height 15
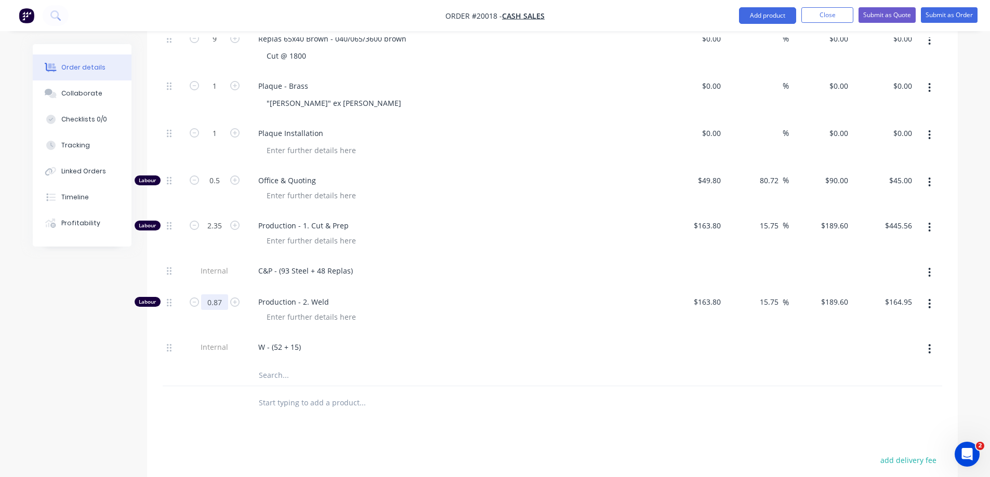
click at [218, 303] on input "0.87" at bounding box center [214, 303] width 27 height 16
type input "1.12"
type input "$212.35"
click at [326, 348] on div "W - (52 + 15)" at bounding box center [453, 347] width 407 height 15
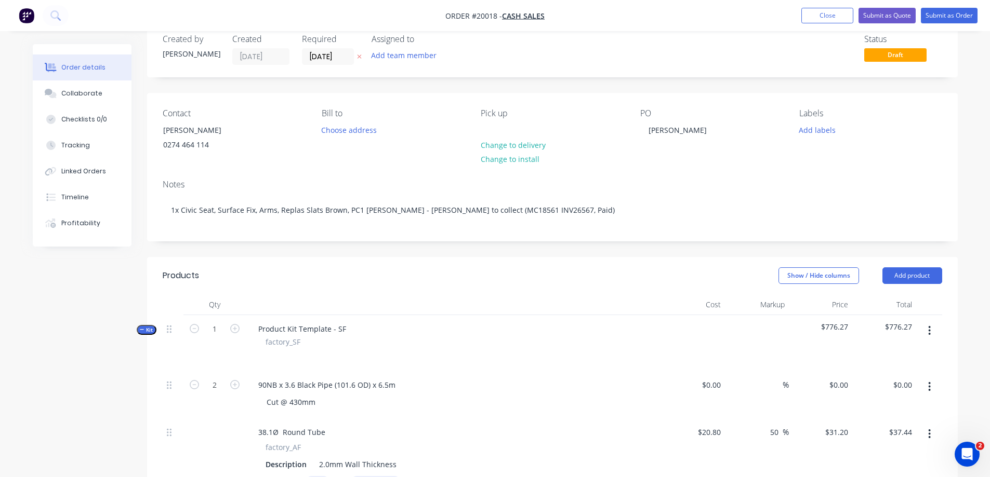
scroll to position [21, 0]
click at [927, 329] on button "button" at bounding box center [929, 332] width 24 height 19
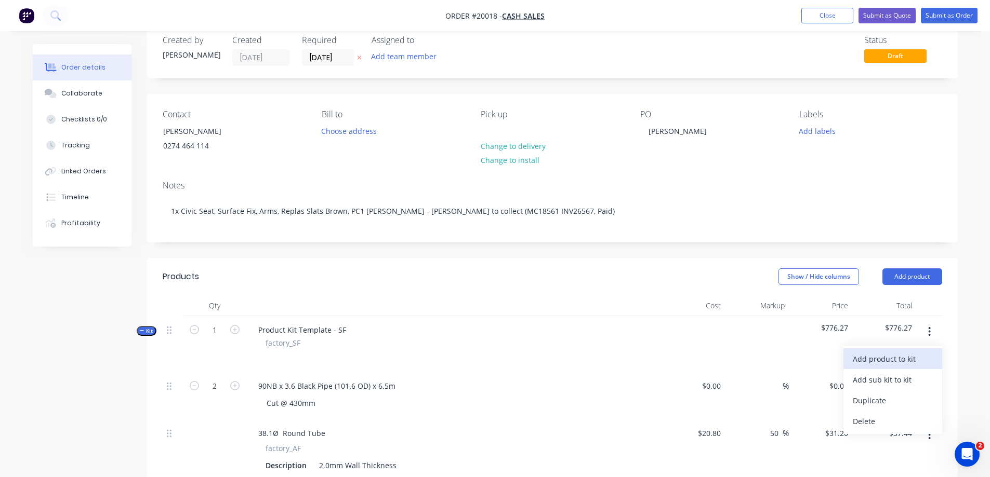
click at [878, 360] on div "Add product to kit" at bounding box center [892, 359] width 80 height 15
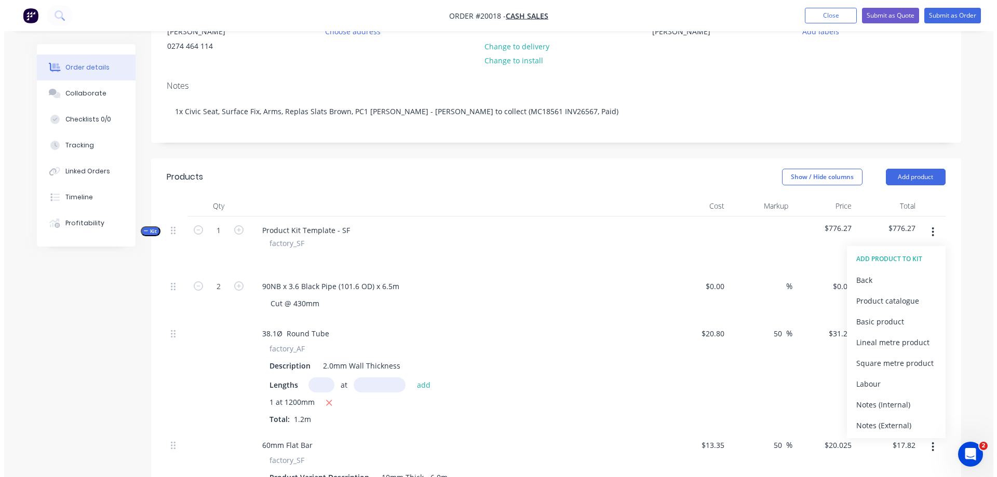
scroll to position [125, 0]
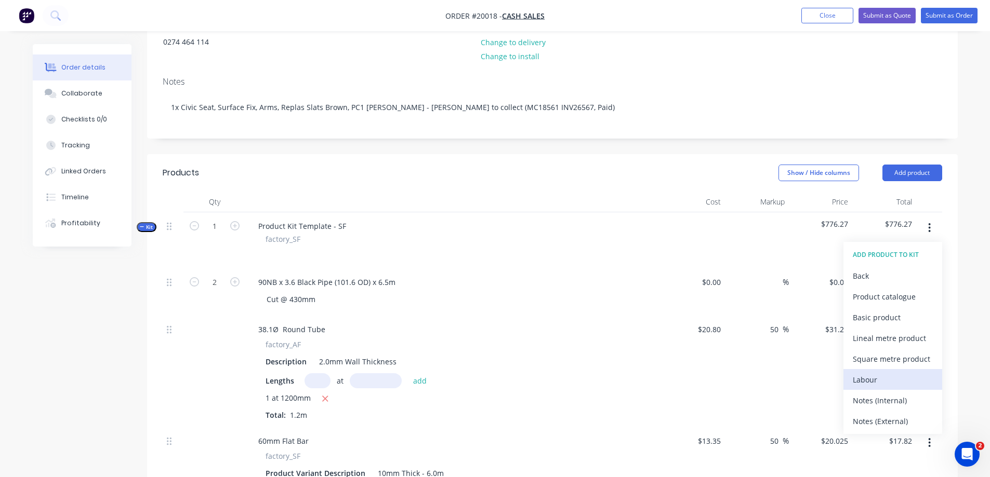
click at [874, 376] on div "Labour" at bounding box center [892, 379] width 80 height 15
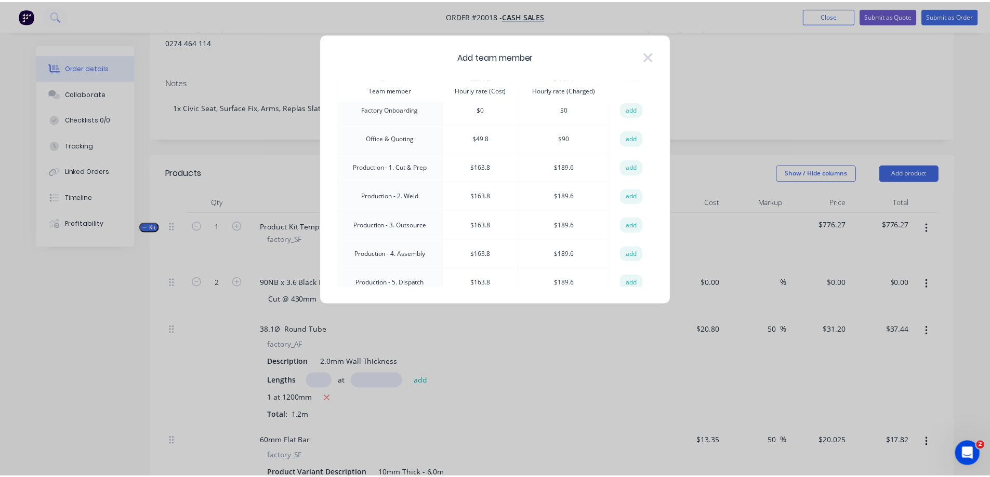
scroll to position [156, 0]
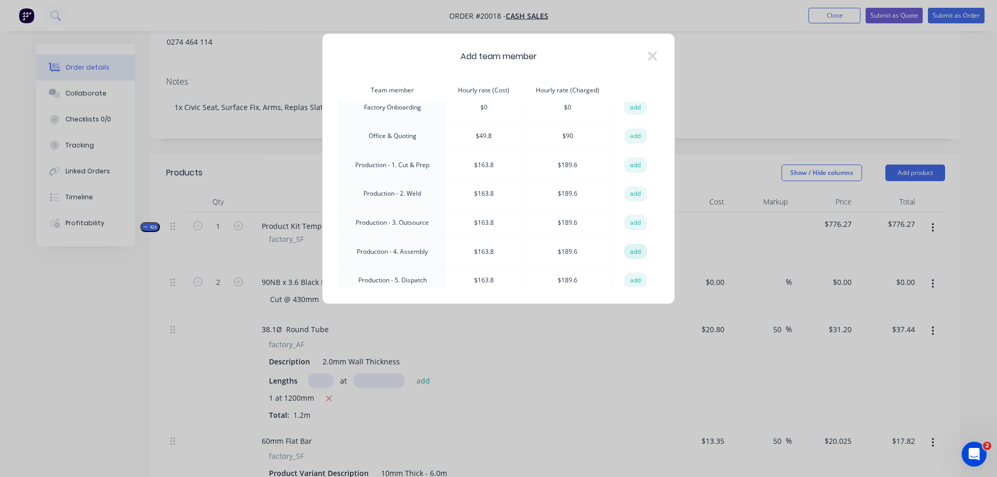
click at [635, 248] on button "add" at bounding box center [635, 252] width 23 height 16
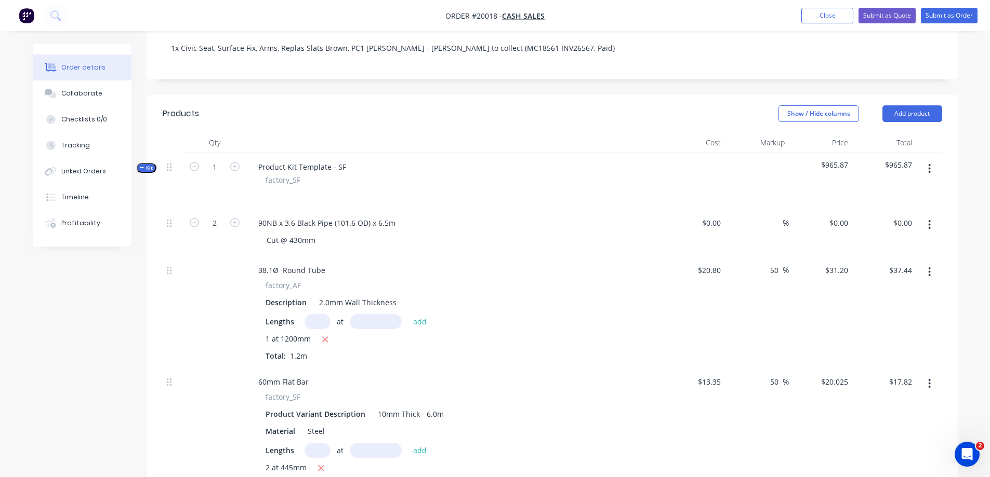
scroll to position [177, 0]
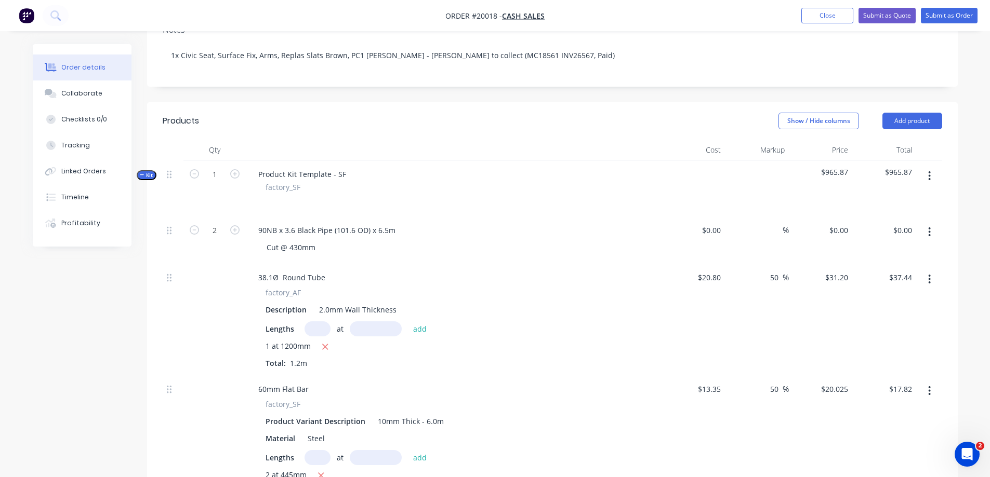
click at [930, 176] on icon "button" at bounding box center [929, 175] width 2 height 9
click at [890, 205] on div "Add product to kit" at bounding box center [892, 203] width 80 height 15
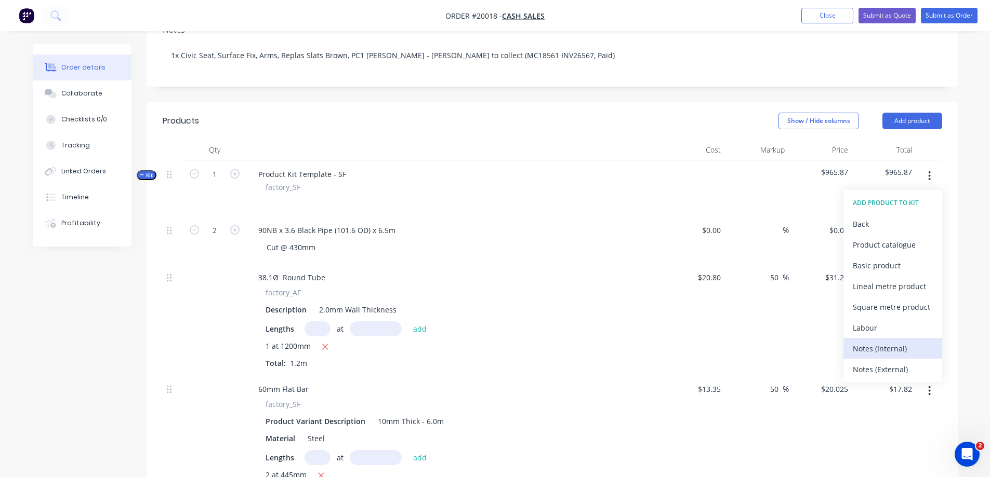
click at [869, 346] on div "Notes (Internal)" at bounding box center [892, 348] width 80 height 15
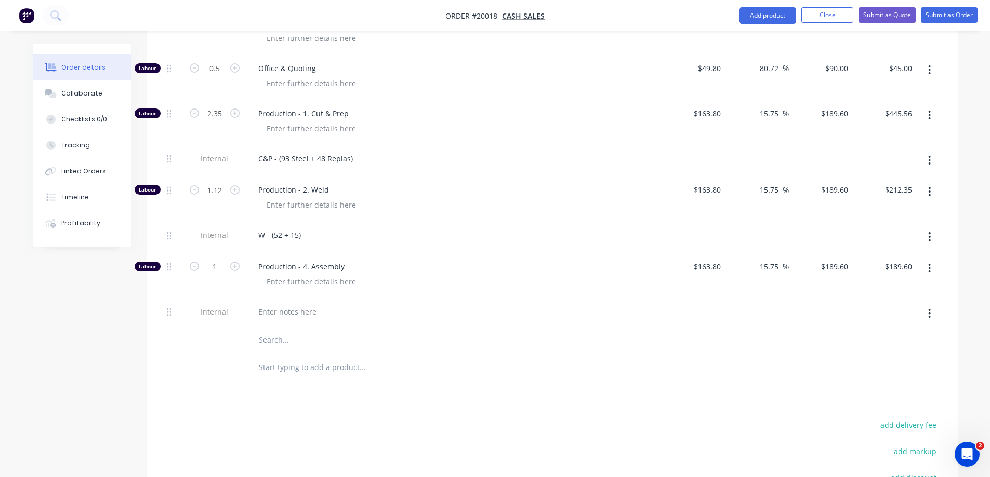
scroll to position [1320, 0]
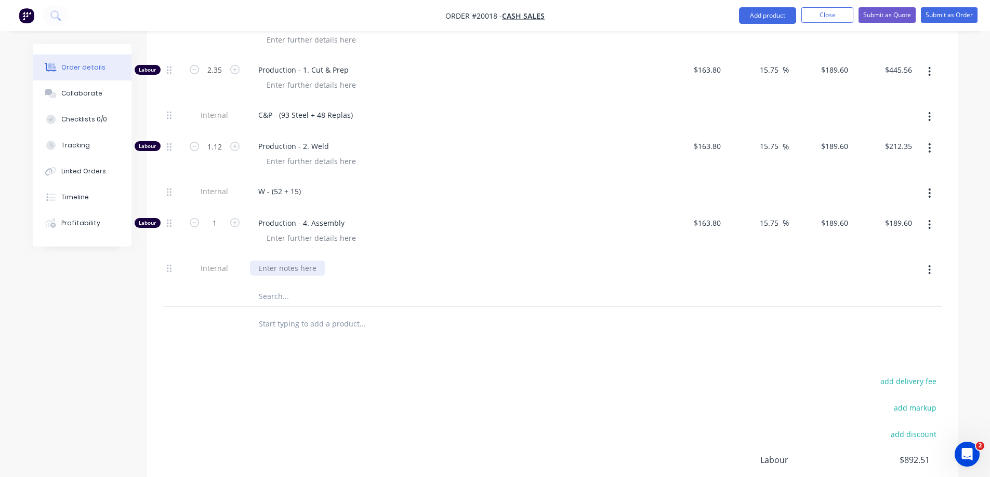
click at [299, 271] on div at bounding box center [287, 268] width 75 height 15
click at [216, 226] on input "1" at bounding box center [214, 224] width 27 height 16
type input "1.15"
type input "$218.04"
click at [311, 275] on div "A - (69)" at bounding box center [453, 268] width 407 height 15
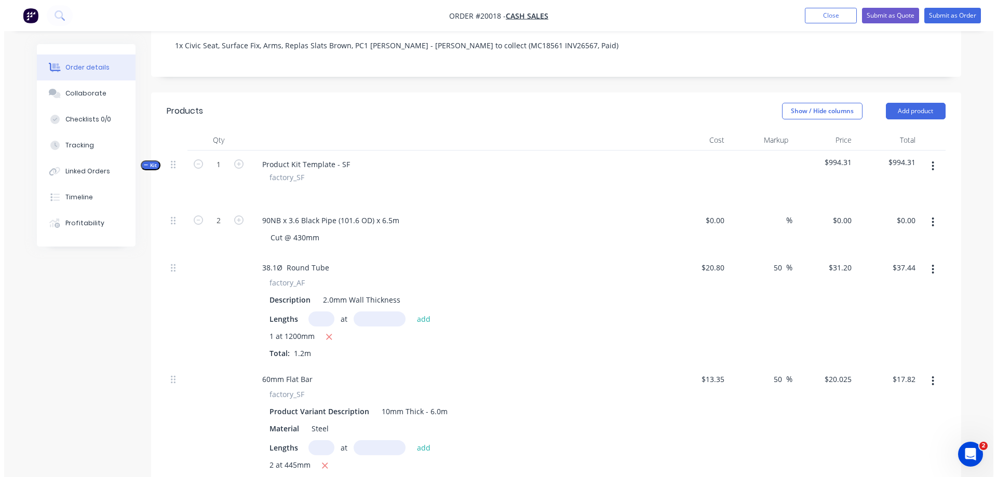
scroll to position [177, 0]
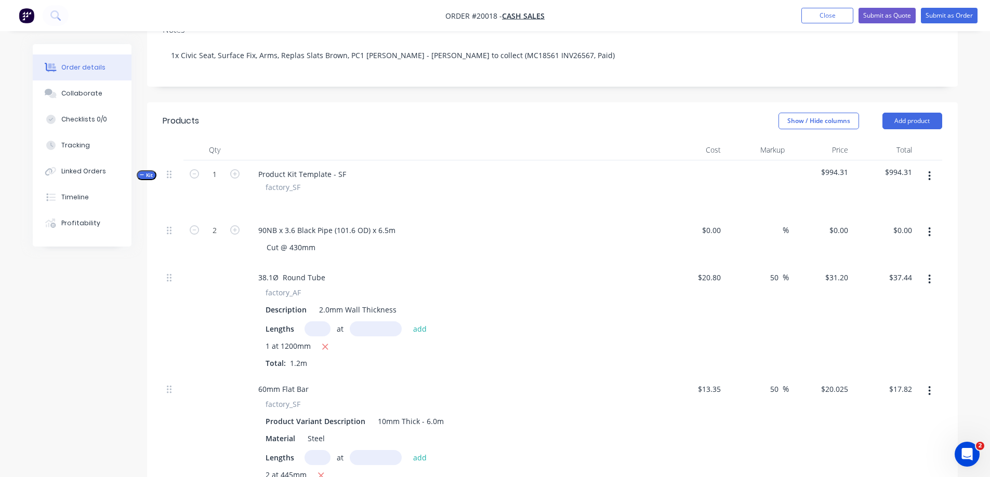
click at [929, 173] on icon "button" at bounding box center [929, 175] width 3 height 11
click at [911, 198] on div "Add product to kit" at bounding box center [892, 203] width 80 height 15
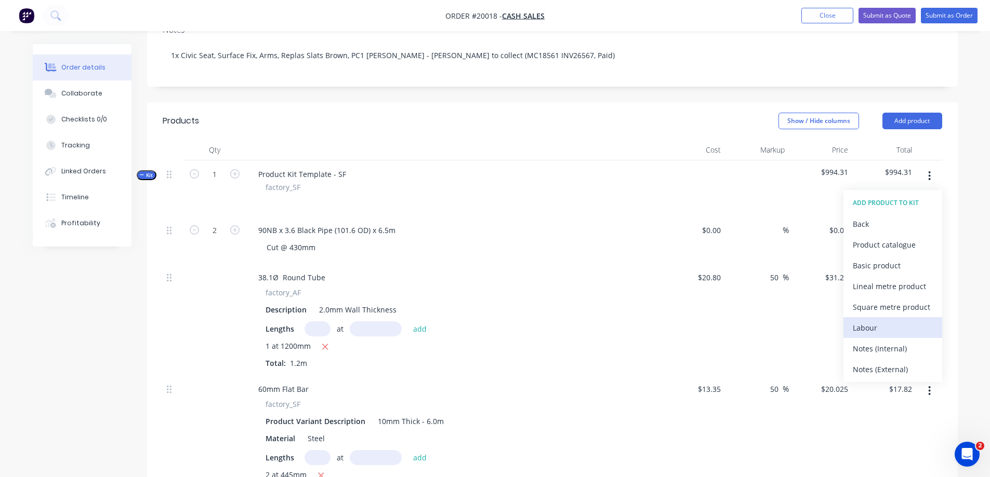
click at [871, 327] on div "Labour" at bounding box center [892, 328] width 80 height 15
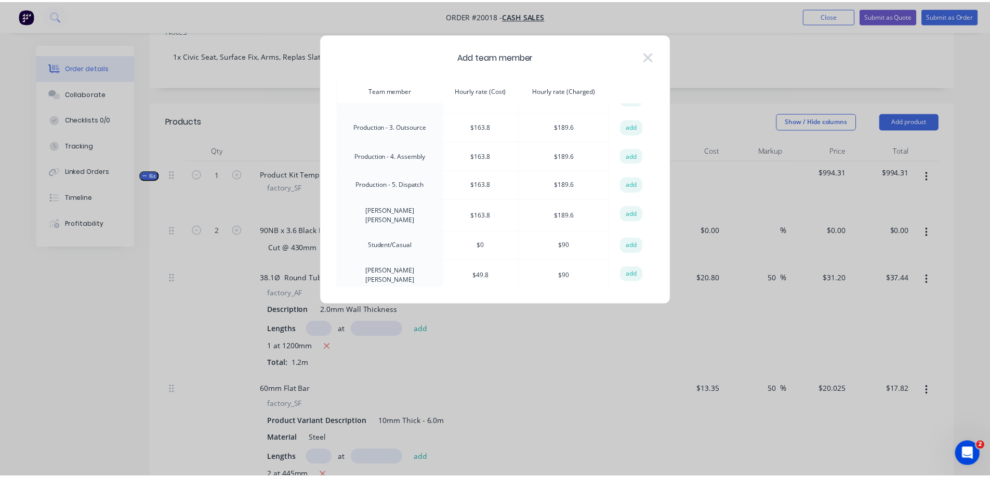
scroll to position [202, 0]
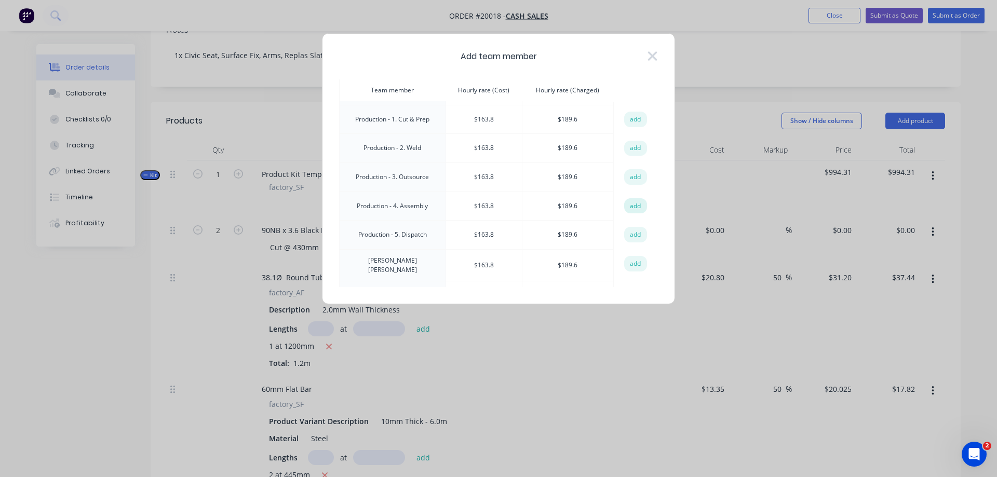
click at [628, 204] on button "add" at bounding box center [635, 206] width 23 height 16
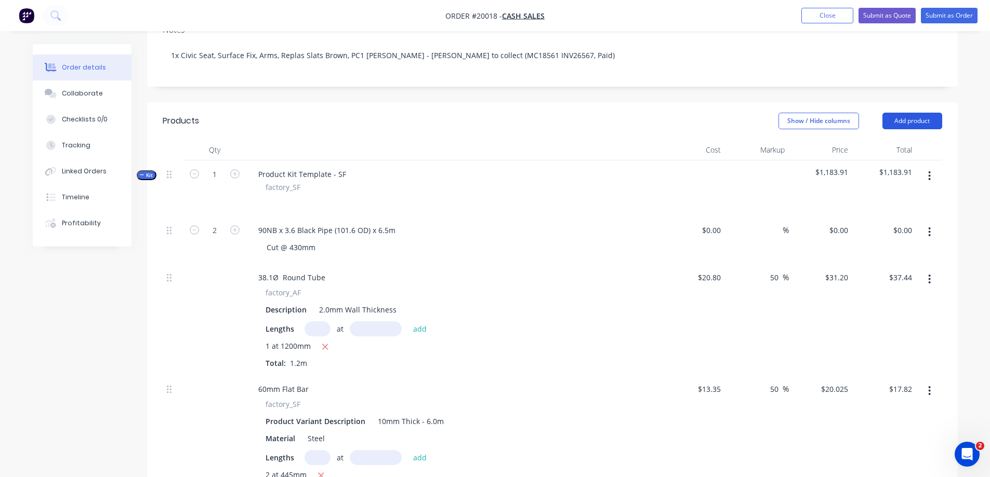
click at [904, 126] on button "Add product" at bounding box center [912, 121] width 60 height 17
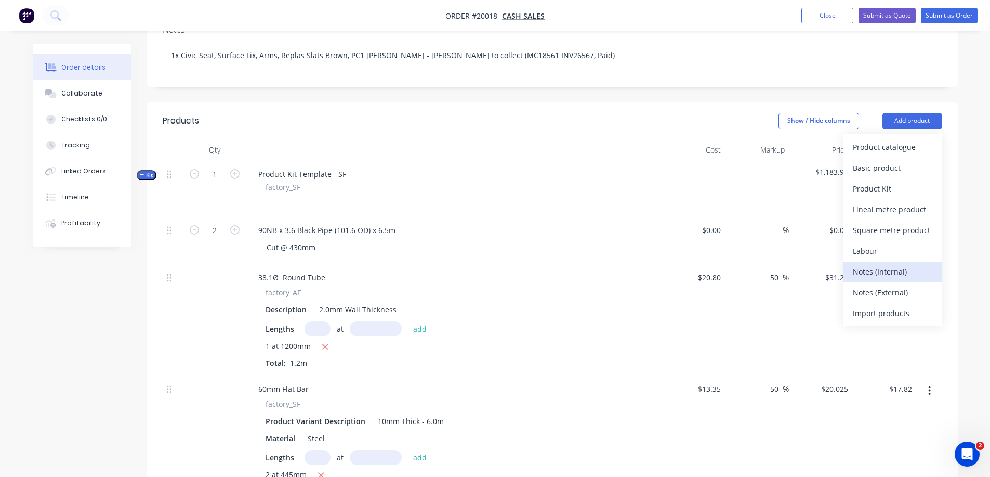
click at [877, 275] on div "Notes (Internal)" at bounding box center [892, 271] width 80 height 15
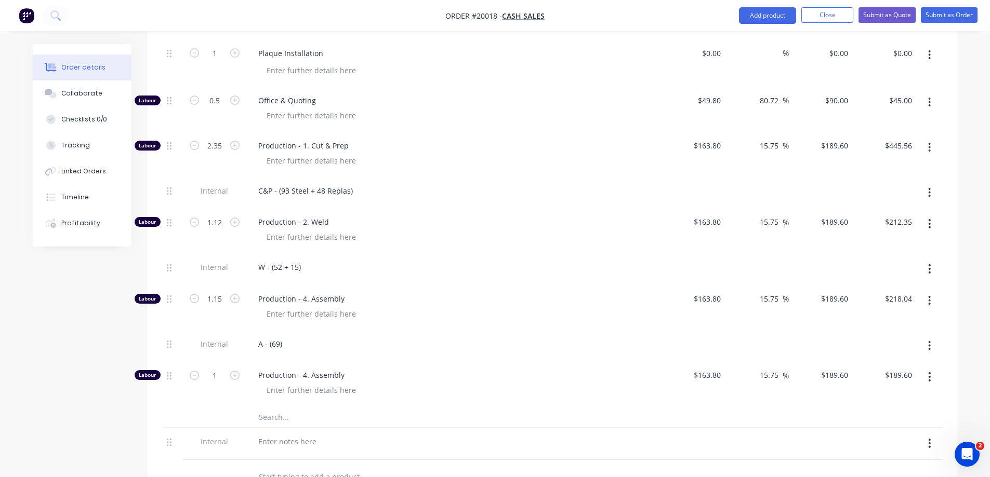
scroll to position [1372, 0]
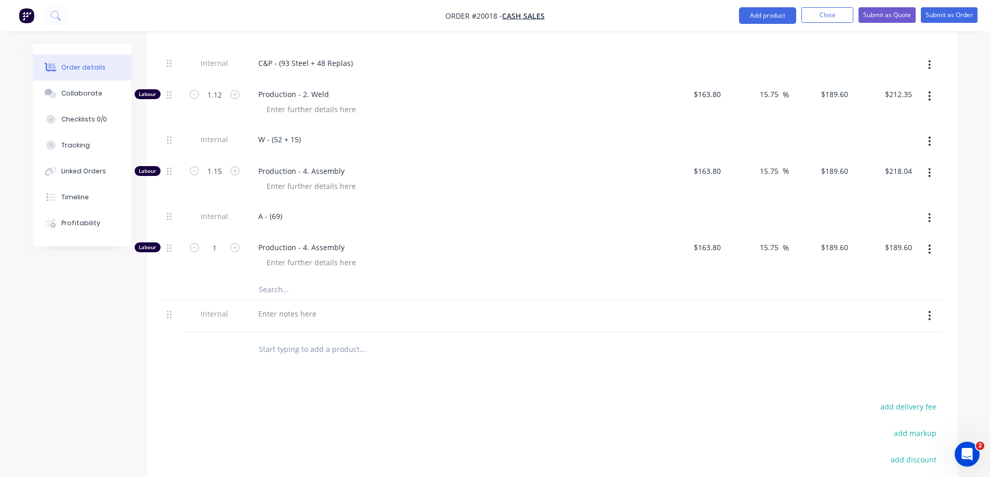
click at [928, 316] on icon "button" at bounding box center [929, 315] width 2 height 9
click at [872, 362] on div "Delete" at bounding box center [892, 363] width 80 height 15
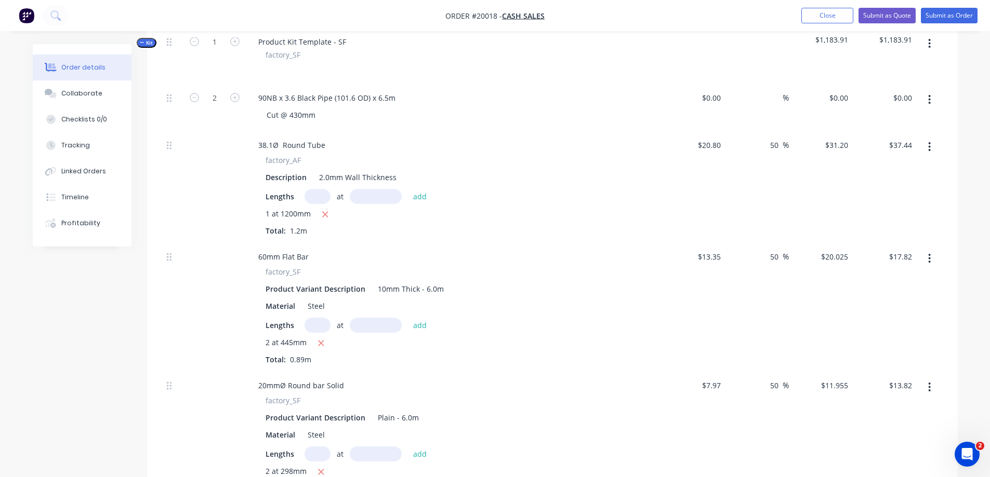
scroll to position [177, 0]
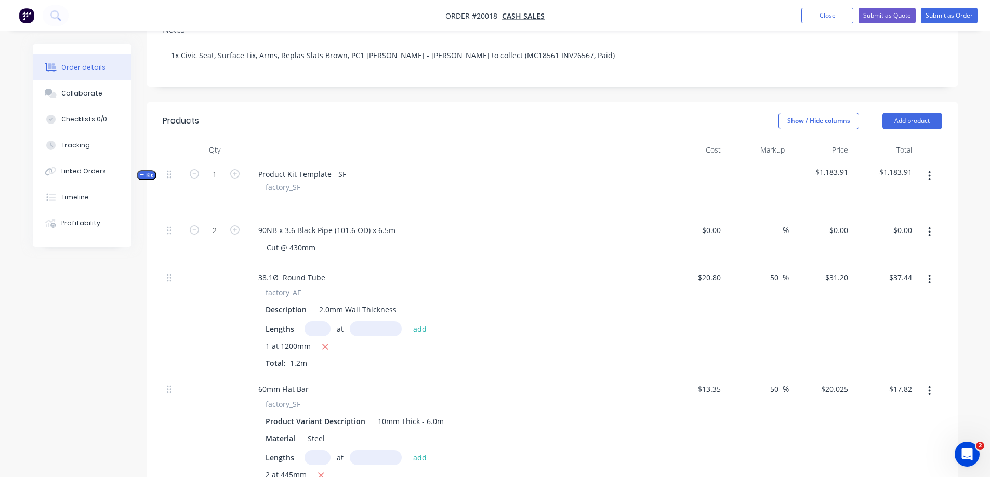
click at [929, 173] on icon "button" at bounding box center [929, 175] width 2 height 9
click at [901, 208] on div "Add product to kit" at bounding box center [892, 203] width 80 height 15
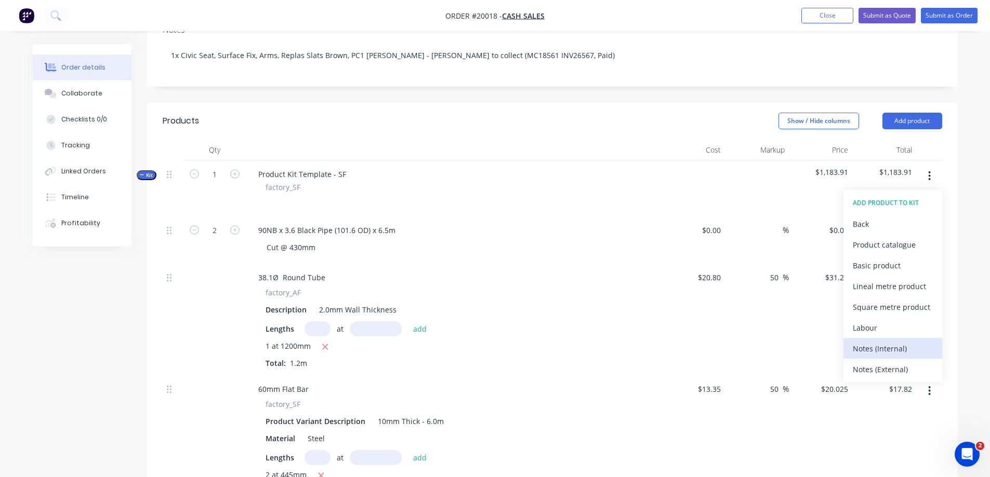
click at [868, 345] on div "Notes (Internal)" at bounding box center [892, 348] width 80 height 15
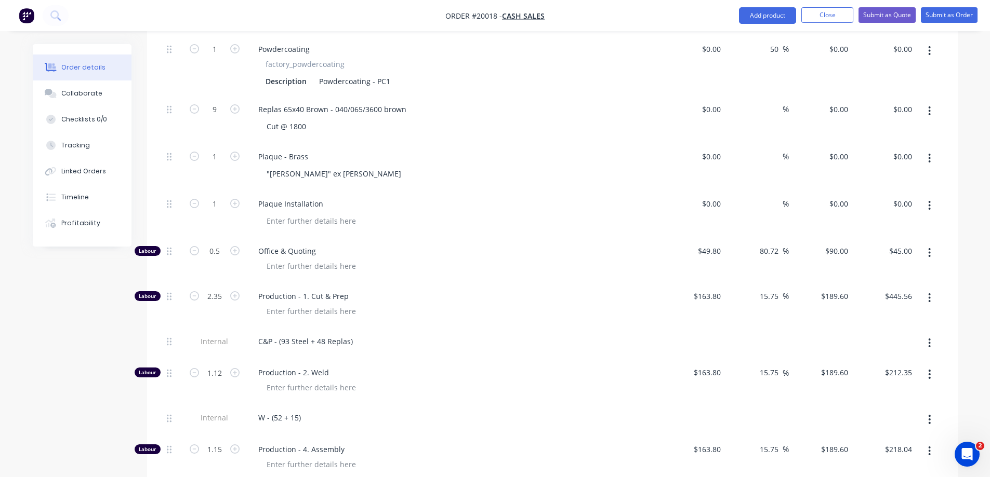
scroll to position [1268, 0]
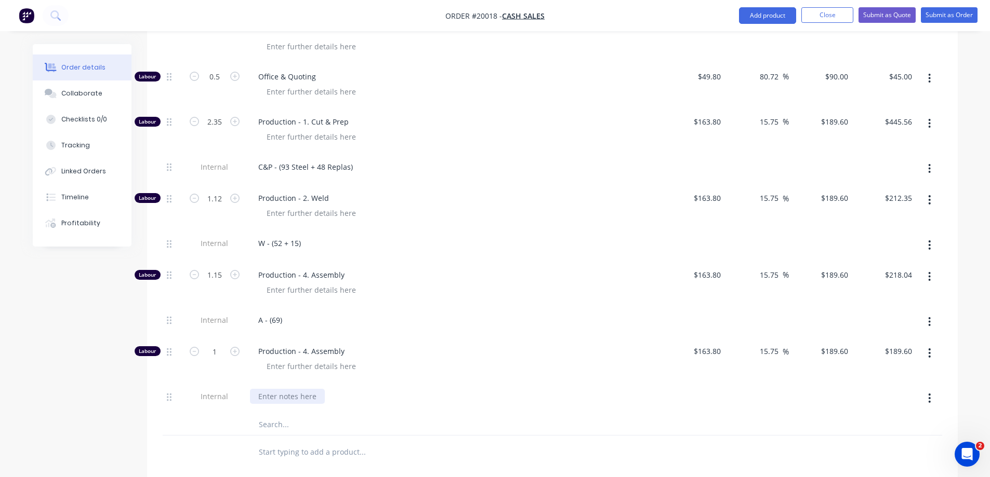
click at [281, 396] on div at bounding box center [287, 396] width 75 height 15
click at [220, 353] on input "1" at bounding box center [214, 352] width 27 height 16
type input "0.17"
type input "$32.23"
click at [392, 382] on div "Production - 4. Assembly" at bounding box center [454, 360] width 416 height 45
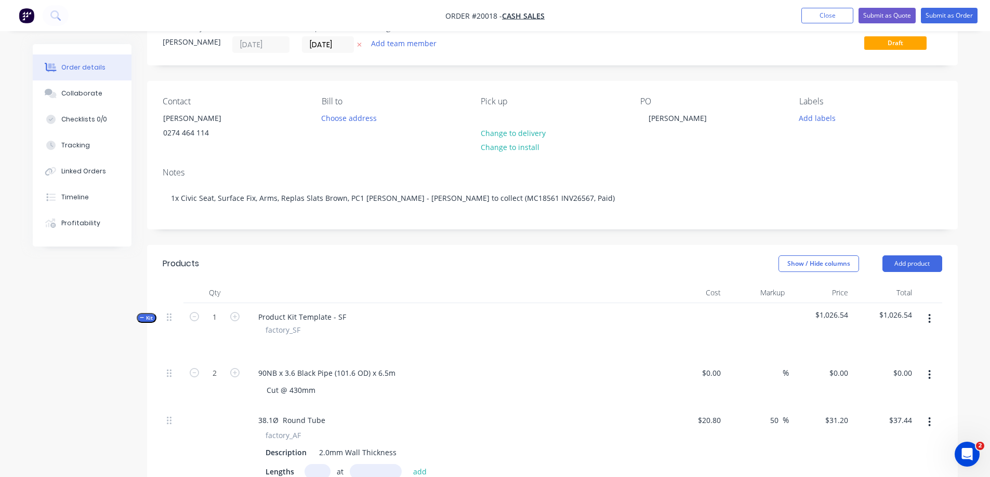
scroll to position [0, 0]
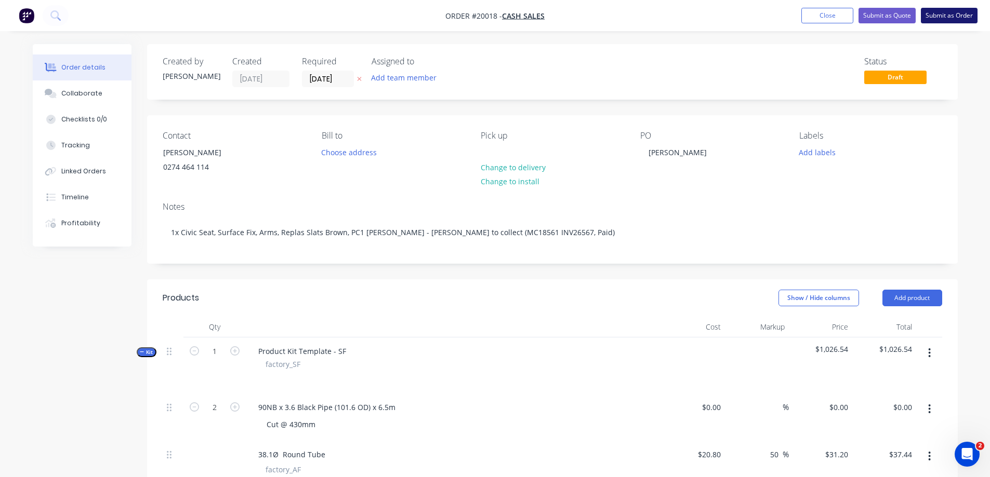
click at [945, 12] on button "Submit as Order" at bounding box center [948, 16] width 57 height 16
